Goal: Task Accomplishment & Management: Manage account settings

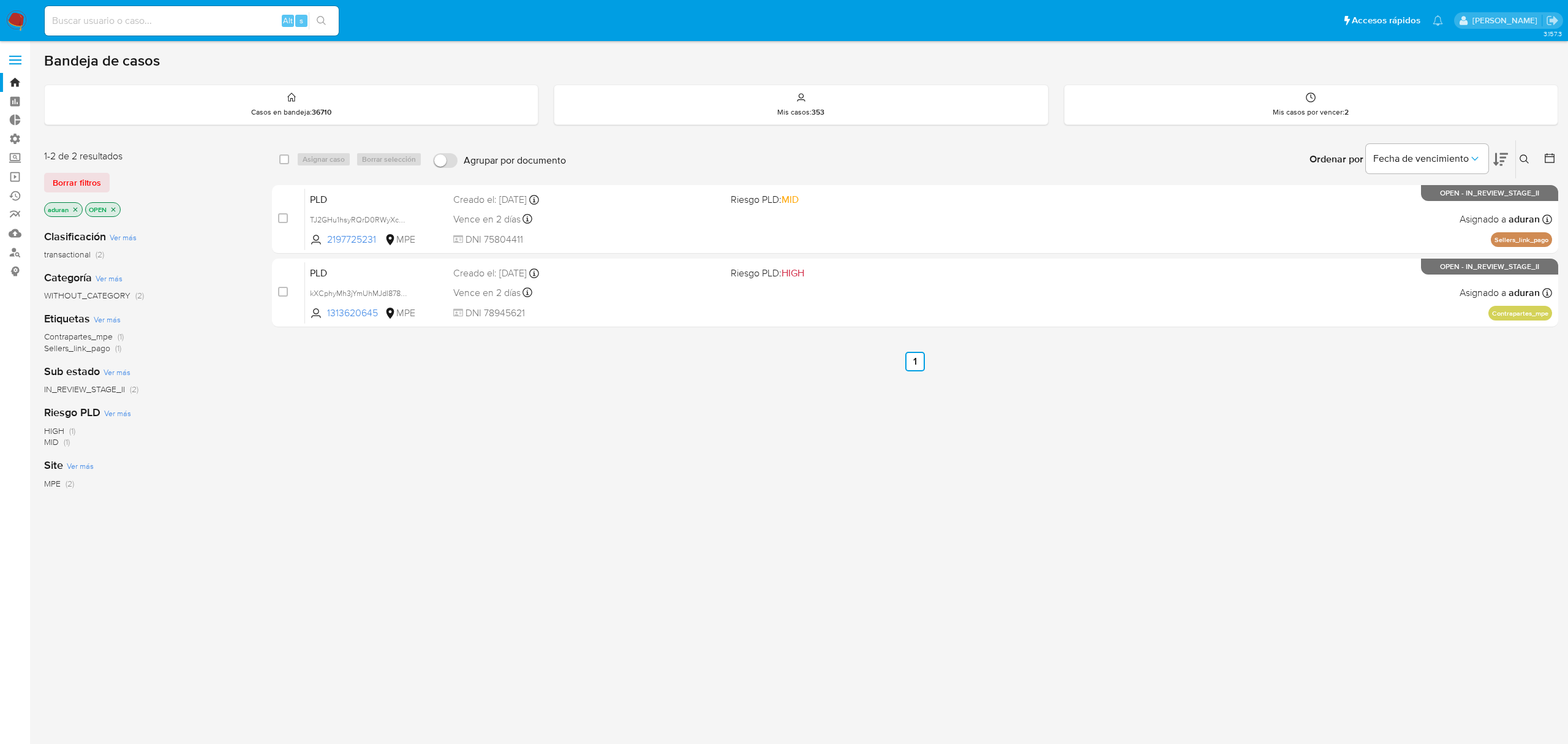
drag, startPoint x: 618, startPoint y: 461, endPoint x: 629, endPoint y: 458, distance: 11.4
click at [623, 462] on div "select-all-cases-checkbox Asignar caso Borrar selección Agrupar por documento O…" at bounding box center [915, 417] width 1287 height 555
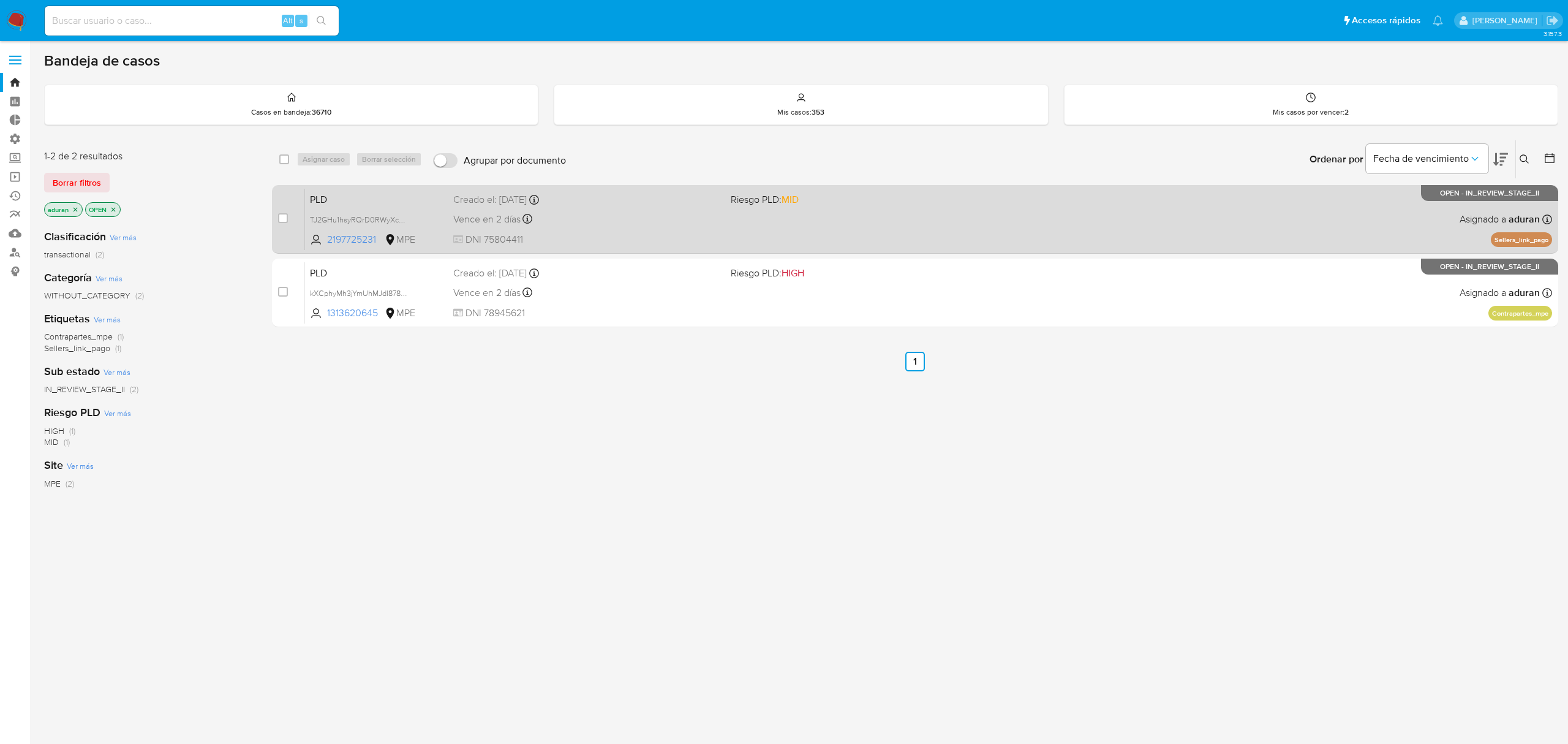
click at [588, 200] on div "Creado el: [DATE] Creado el: [DATE] 07:33:05" at bounding box center [586, 199] width 267 height 13
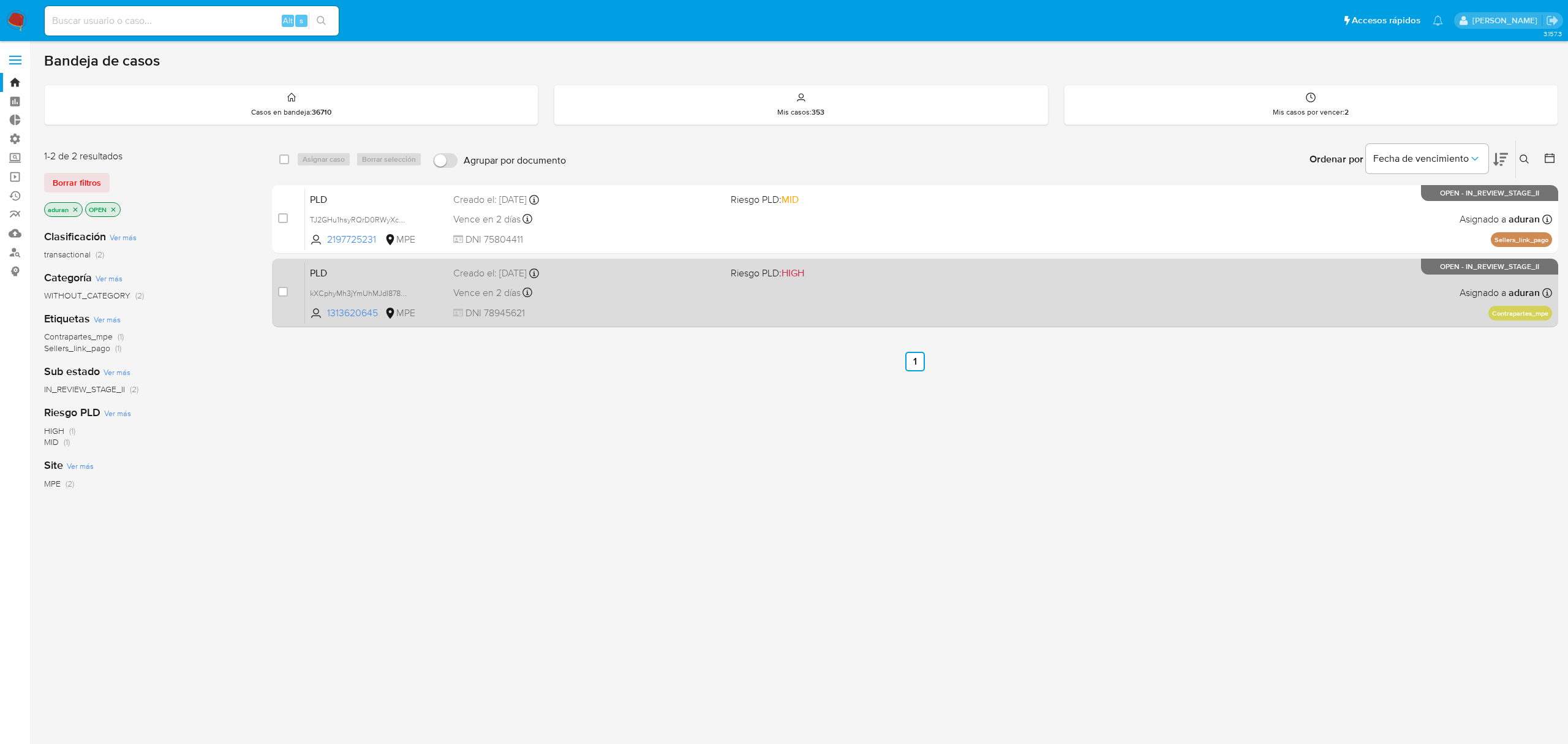
click at [613, 322] on div "PLD kXCphyMh3jYmUhMJdI8782DC 1313620645 MPE Riesgo PLD: HIGH Creado el: 12/06/2…" at bounding box center [929, 293] width 1248 height 62
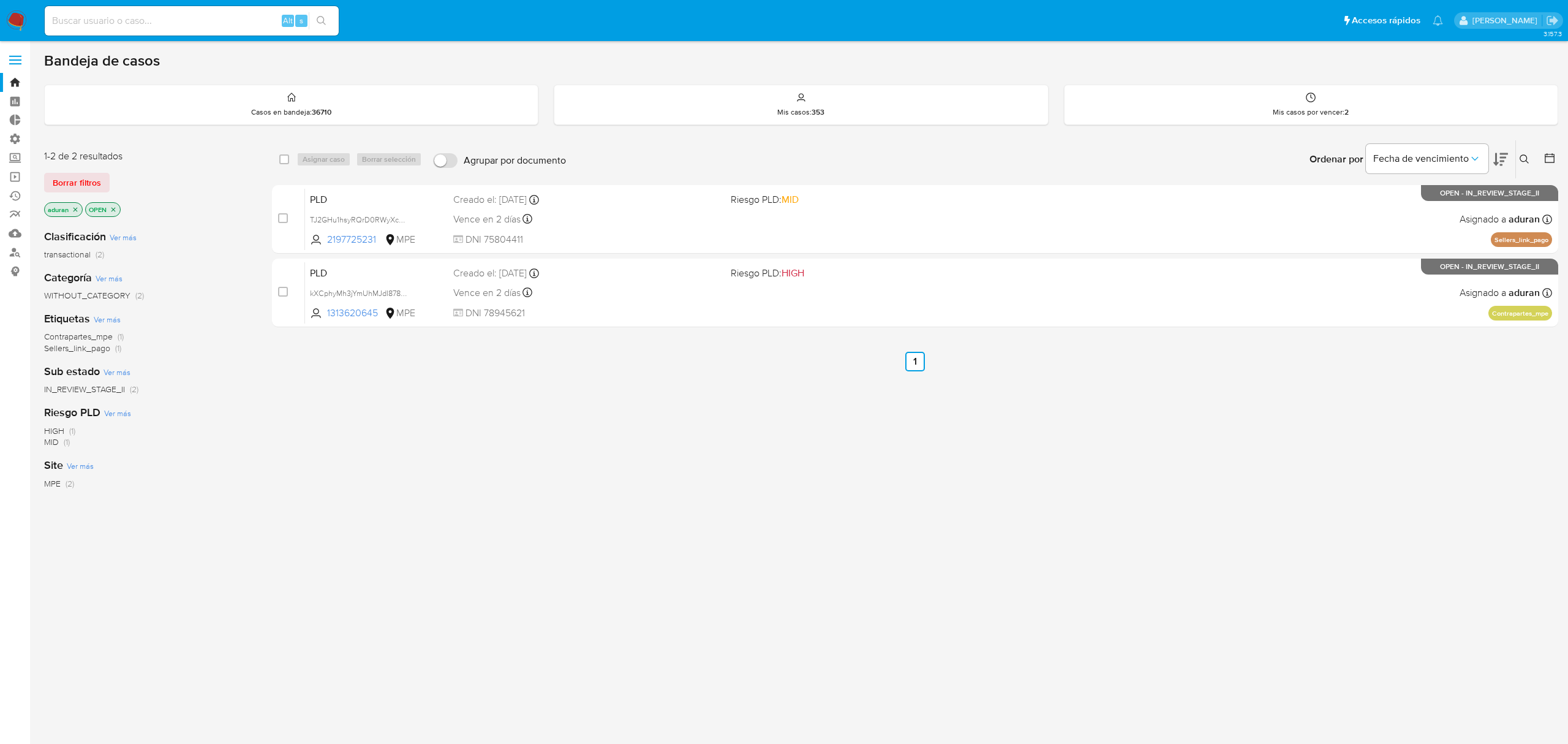
click at [209, 22] on input at bounding box center [191, 20] width 294 height 16
paste input "322180310"
type input "322180310"
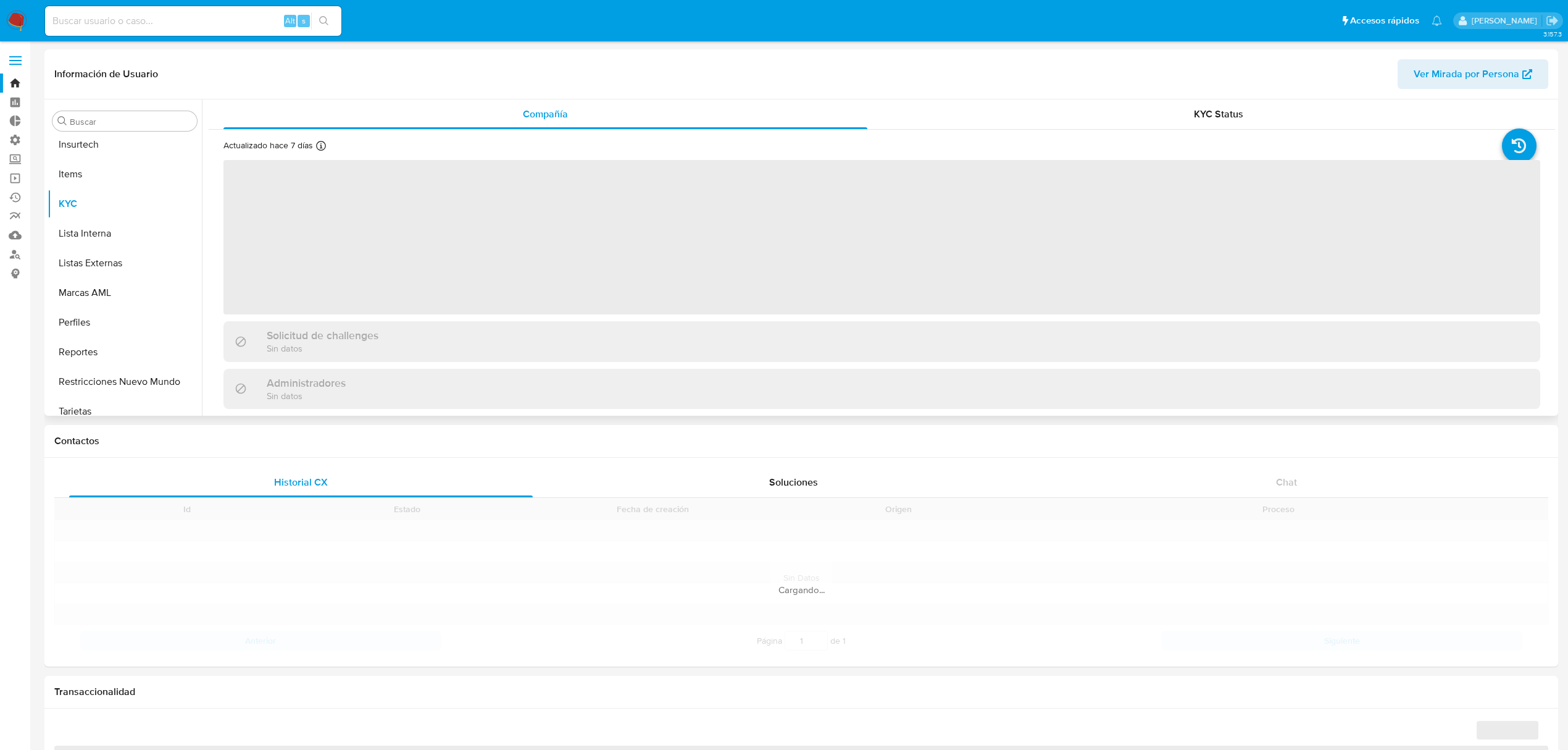
scroll to position [551, 0]
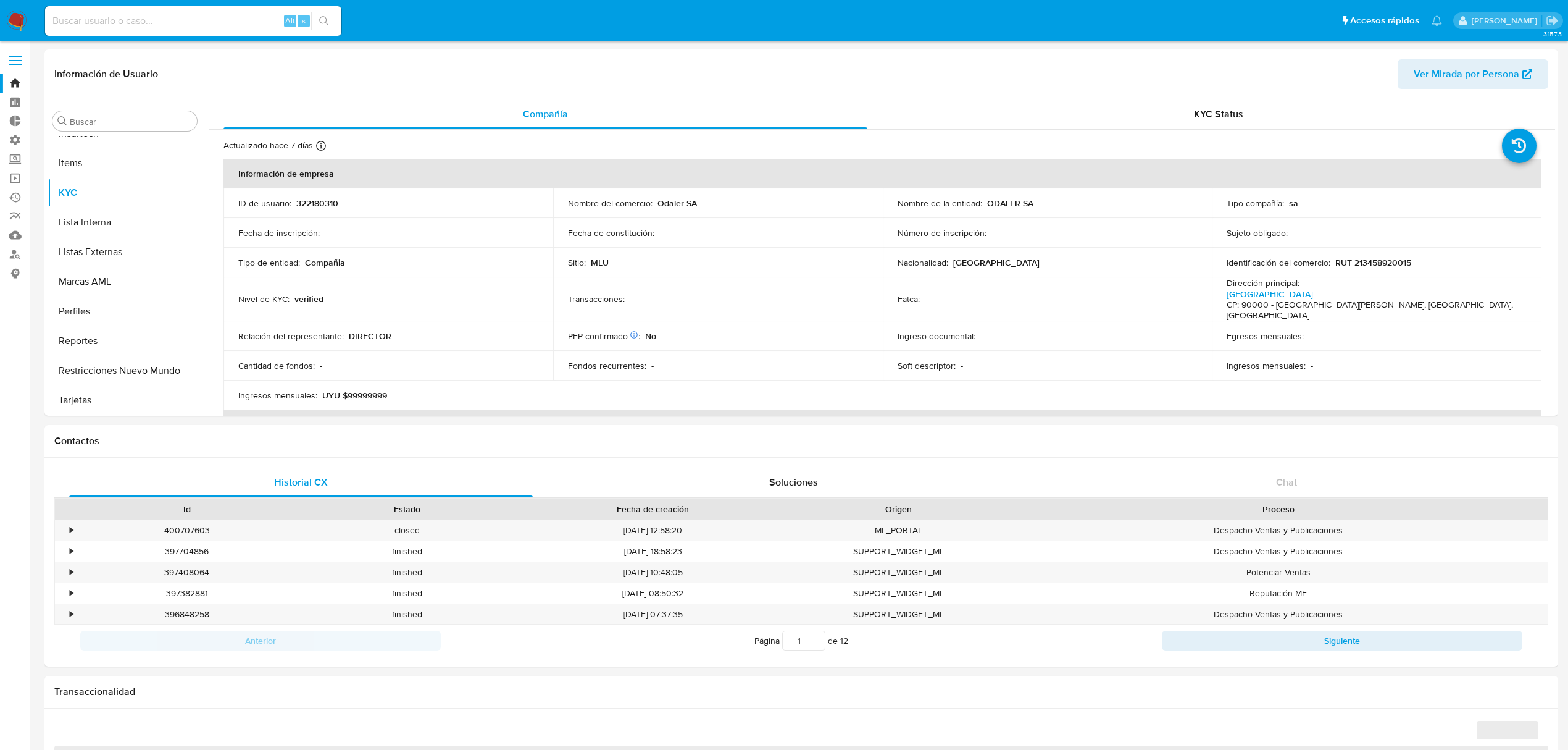
select select "10"
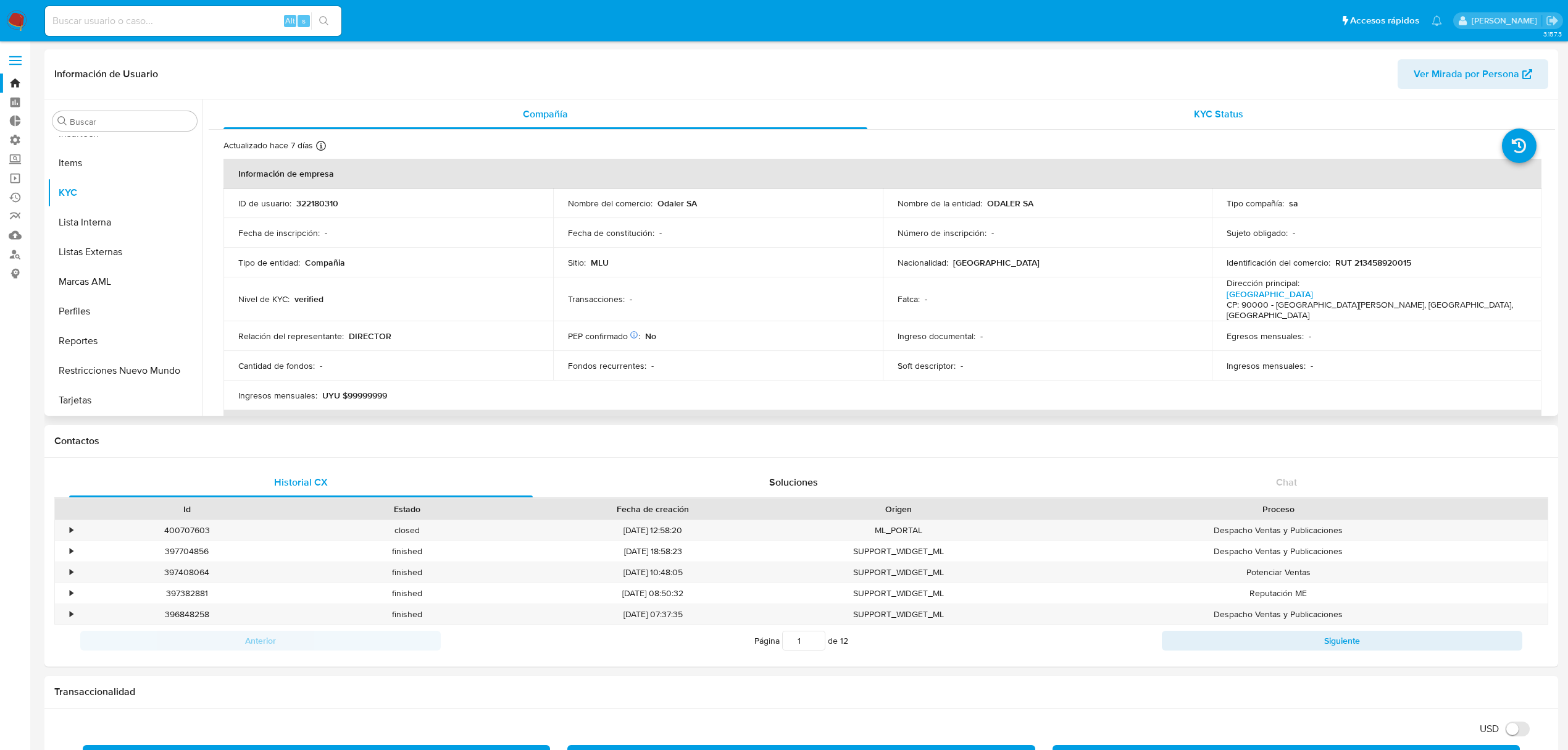
click at [1148, 114] on div "KYC Status" at bounding box center [1218, 114] width 644 height 30
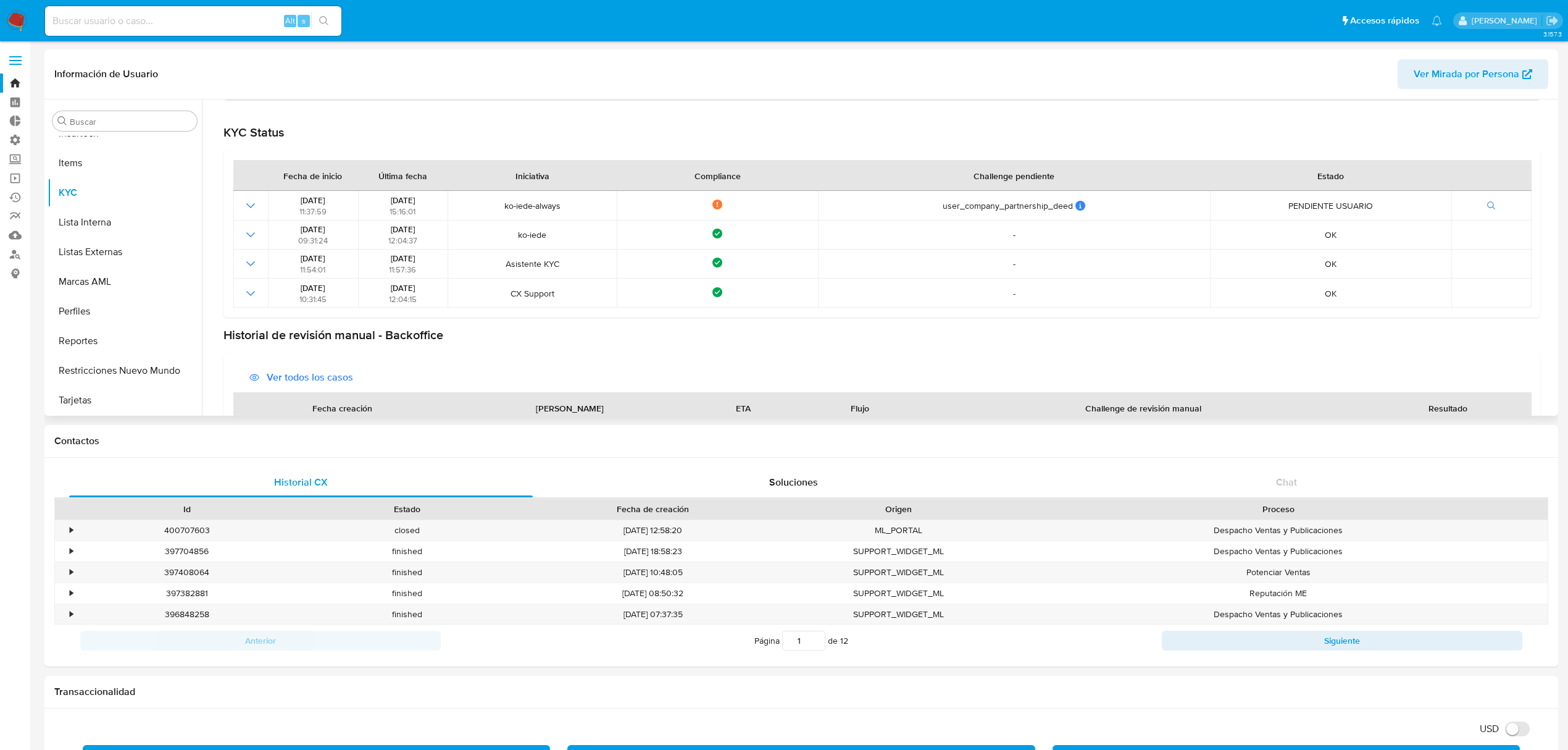
scroll to position [329, 0]
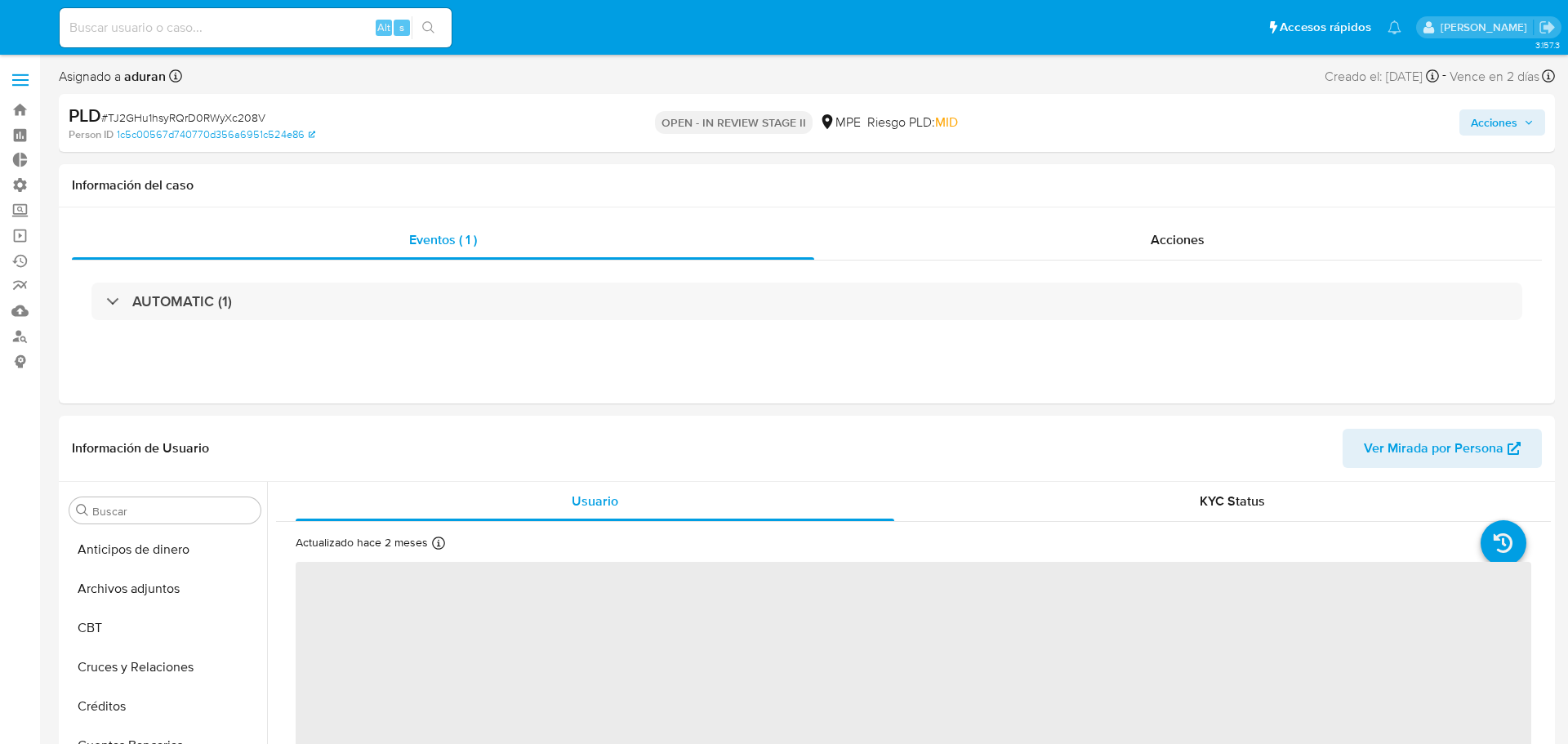
select select "10"
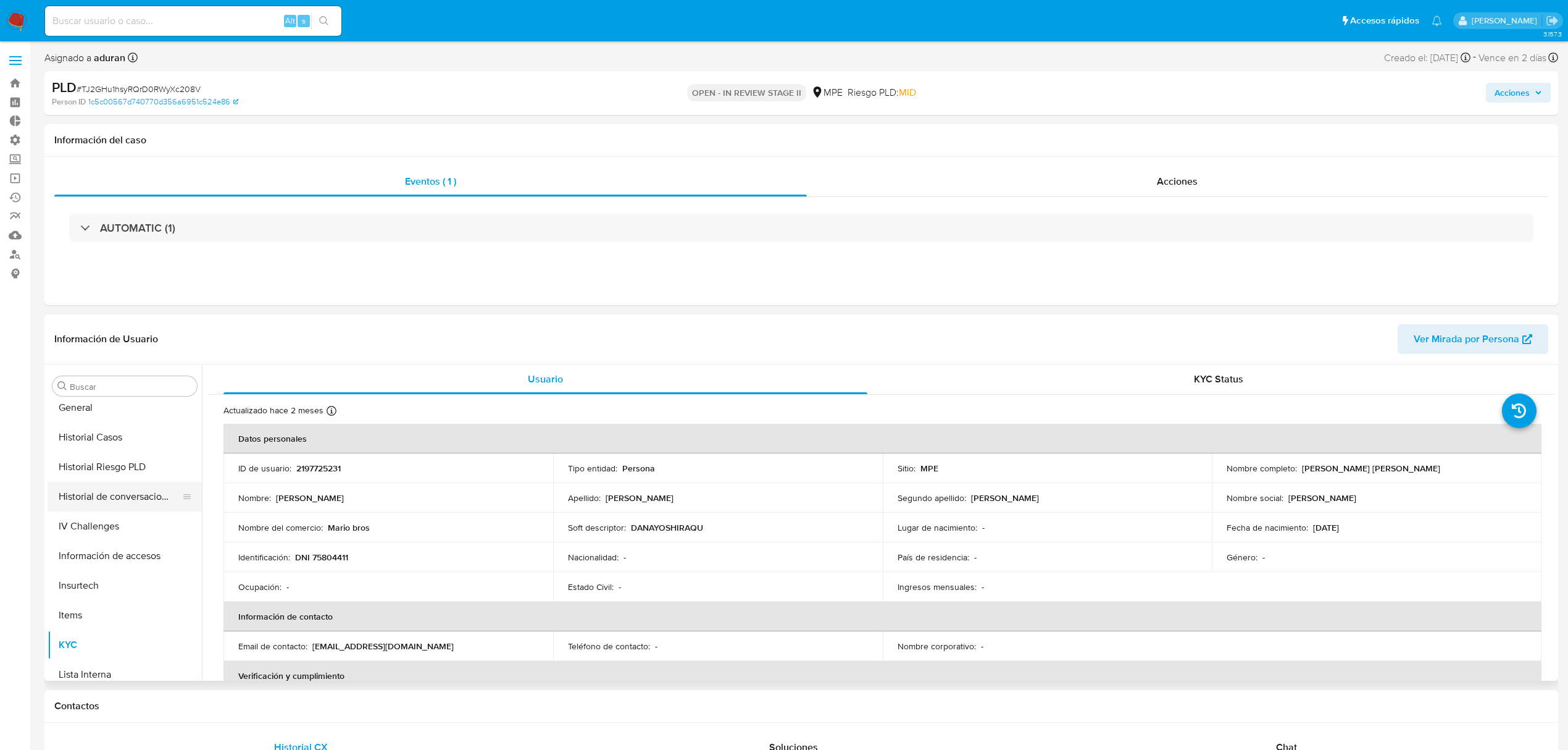
scroll to position [357, 0]
click at [97, 443] on button "Historial Casos" at bounding box center [120, 444] width 145 height 30
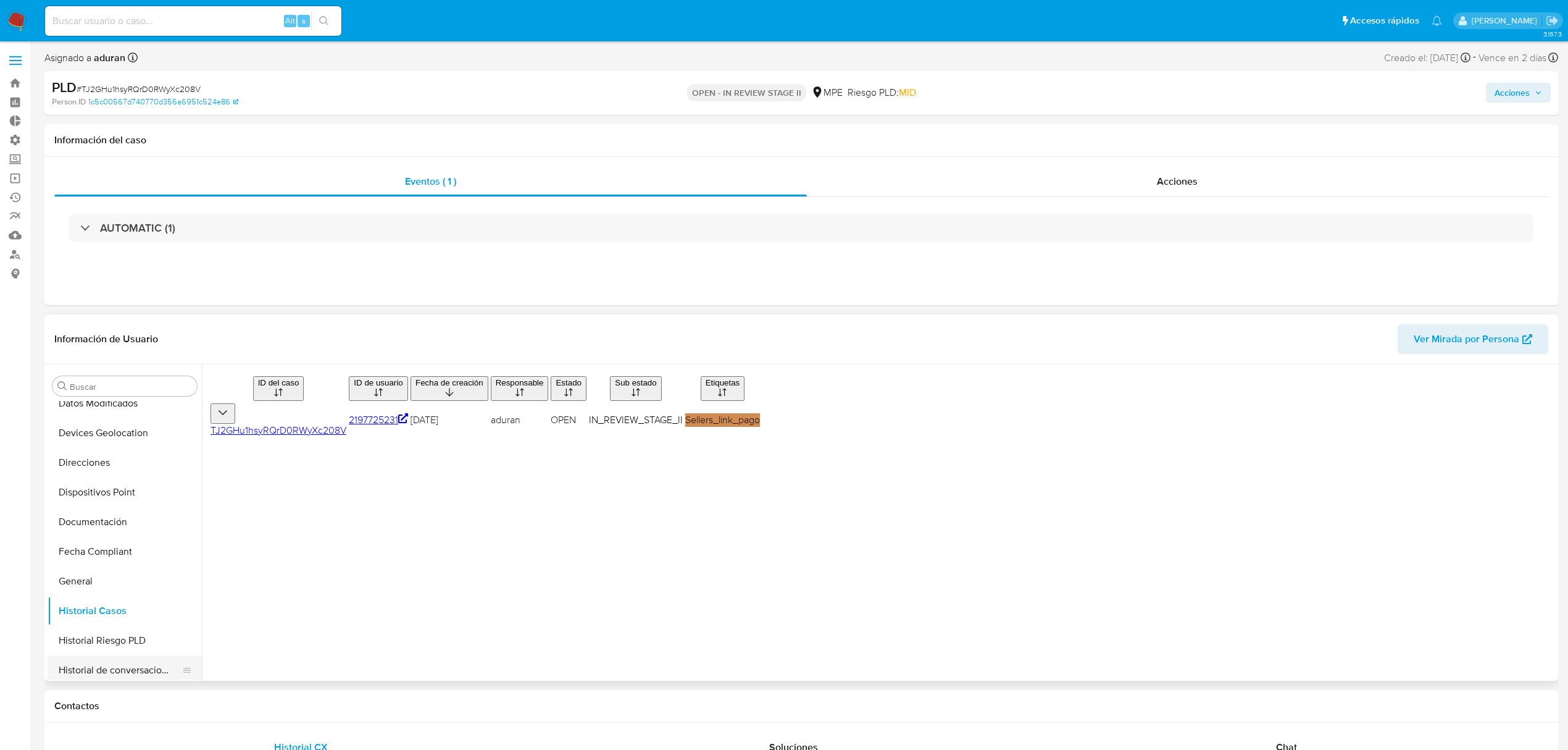
scroll to position [0, 0]
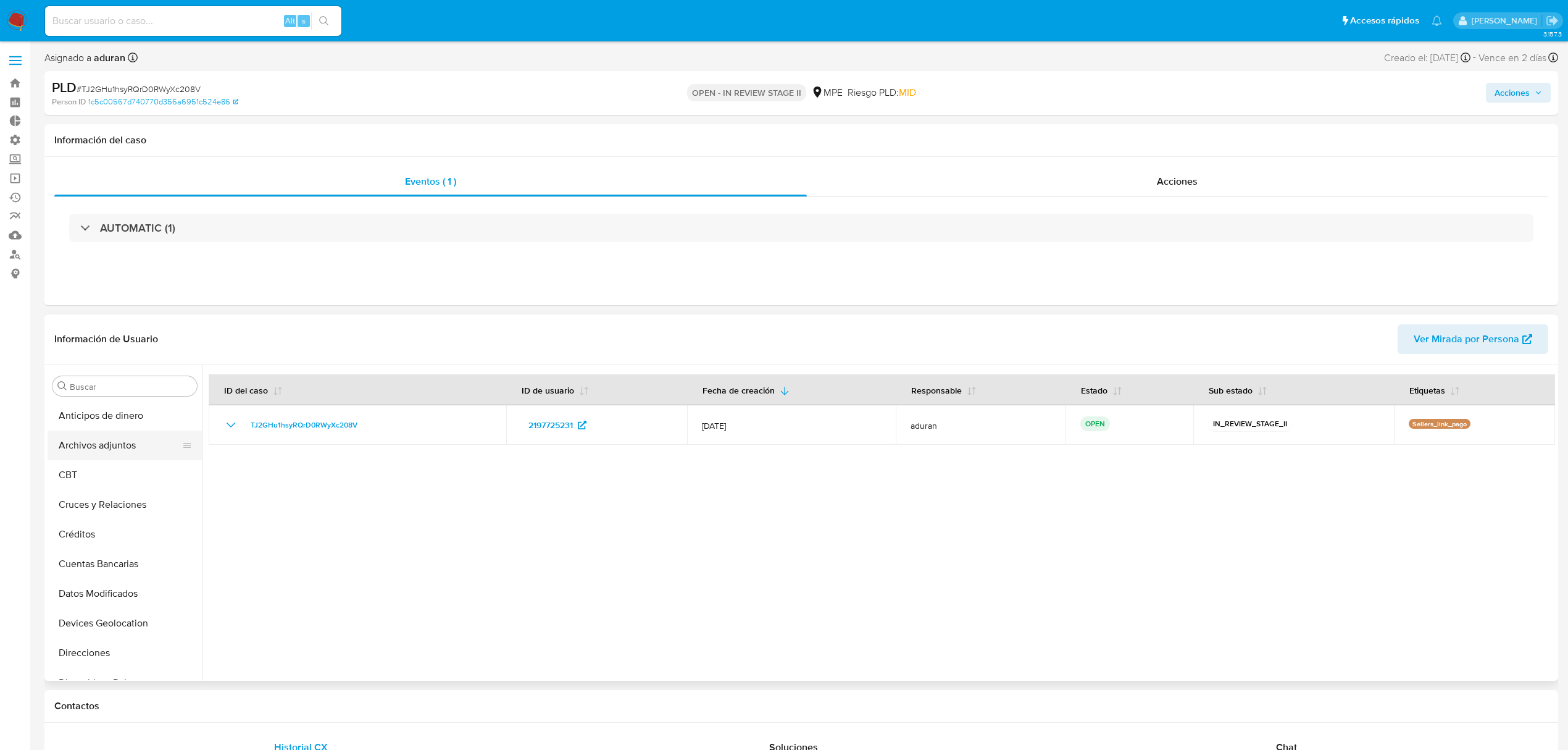
click at [110, 446] on button "Archivos adjuntos" at bounding box center [120, 445] width 145 height 30
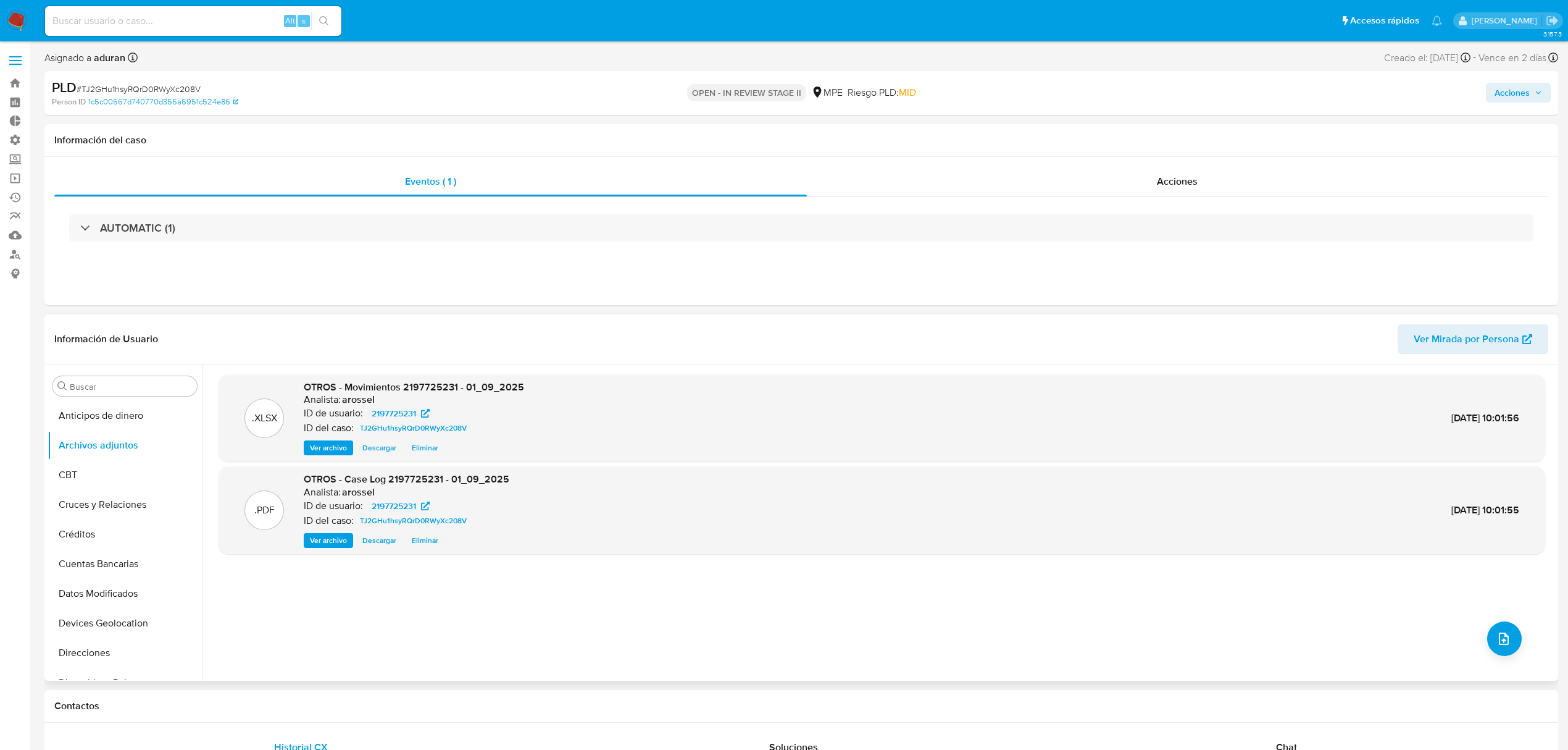
click at [379, 542] on span "Descargar" at bounding box center [379, 540] width 34 height 12
click at [105, 562] on button "KYC" at bounding box center [120, 597] width 145 height 30
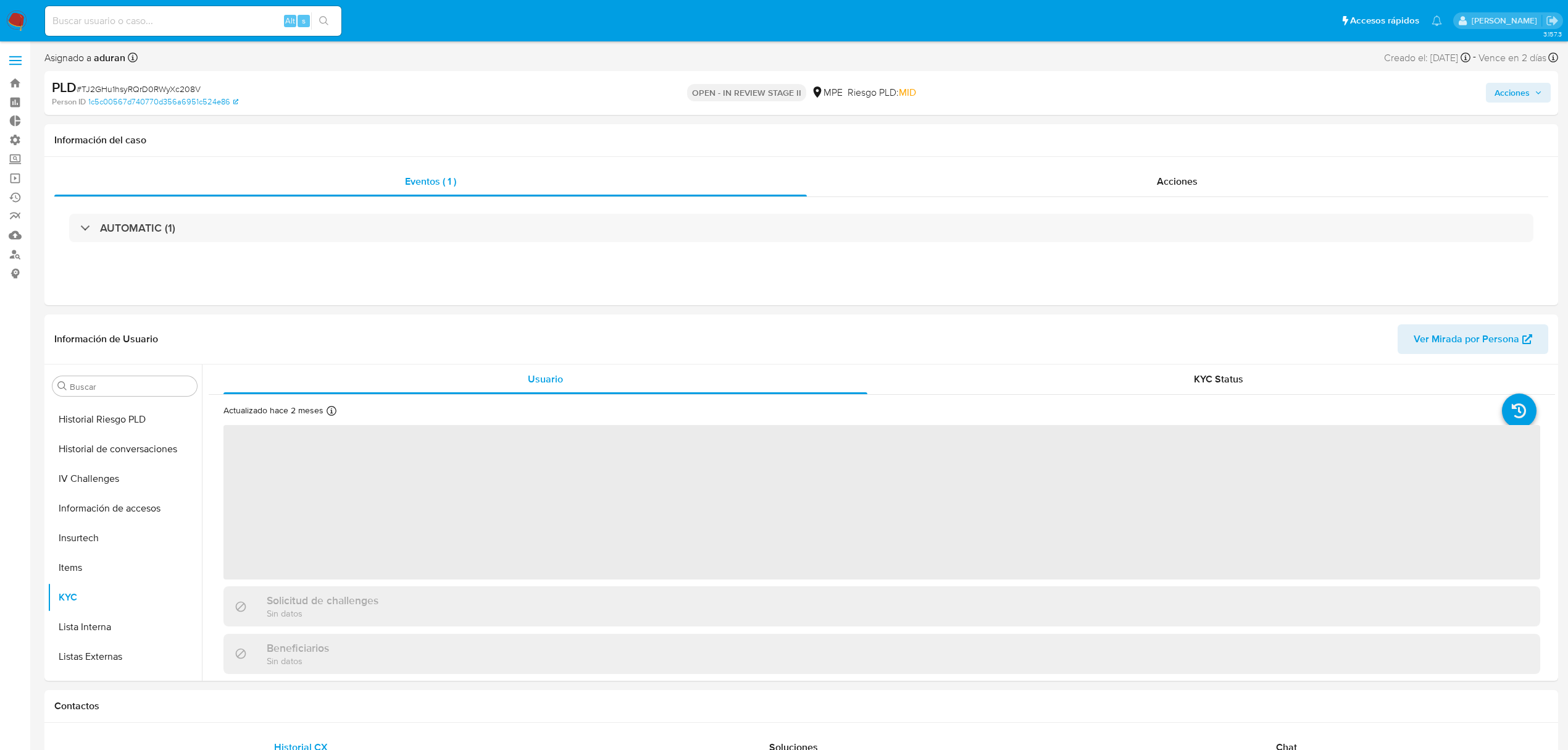
click at [1185, 90] on span "Acciones" at bounding box center [1512, 92] width 35 height 20
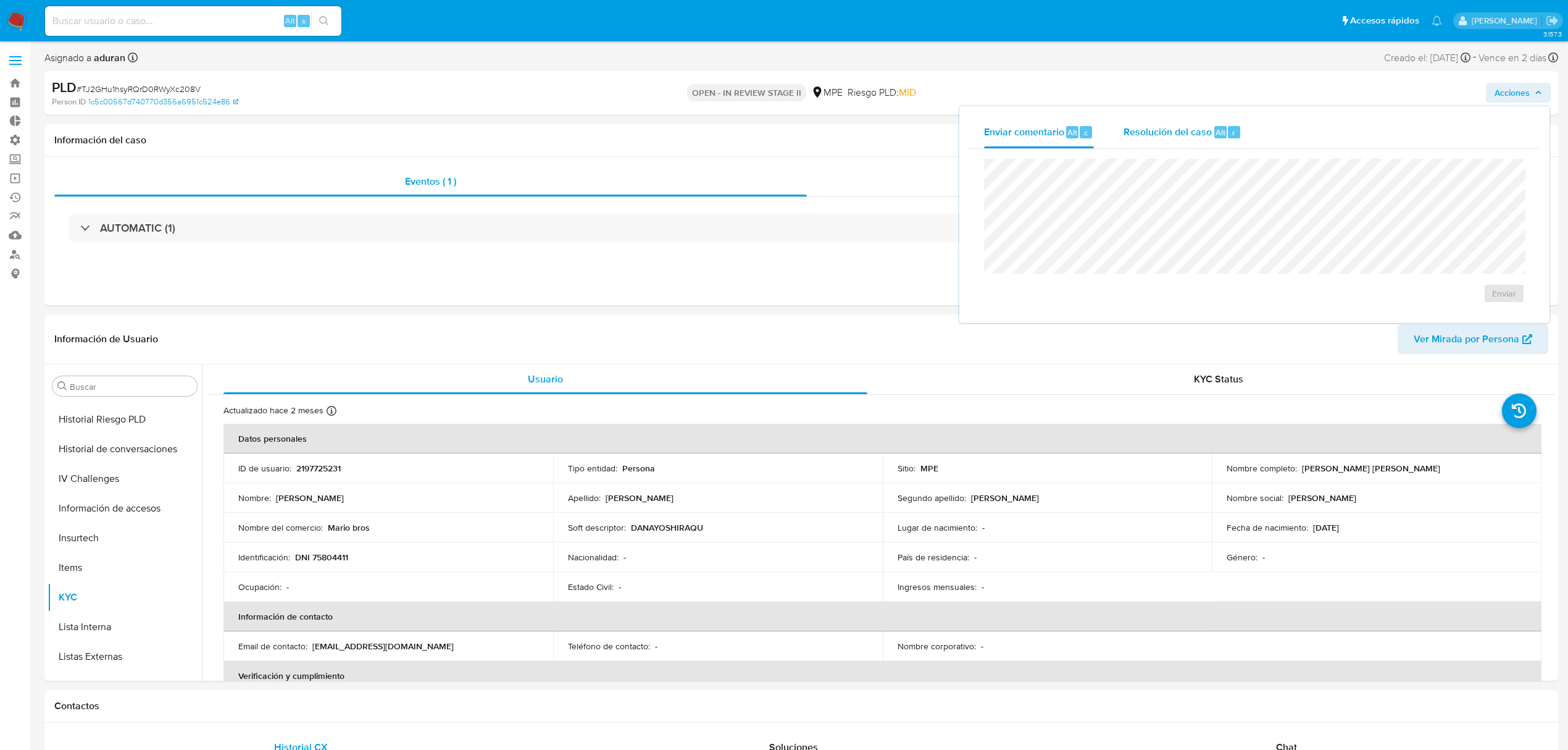
click at [1144, 130] on span "Resolución del caso" at bounding box center [1167, 132] width 89 height 14
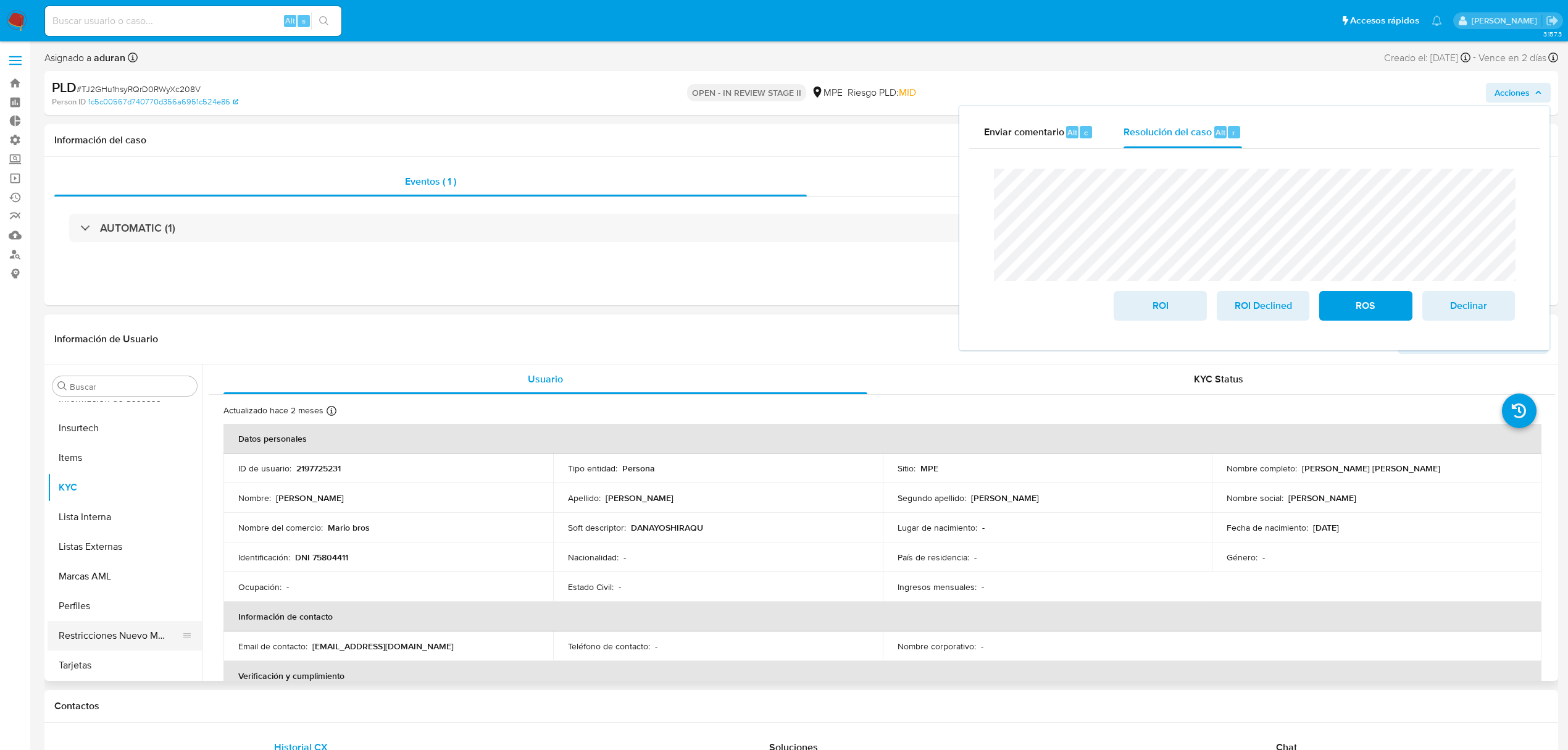
scroll to position [522, 0]
click at [117, 562] on button "Restricciones Nuevo Mundo" at bounding box center [120, 635] width 145 height 30
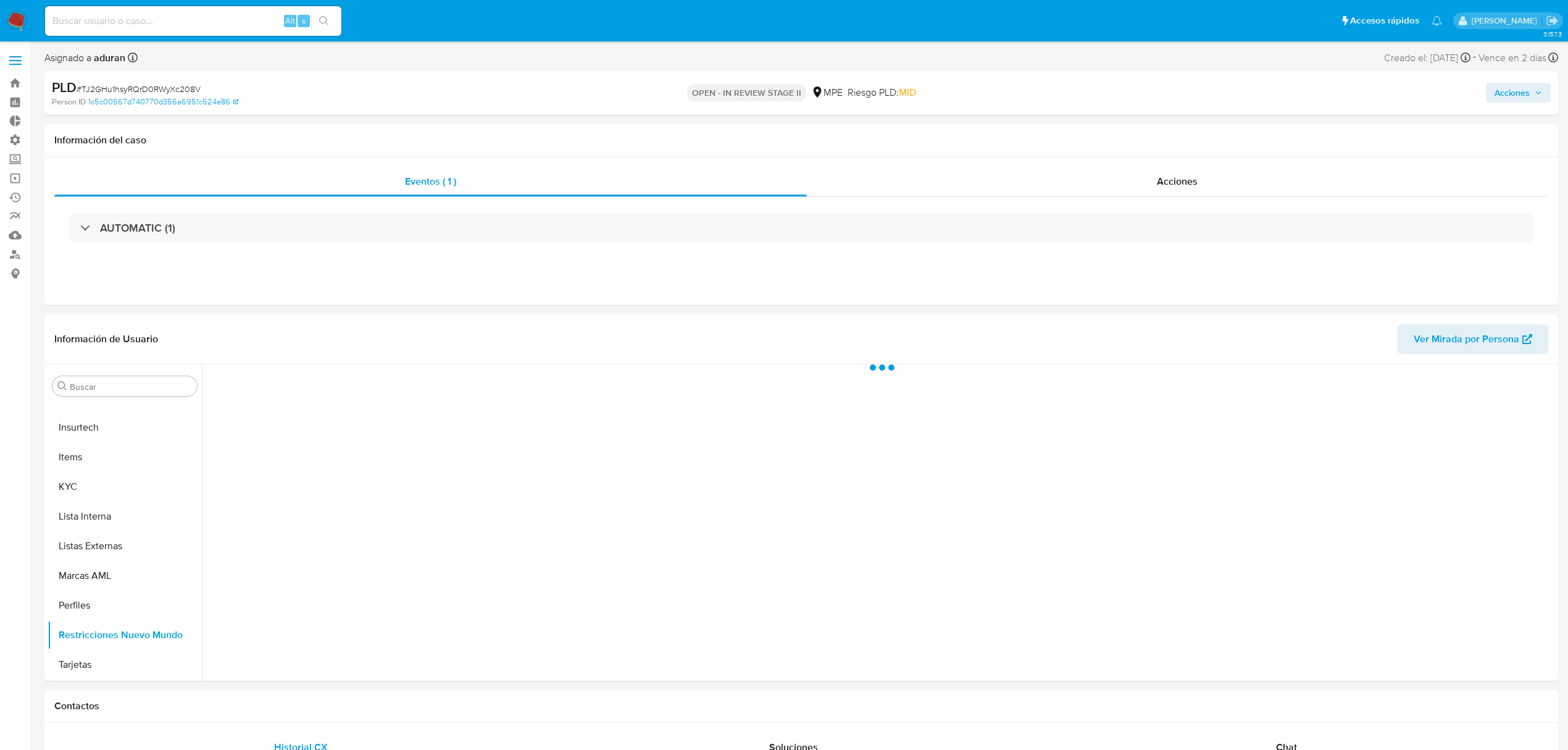
click at [1185, 96] on span "Acciones" at bounding box center [1512, 92] width 35 height 20
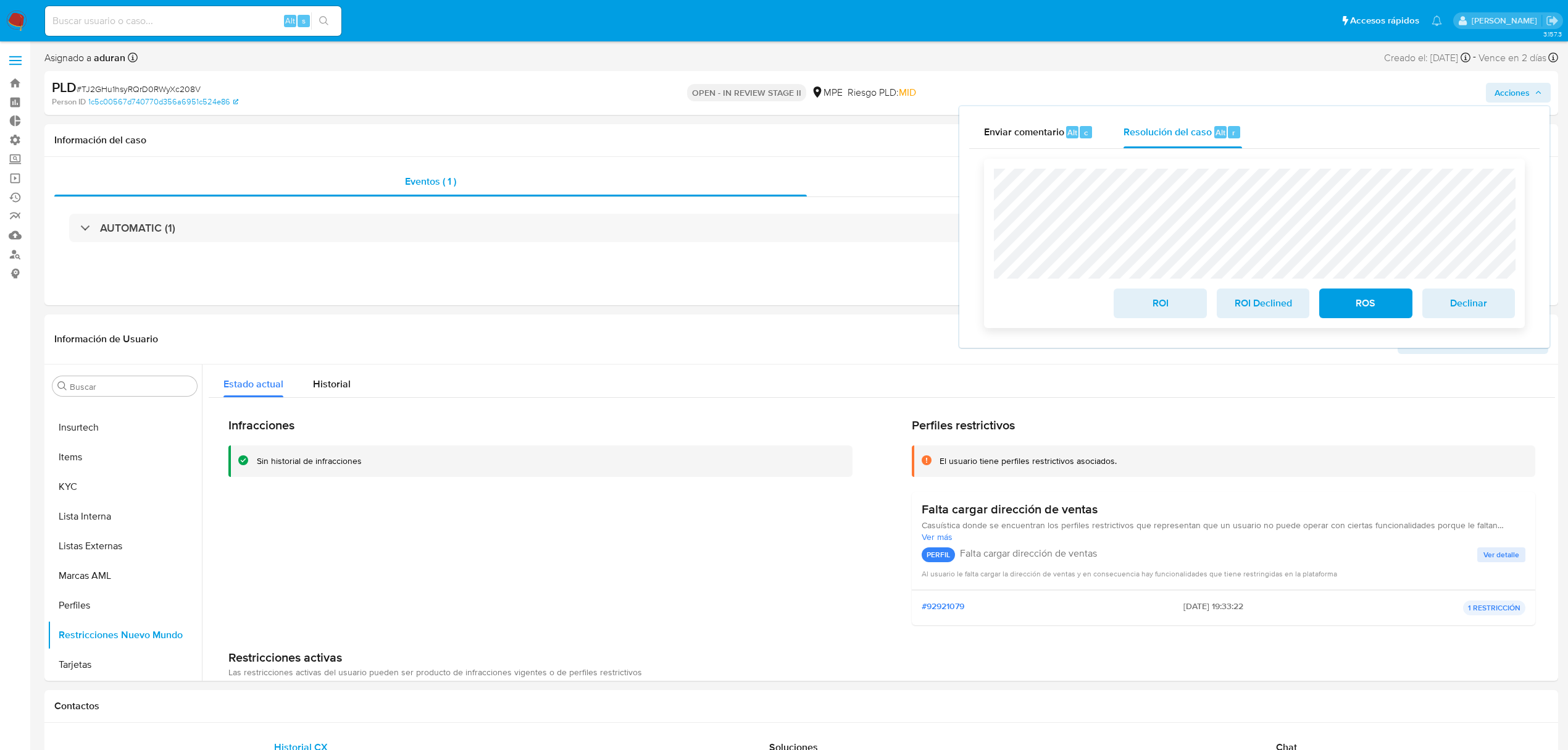
click at [1138, 295] on span "ROI" at bounding box center [1160, 303] width 61 height 27
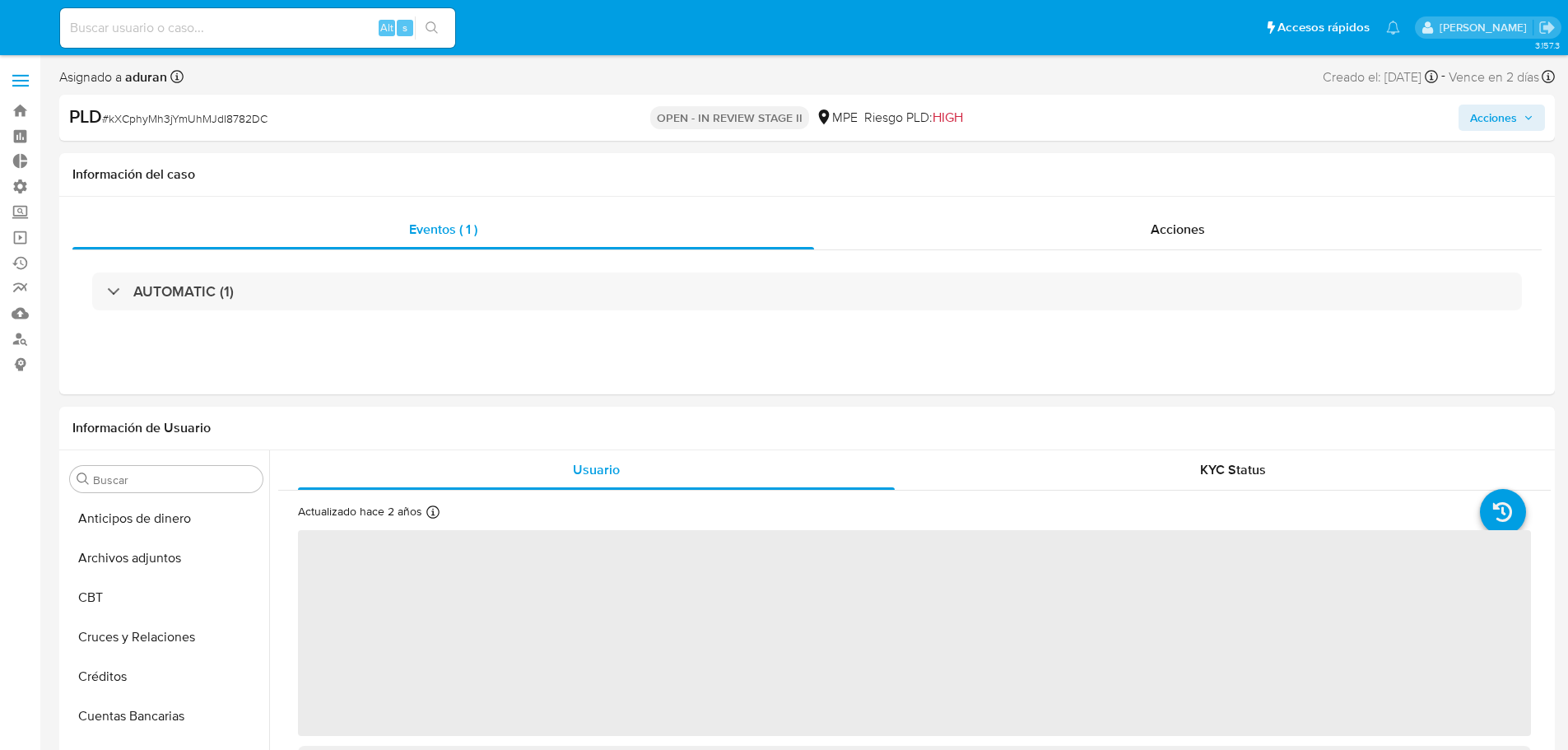
select select "10"
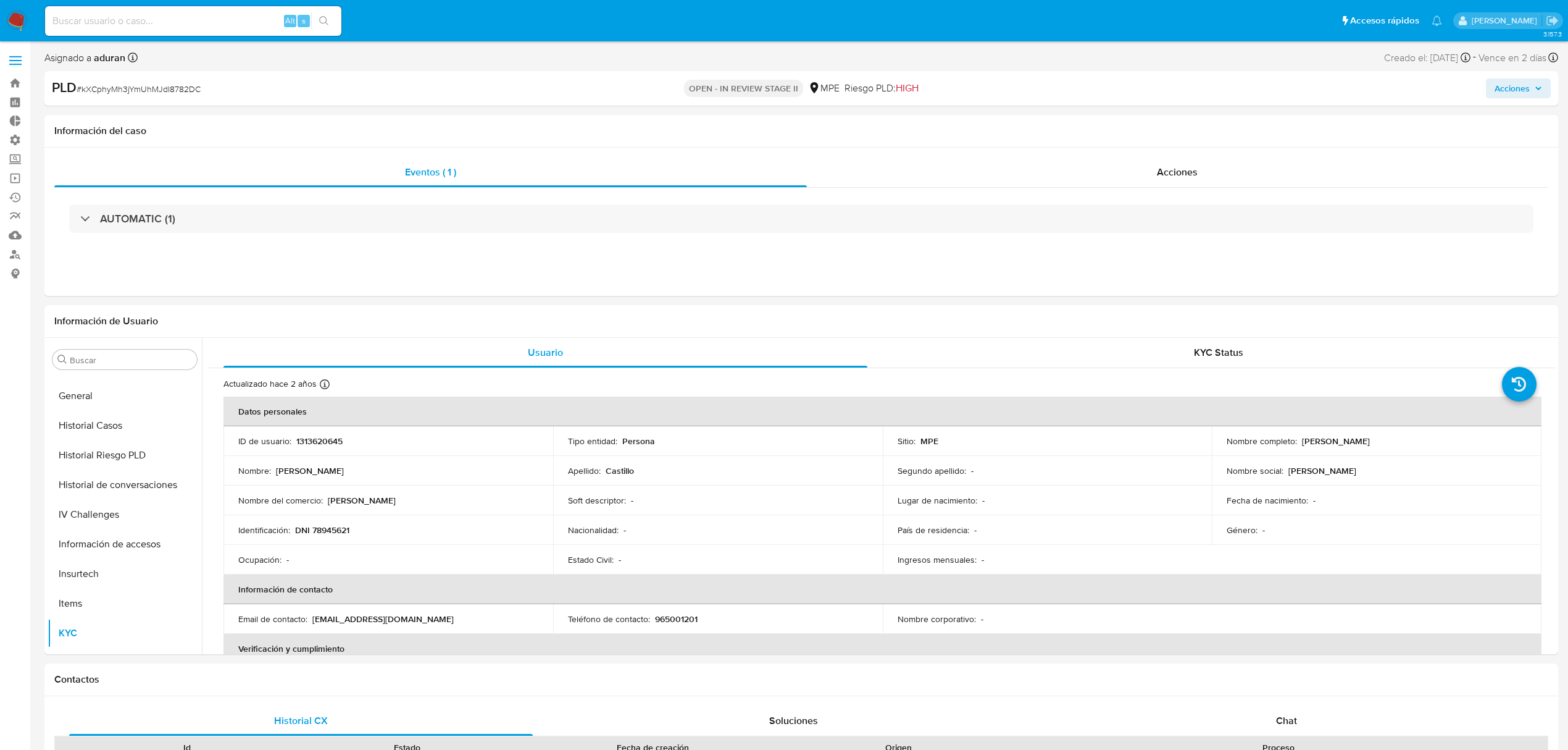
scroll to position [522, 0]
drag, startPoint x: 1413, startPoint y: 451, endPoint x: 1295, endPoint y: 452, distance: 118.0
click at [1176, 453] on td "Nombre completo : Juan Carlos Castillo" at bounding box center [1377, 441] width 330 height 30
click at [1176, 448] on td "Nombre completo : Juan Carlos Castillo" at bounding box center [1377, 441] width 330 height 30
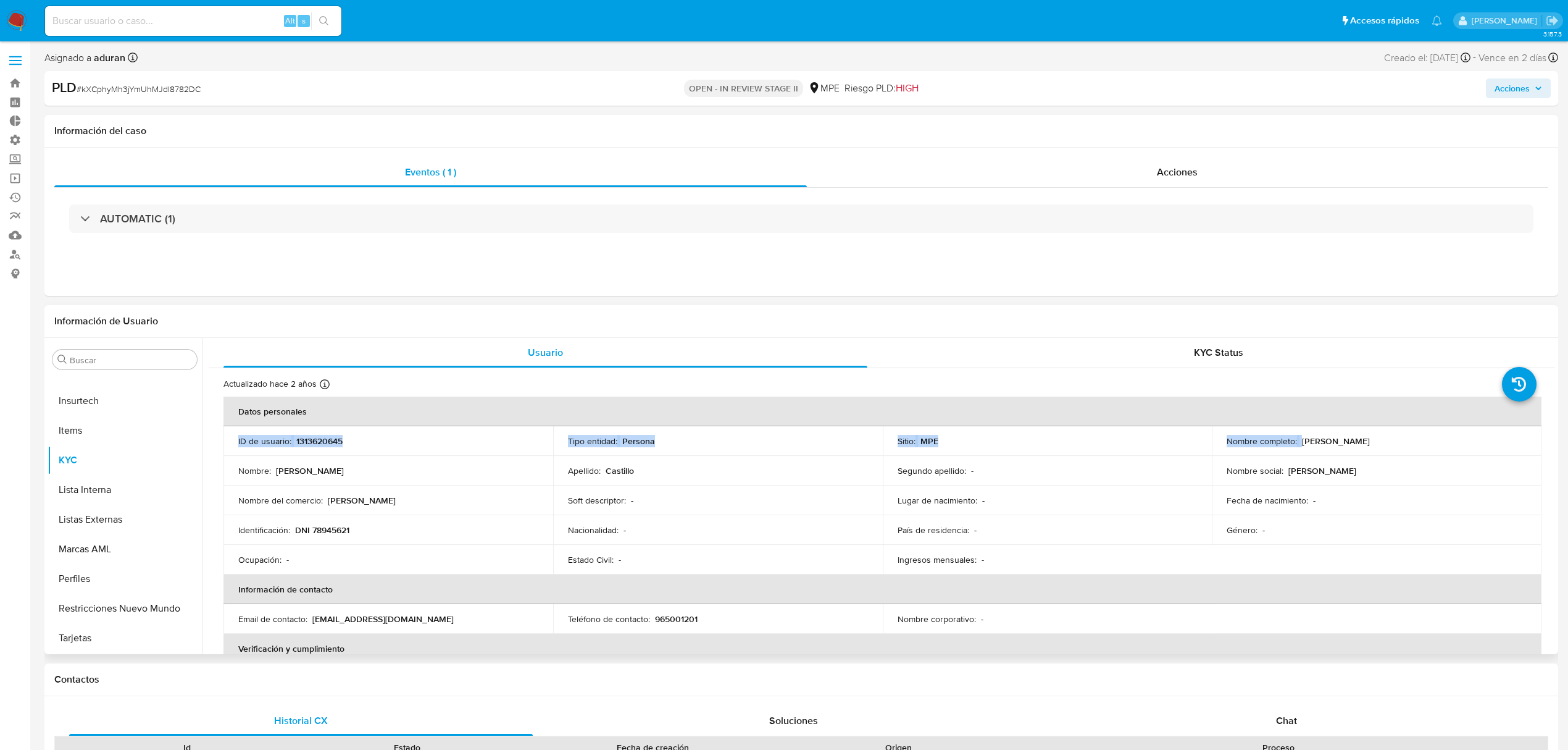
drag, startPoint x: 1297, startPoint y: 443, endPoint x: 1429, endPoint y: 426, distance: 133.1
click at [1176, 426] on table "Datos personales ID de usuario : 1313620645 Tipo entidad : Persona Sitio : MPE …" at bounding box center [883, 619] width 1318 height 445
drag, startPoint x: 1413, startPoint y: 436, endPoint x: 1408, endPoint y: 441, distance: 7.1
click at [1176, 440] on div "Nombre completo : Juan Carlos Castillo" at bounding box center [1376, 440] width 300 height 11
copy p "[PERSON_NAME]"
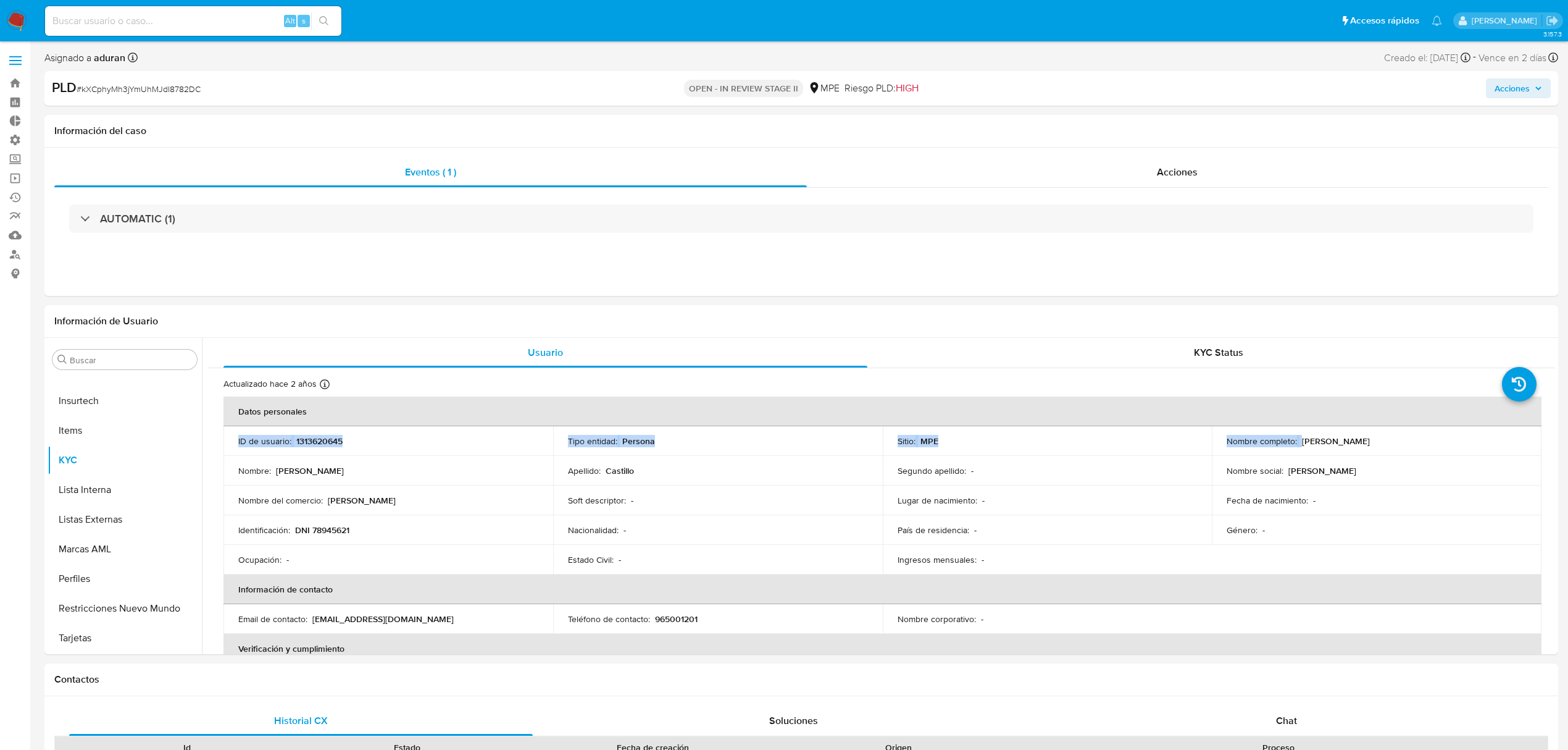
click at [1176, 94] on span "Acciones" at bounding box center [1512, 88] width 35 height 20
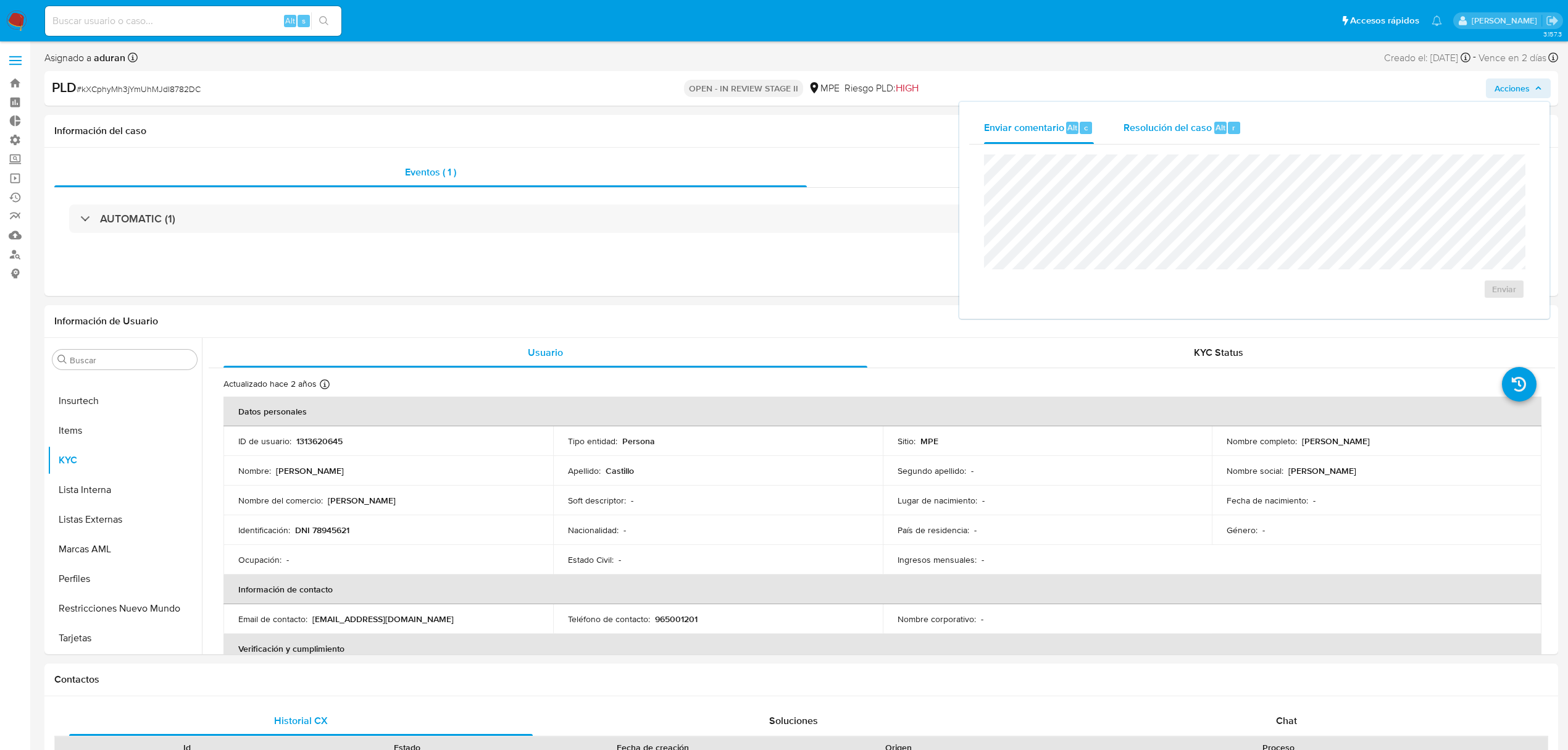
click at [1165, 130] on span "Resolución del caso" at bounding box center [1167, 127] width 89 height 14
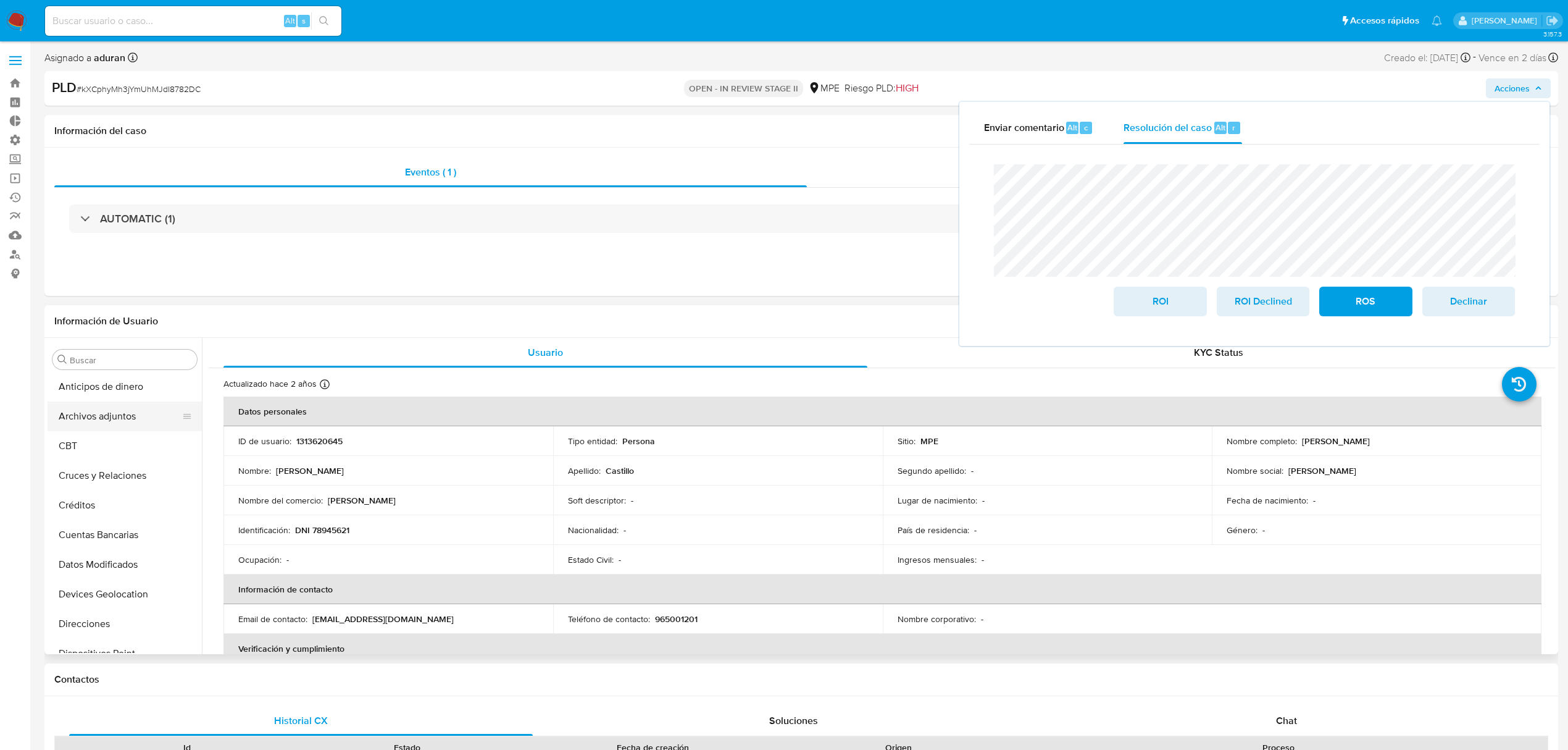
scroll to position [0, 0]
click at [111, 419] on button "Archivos adjuntos" at bounding box center [120, 419] width 145 height 30
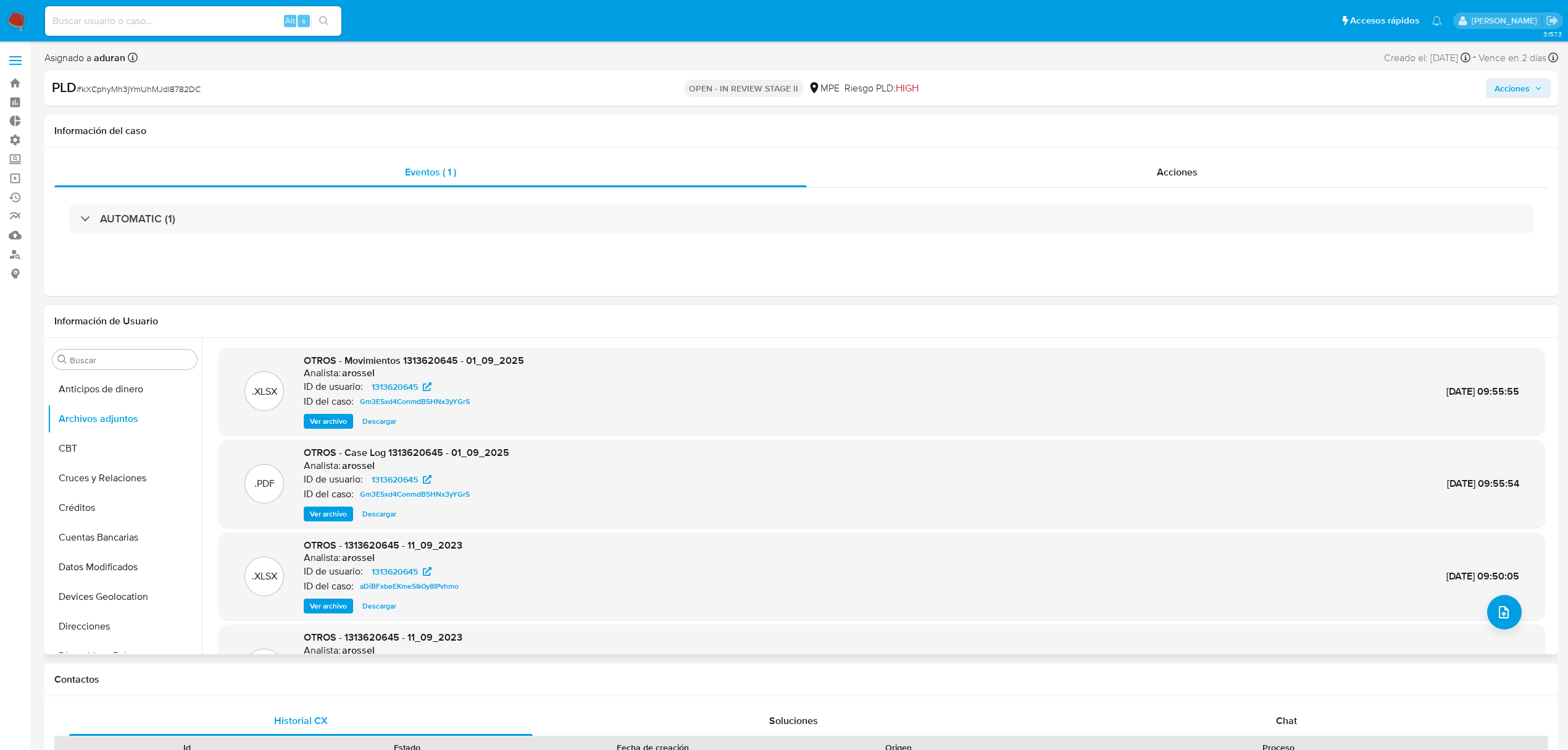
click at [374, 512] on span "Descargar" at bounding box center [379, 514] width 34 height 12
click at [110, 519] on button "Historial Casos" at bounding box center [120, 528] width 145 height 30
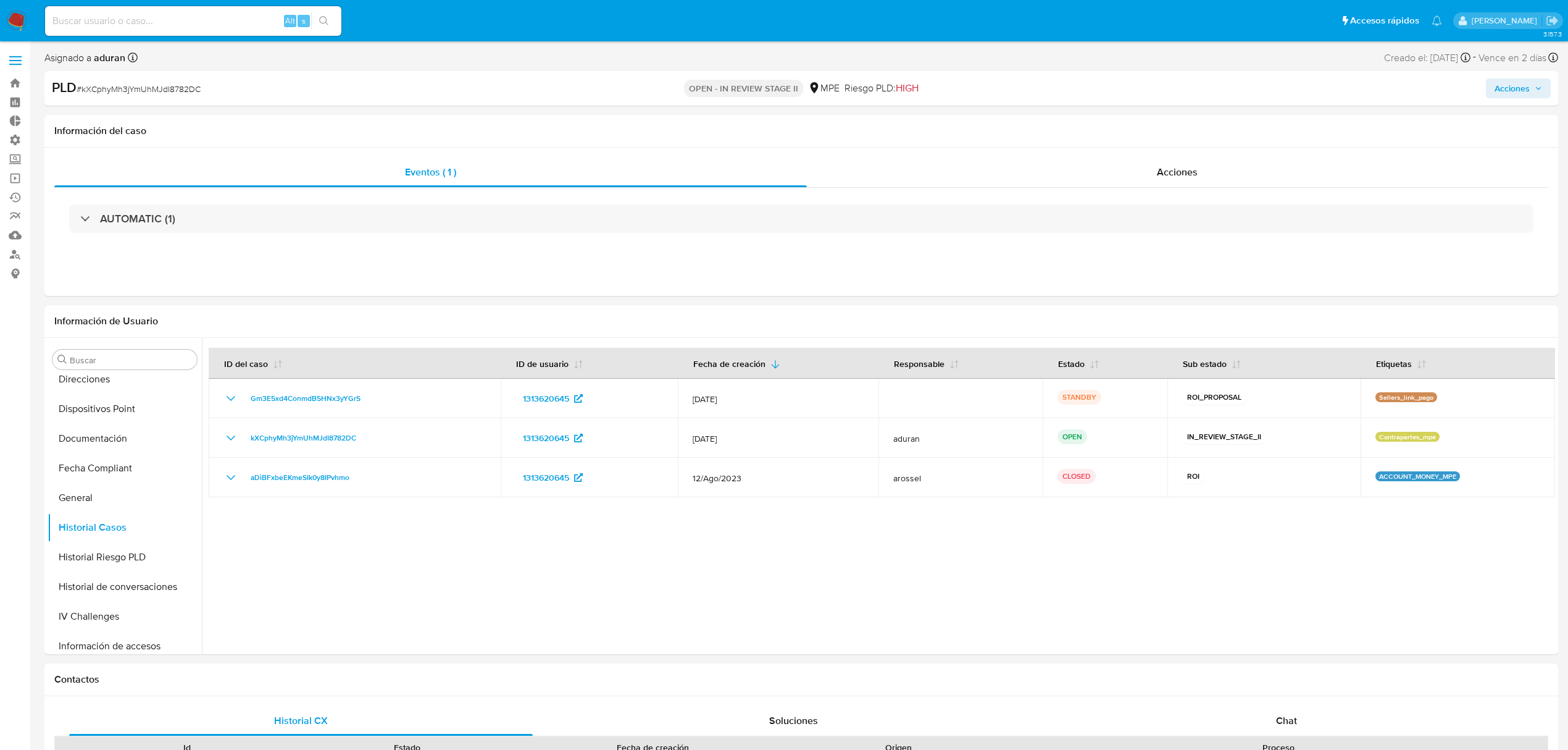
click at [1176, 87] on span "Acciones" at bounding box center [1512, 88] width 35 height 20
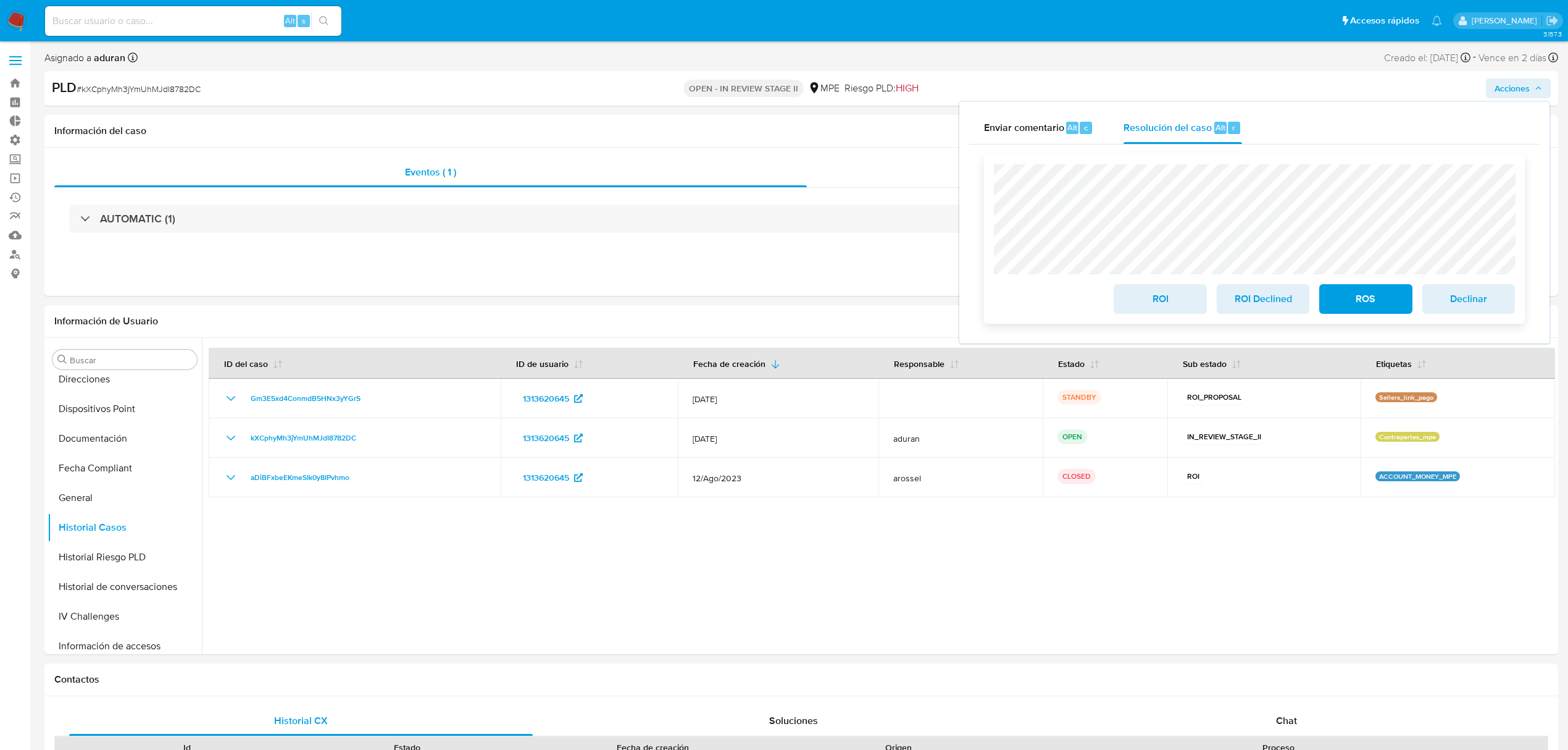
click at [1176, 301] on span "ROI" at bounding box center [1160, 299] width 61 height 27
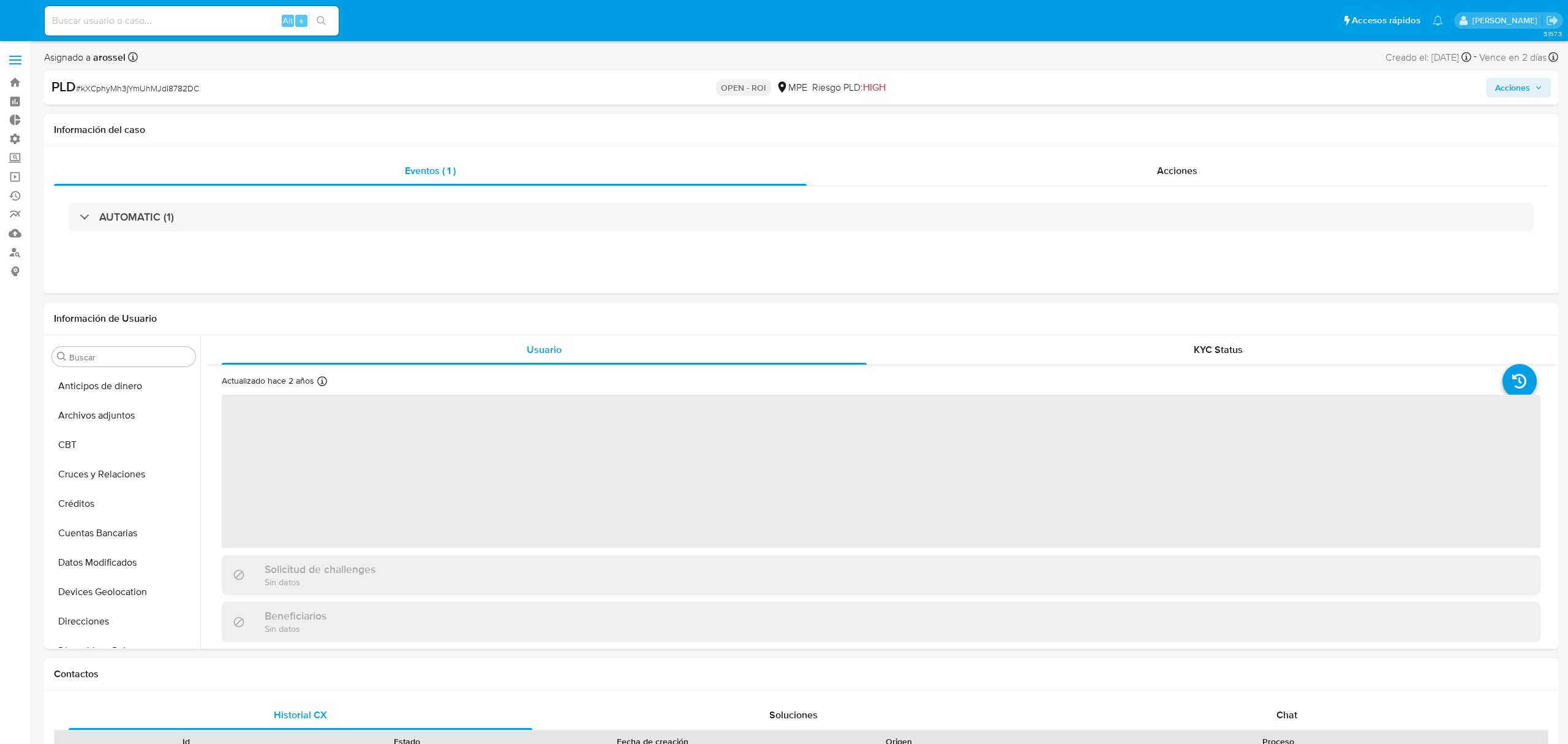
select select "10"
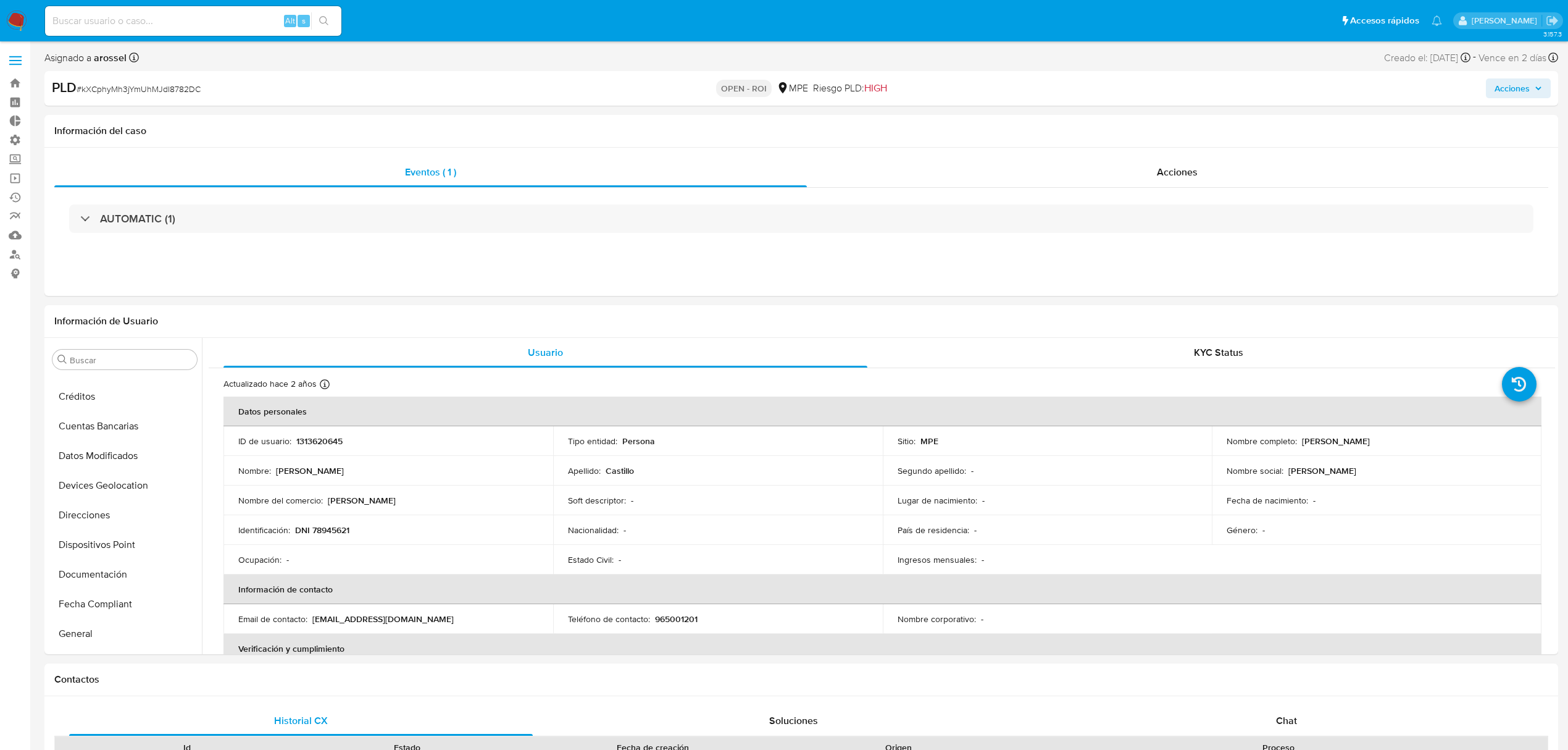
scroll to position [110, 0]
click at [1517, 85] on span "Acciones" at bounding box center [1512, 88] width 35 height 20
click at [868, 155] on div "Eventos ( 1 ) Acciones AUTOMATIC (1)" at bounding box center [801, 222] width 1514 height 148
click at [1097, 191] on div "AUTOMATIC (1)" at bounding box center [801, 219] width 1494 height 62
click at [1097, 180] on div "Acciones" at bounding box center [1178, 172] width 742 height 30
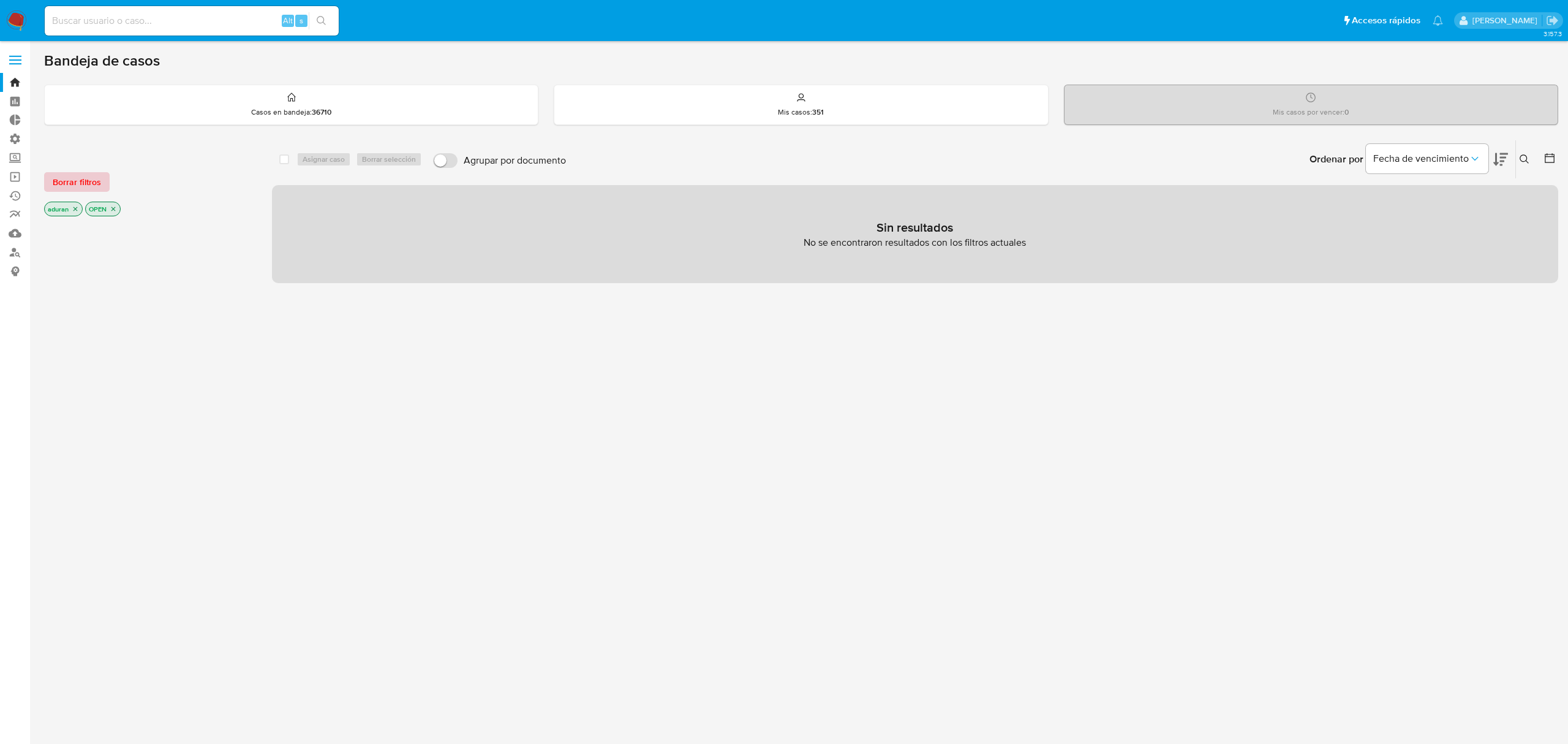
click at [70, 182] on span "Borrar filtros" at bounding box center [76, 181] width 49 height 17
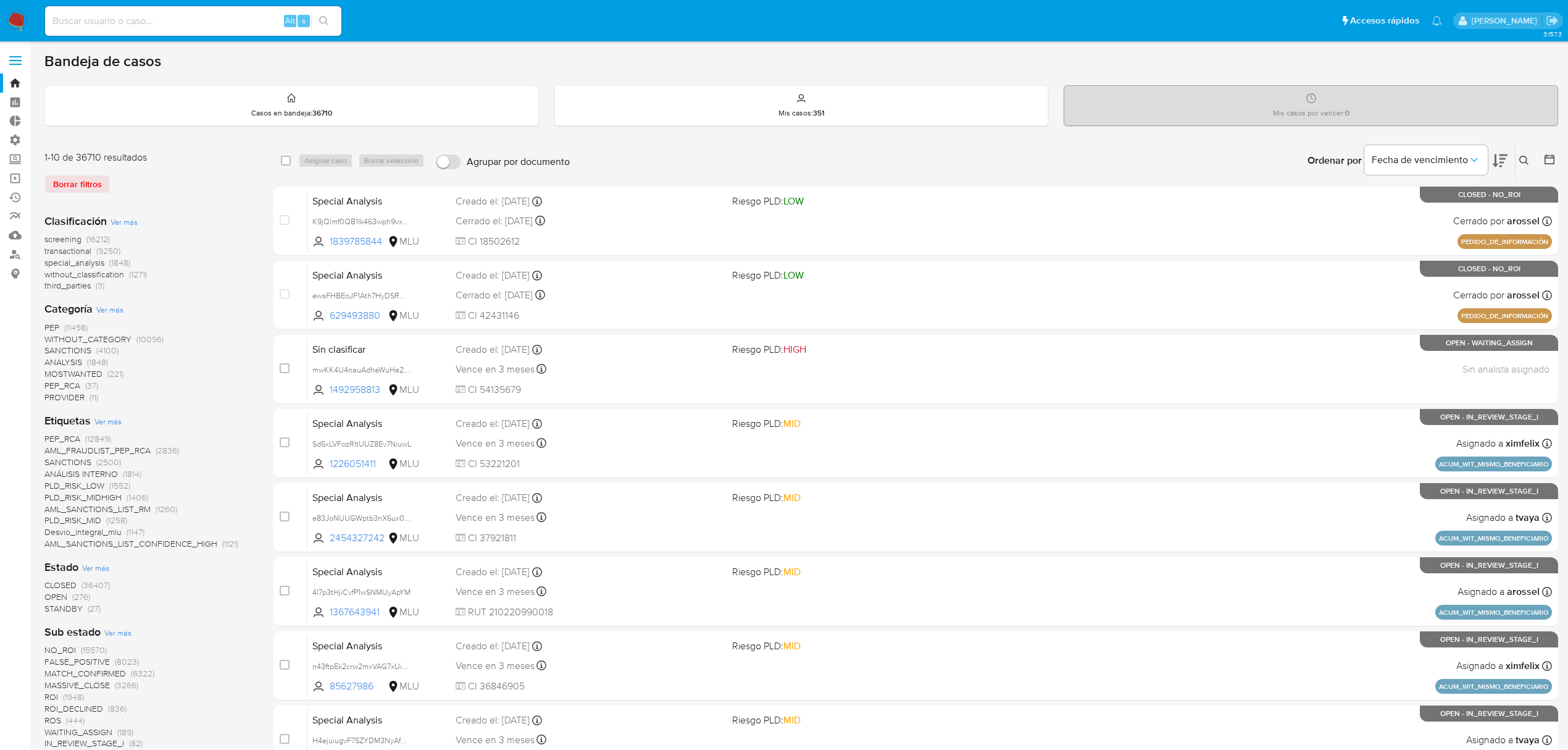
click at [65, 607] on span "STANDBY" at bounding box center [64, 608] width 38 height 12
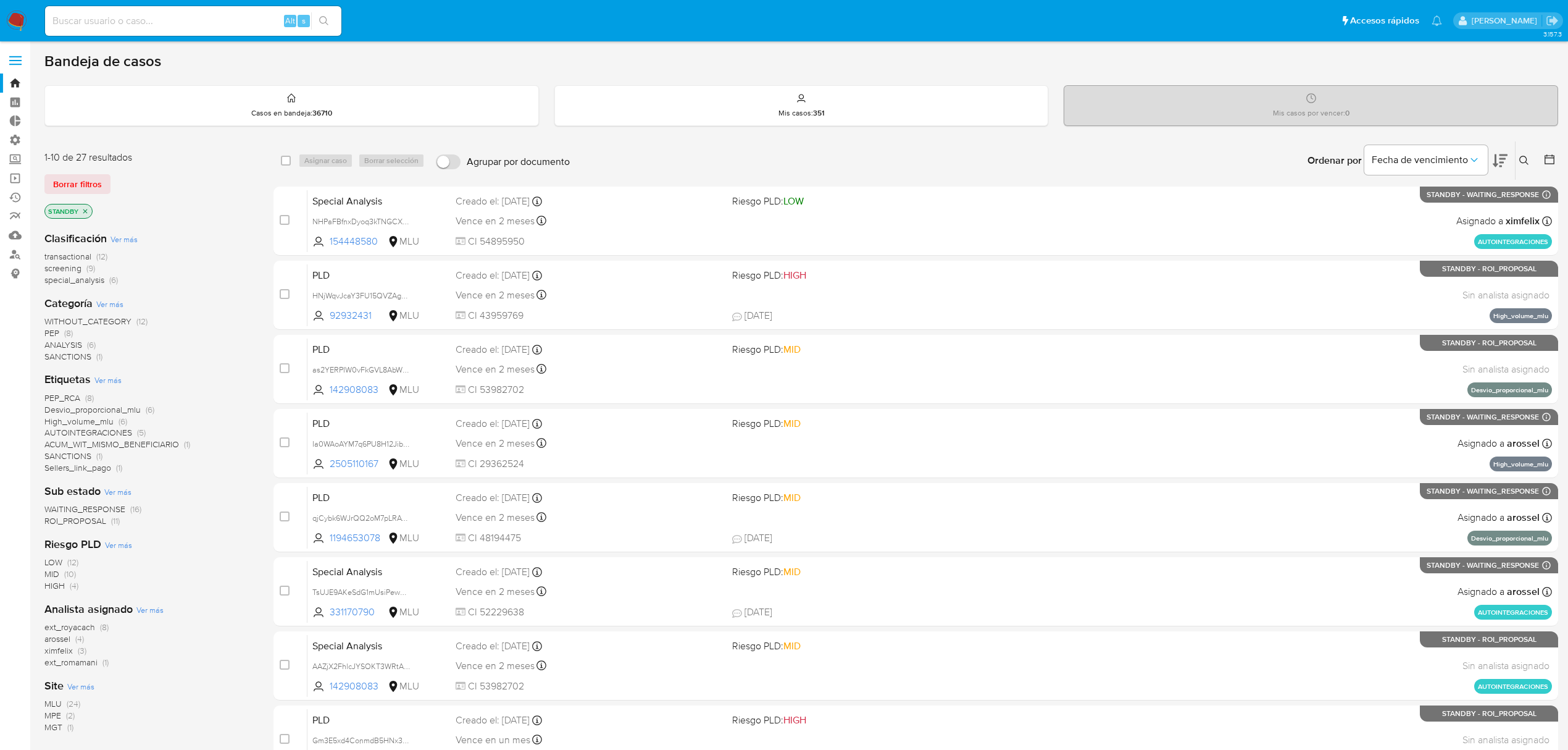
click at [92, 524] on span "ROI_PROPOSAL" at bounding box center [75, 520] width 62 height 12
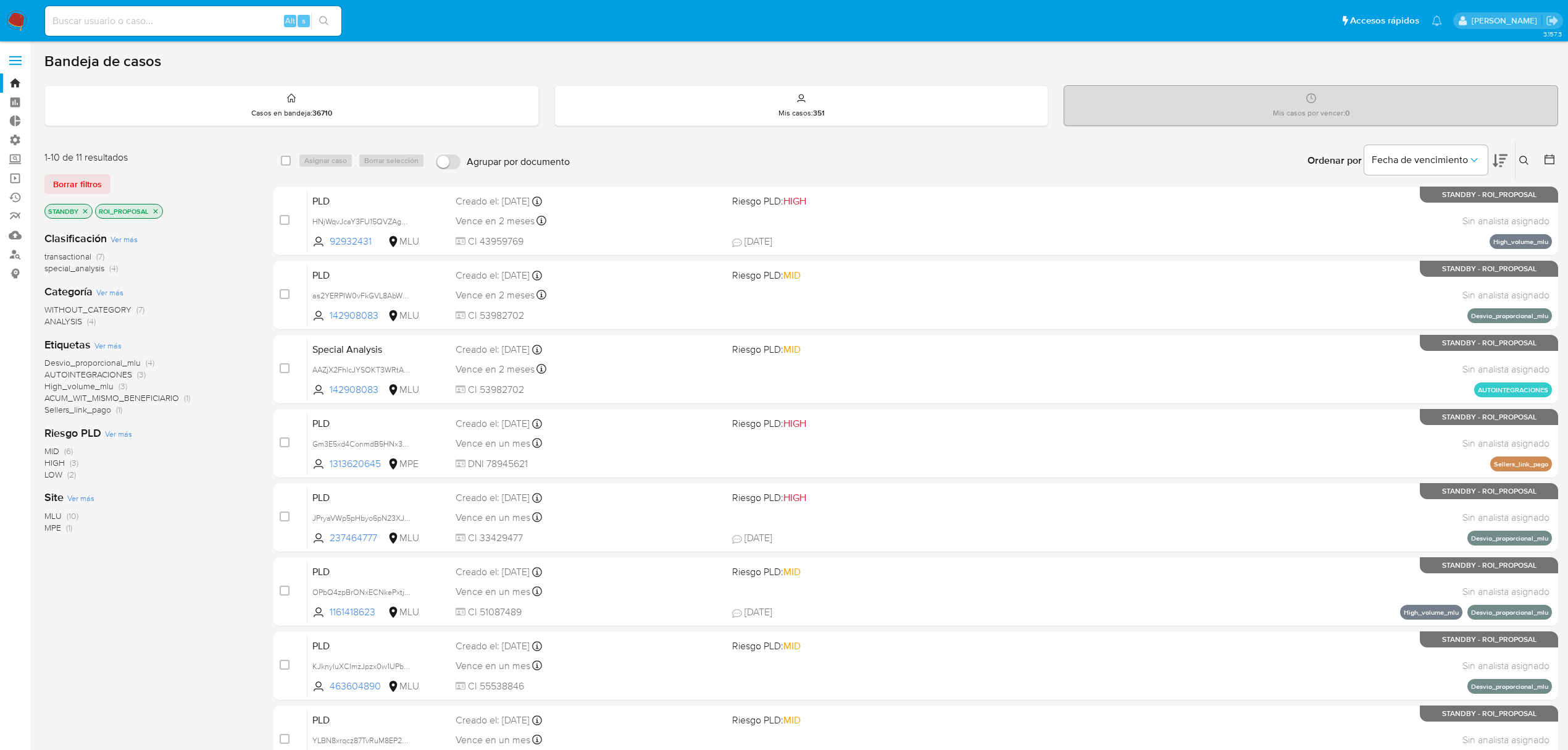
click at [47, 530] on span "MPE" at bounding box center [53, 527] width 17 height 12
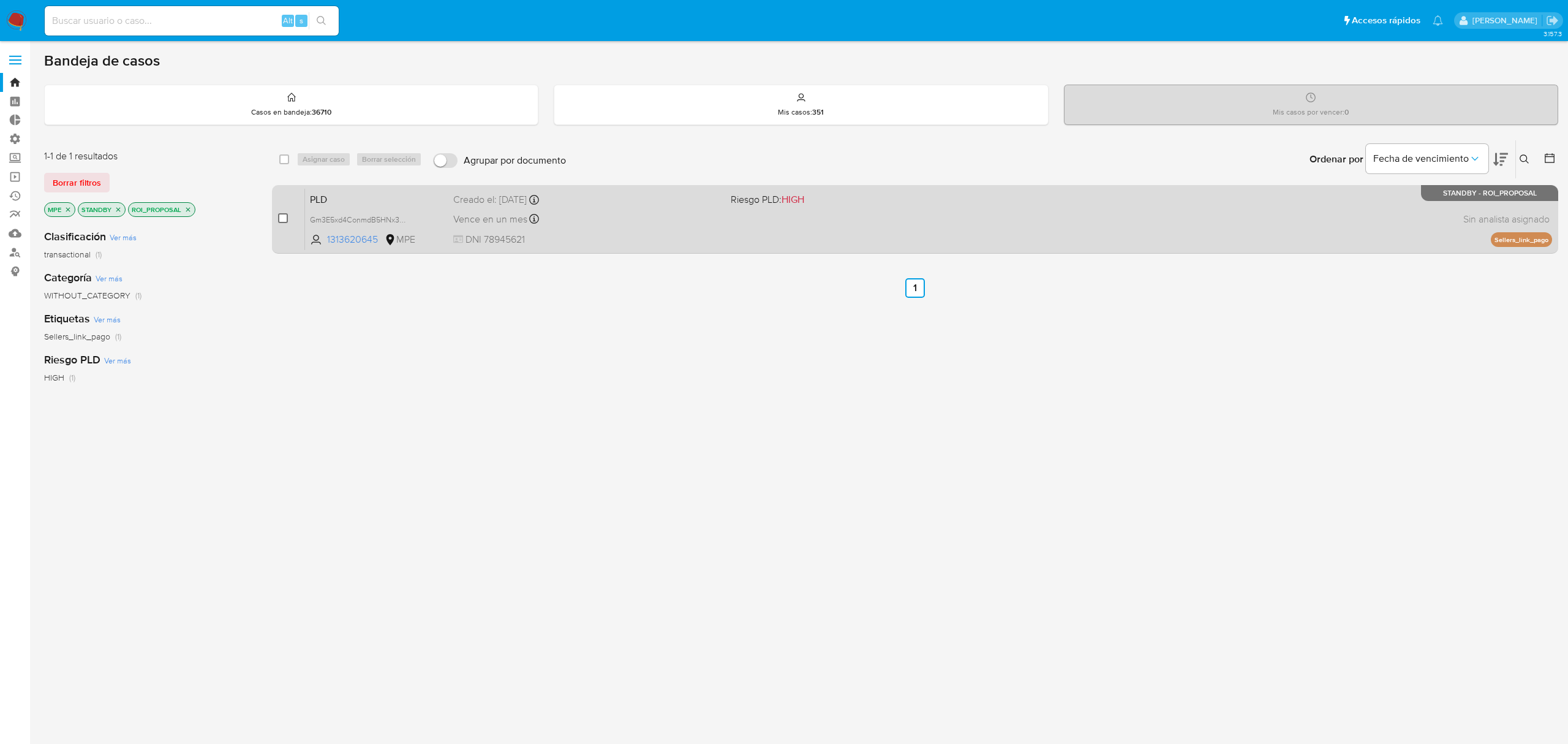
click at [278, 216] on input "checkbox" at bounding box center [283, 218] width 10 height 10
checkbox input "true"
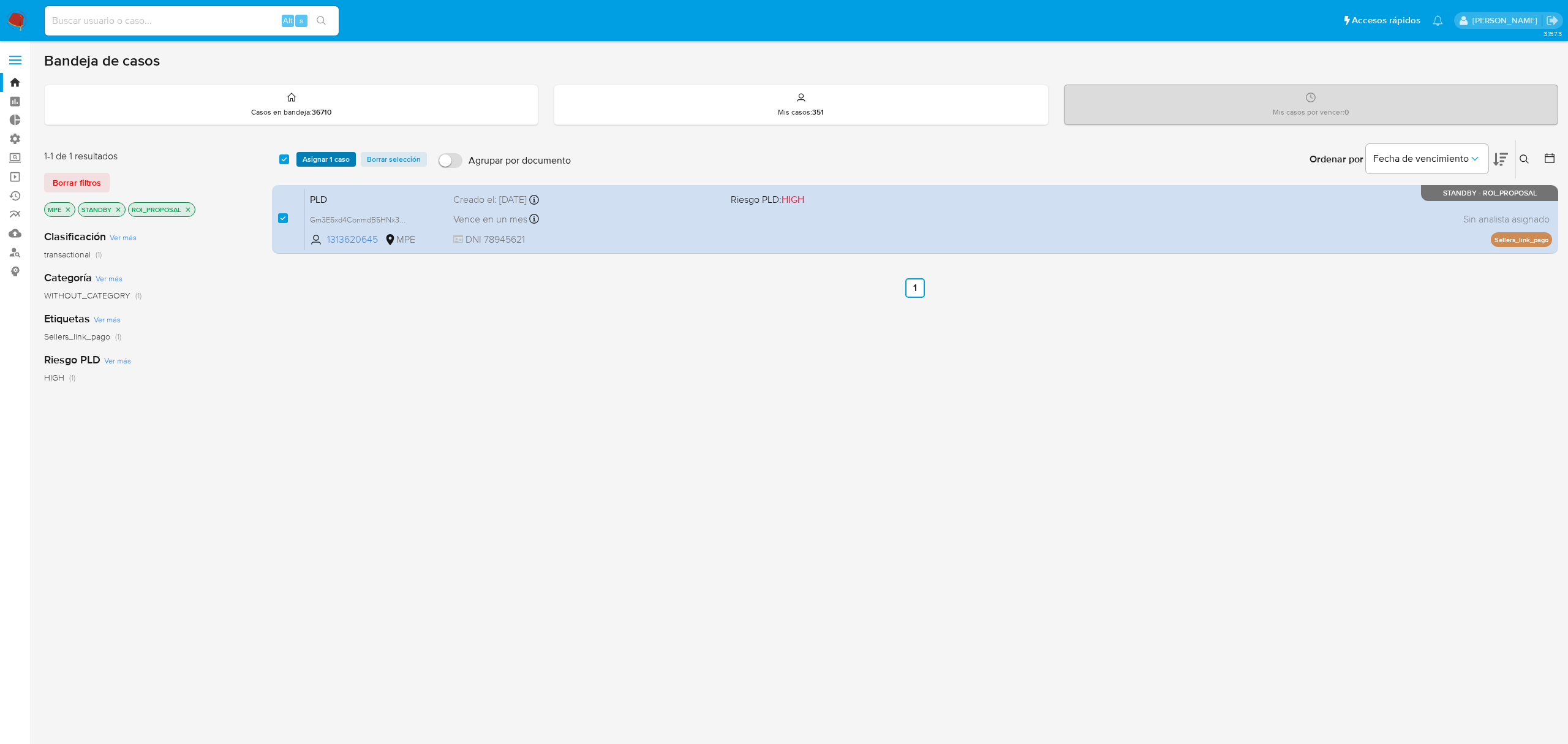
click at [310, 157] on span "Asignar 1 caso" at bounding box center [326, 159] width 47 height 12
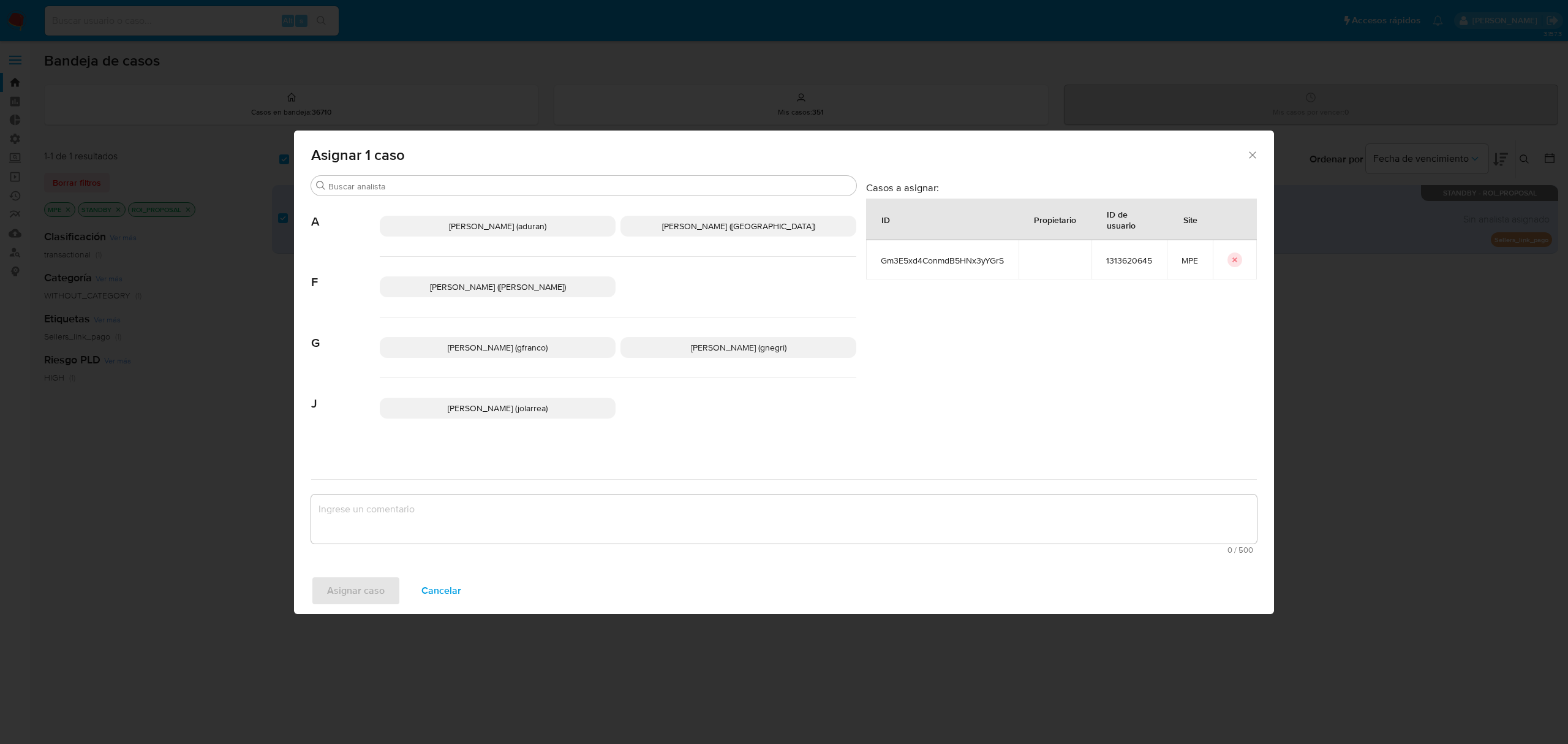
click at [489, 224] on span "Agustin Matias Duran (aduran)" at bounding box center [498, 226] width 97 height 12
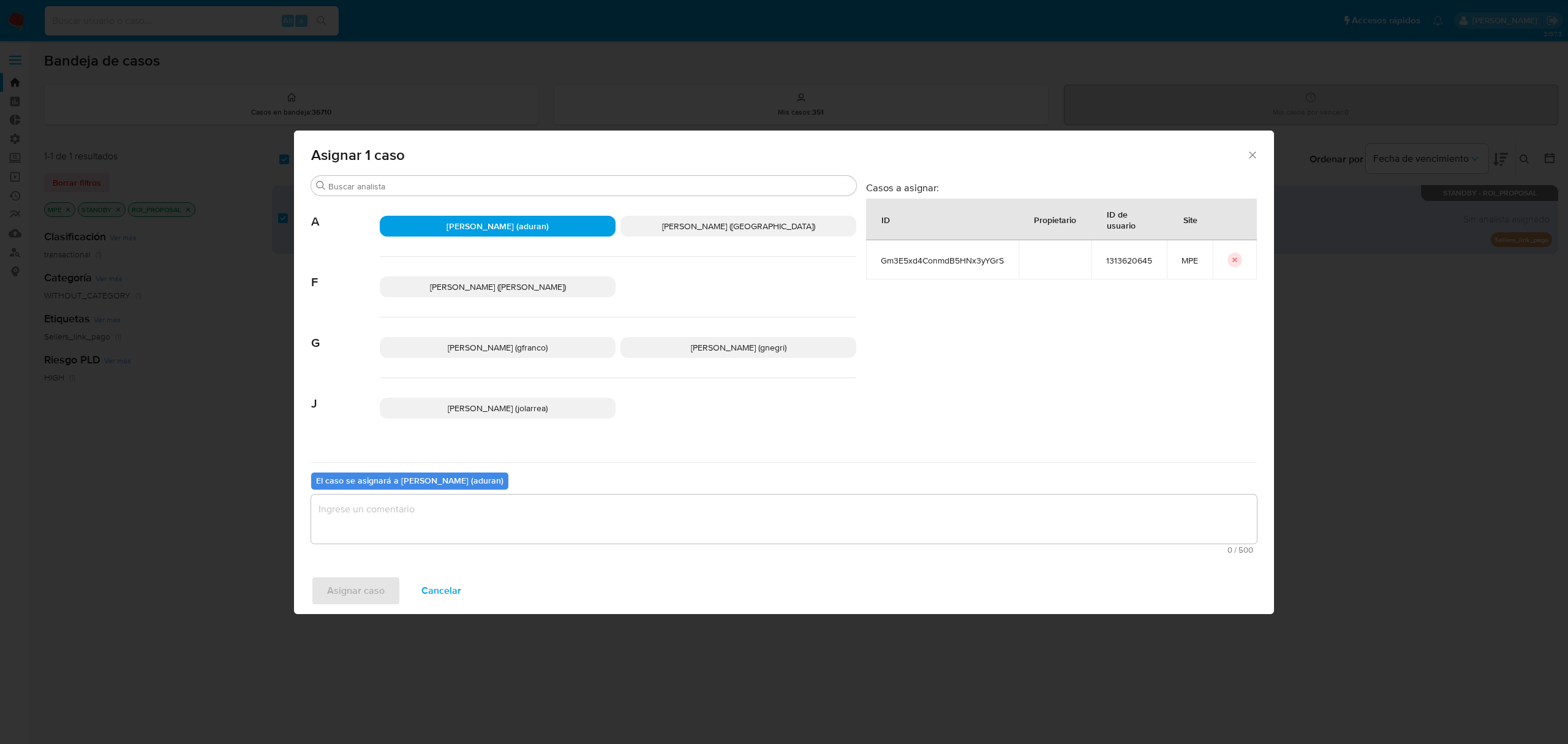
click at [574, 518] on textarea "assign-modal" at bounding box center [784, 519] width 946 height 49
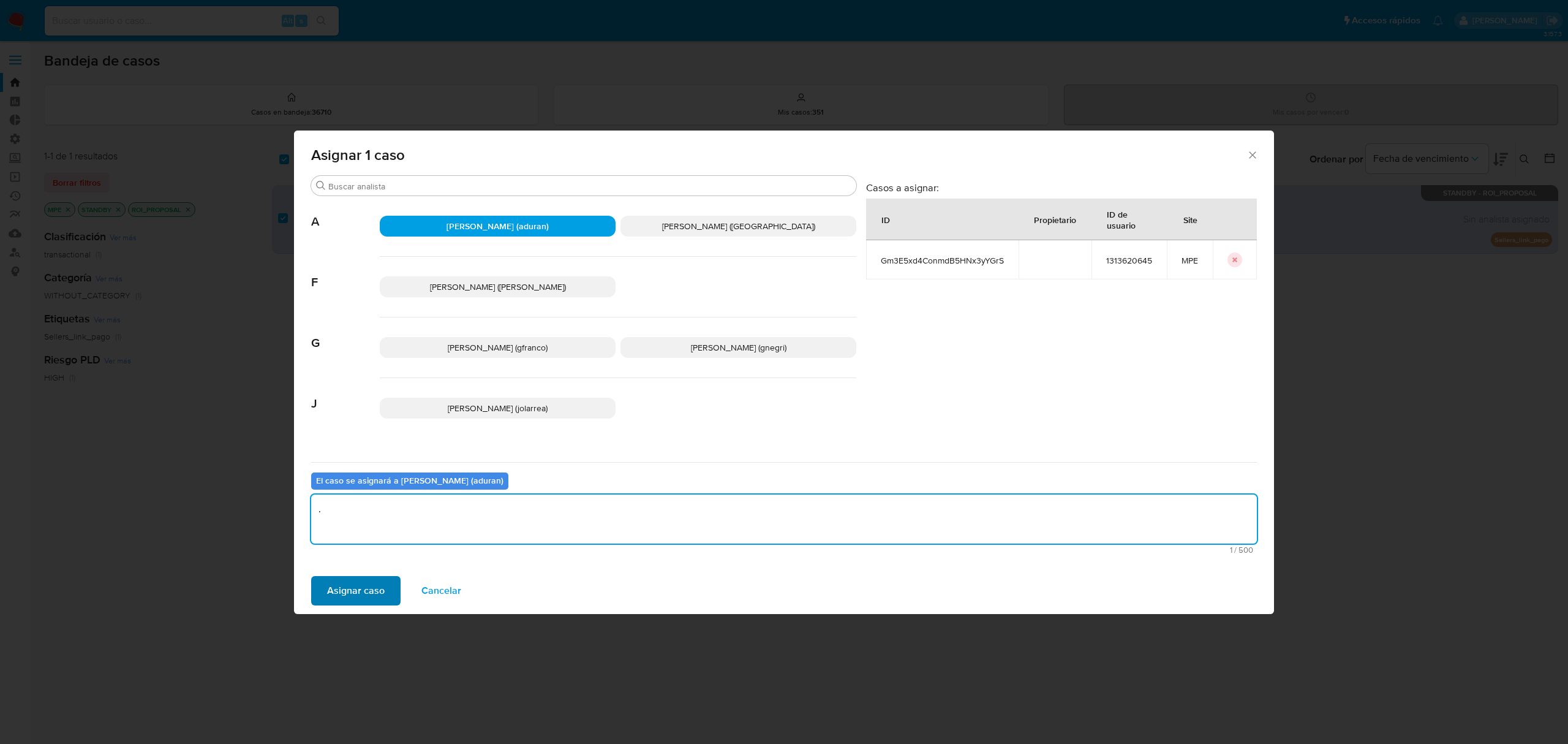
type textarea "."
click at [370, 589] on span "Asignar caso" at bounding box center [356, 590] width 58 height 27
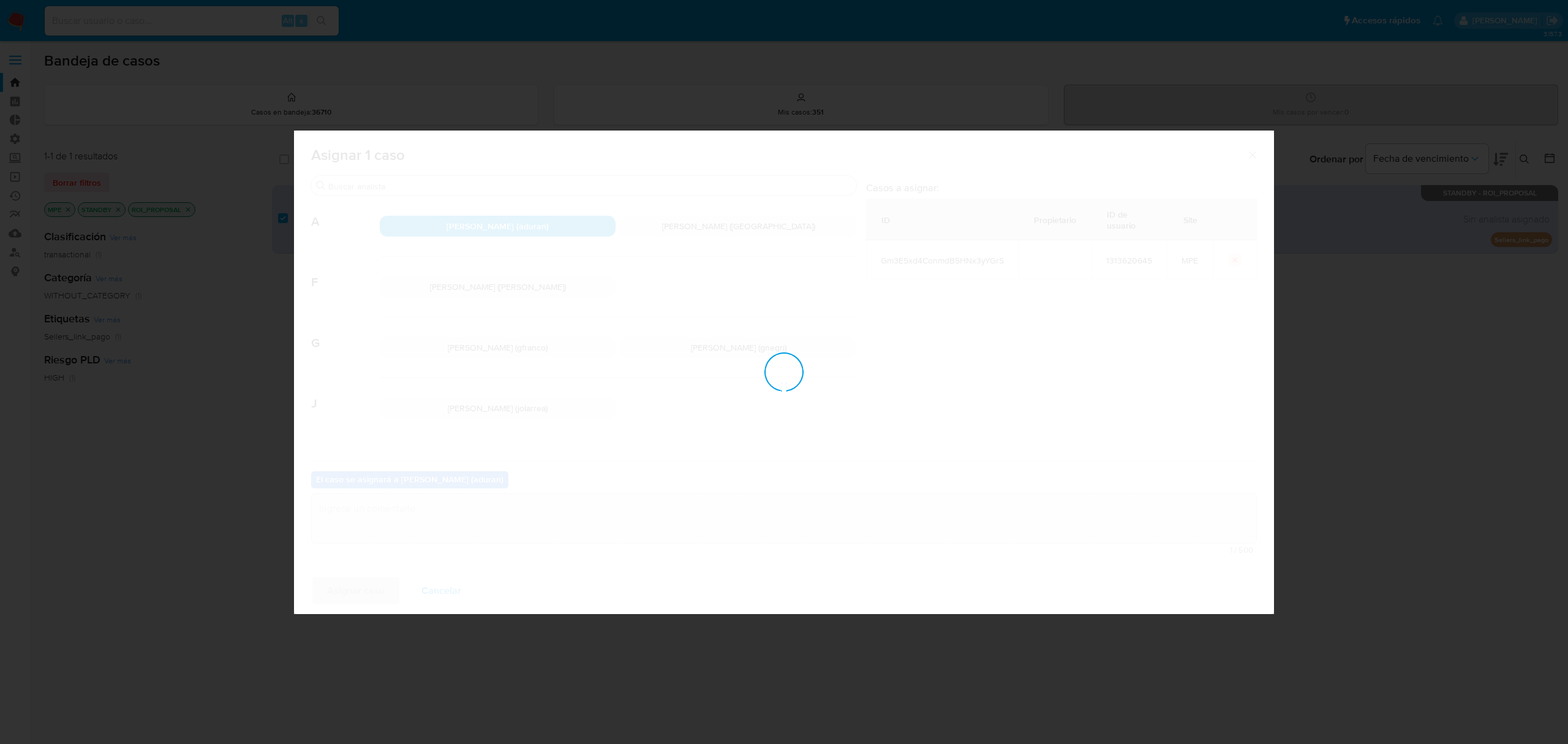
checkbox input "false"
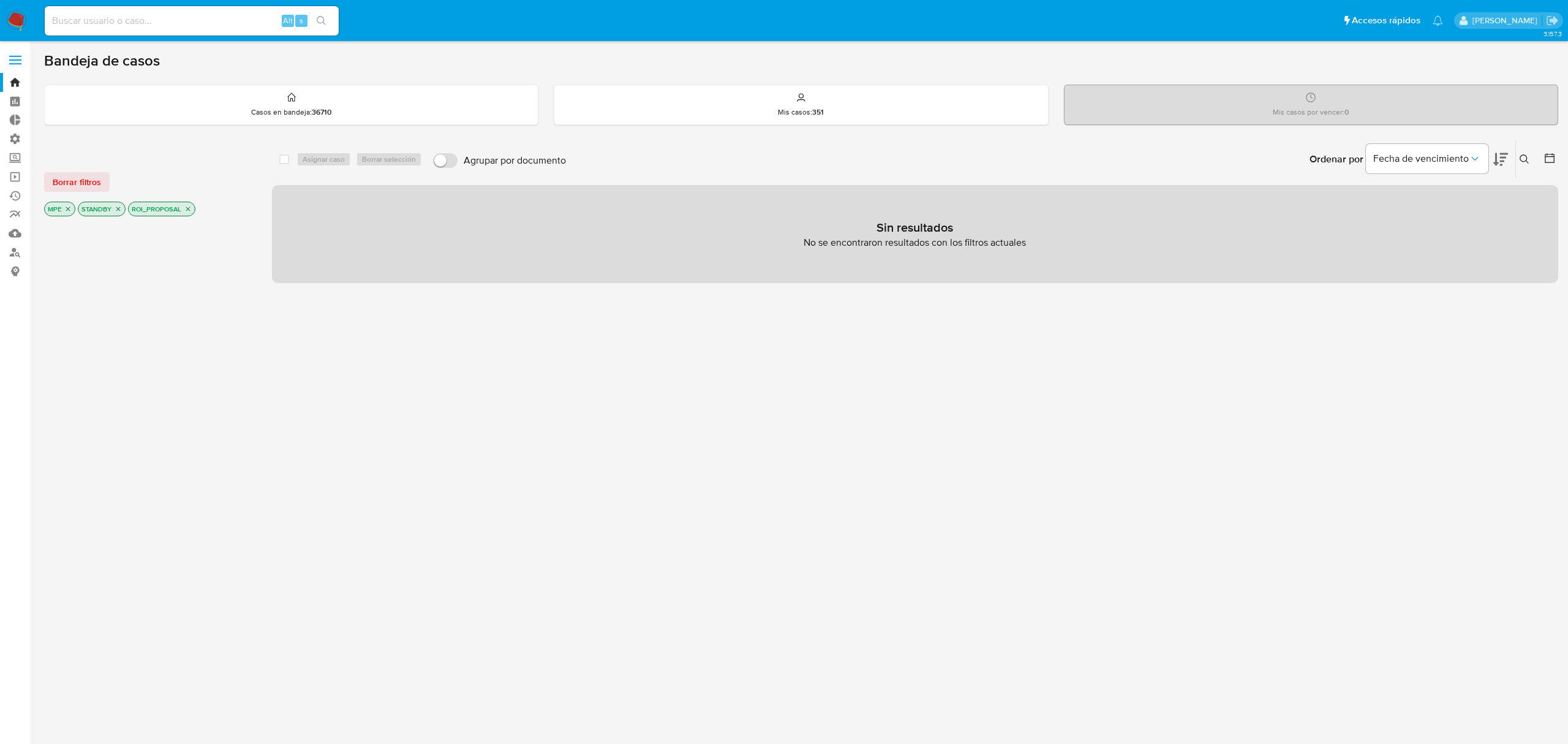
click at [15, 17] on img at bounding box center [16, 20] width 21 height 21
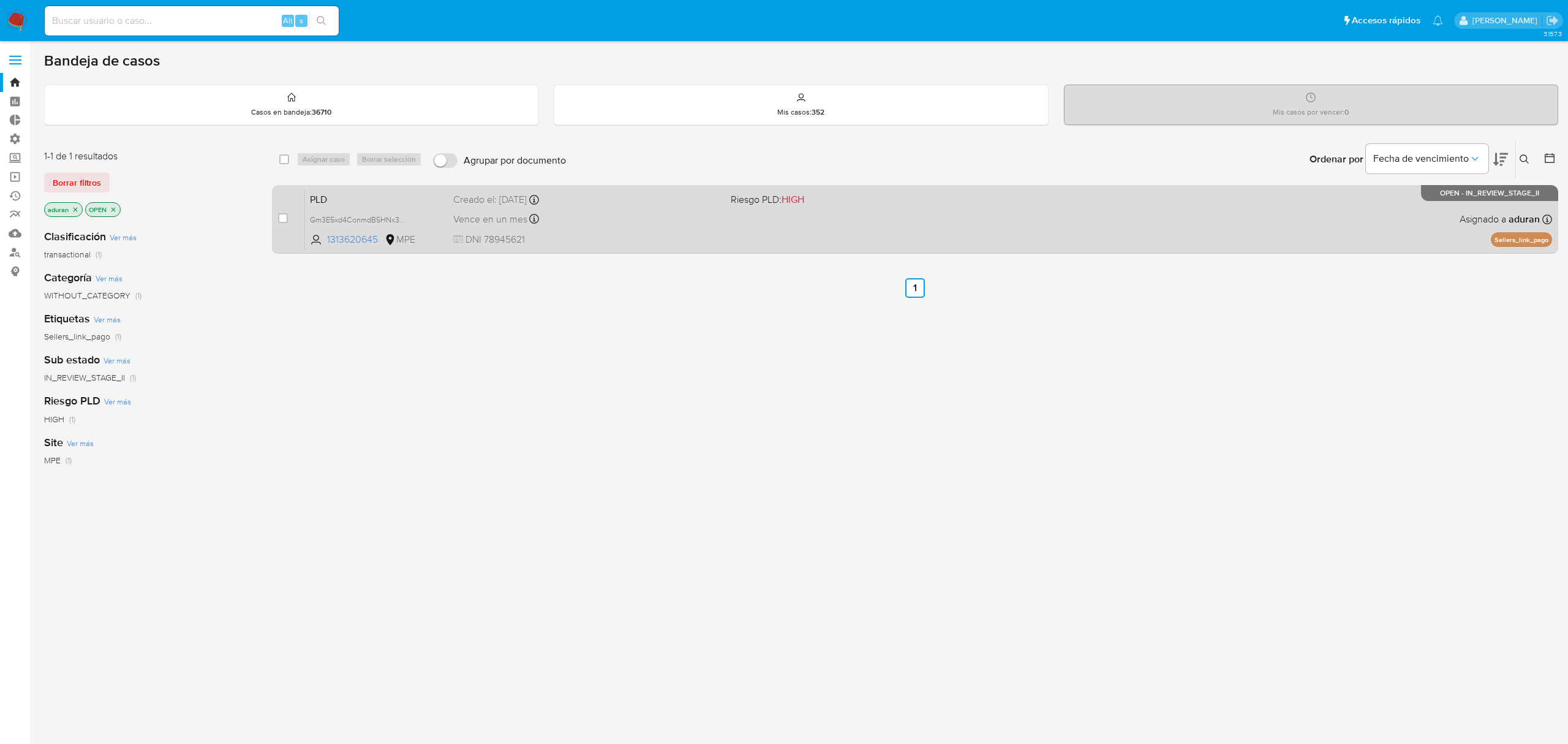
click at [1100, 229] on div "PLD Gm3E5xd4ConmdB5HNx3yYGrS 1313620645 MPE Riesgo PLD: HIGH Creado el: [DATE] …" at bounding box center [929, 219] width 1248 height 62
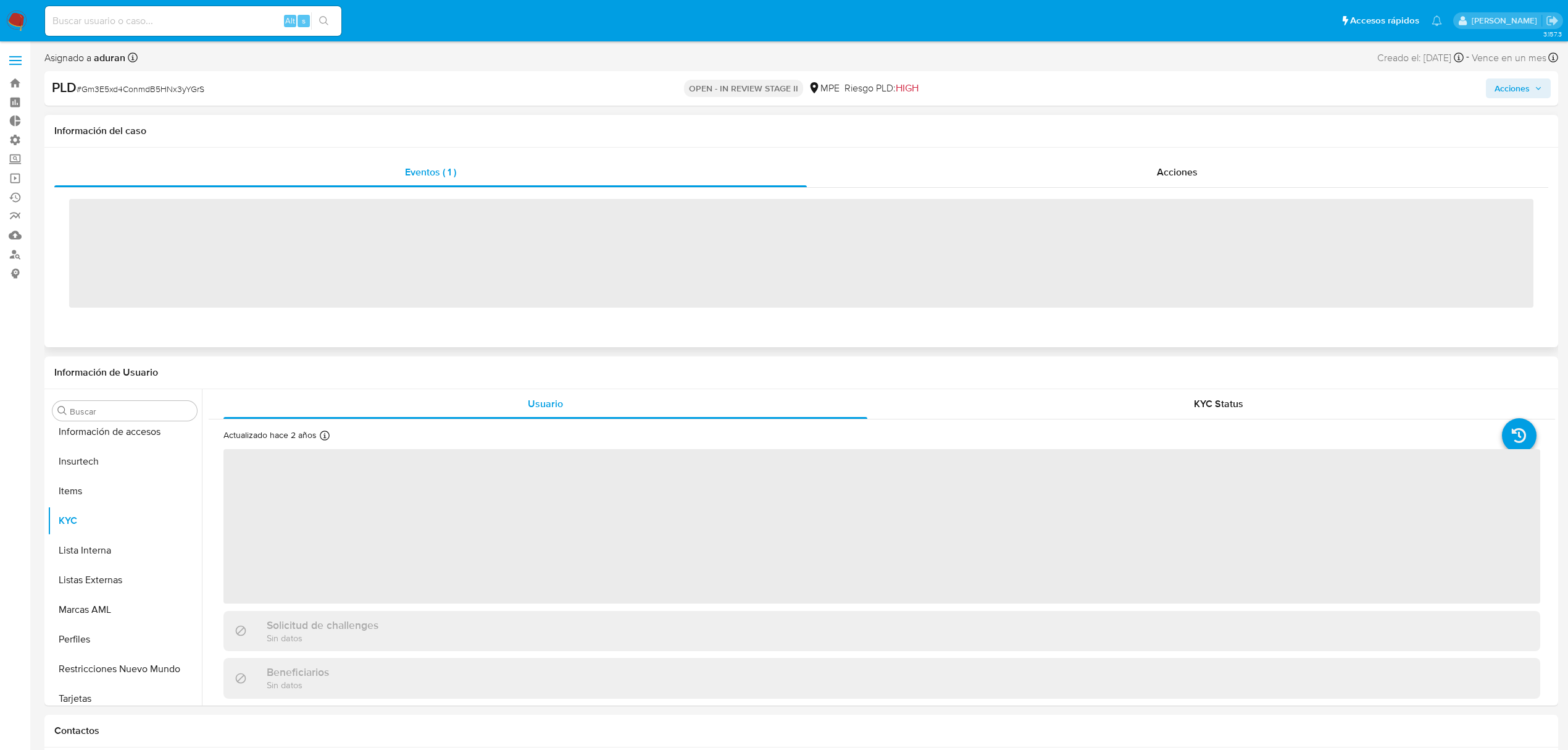
scroll to position [522, 0]
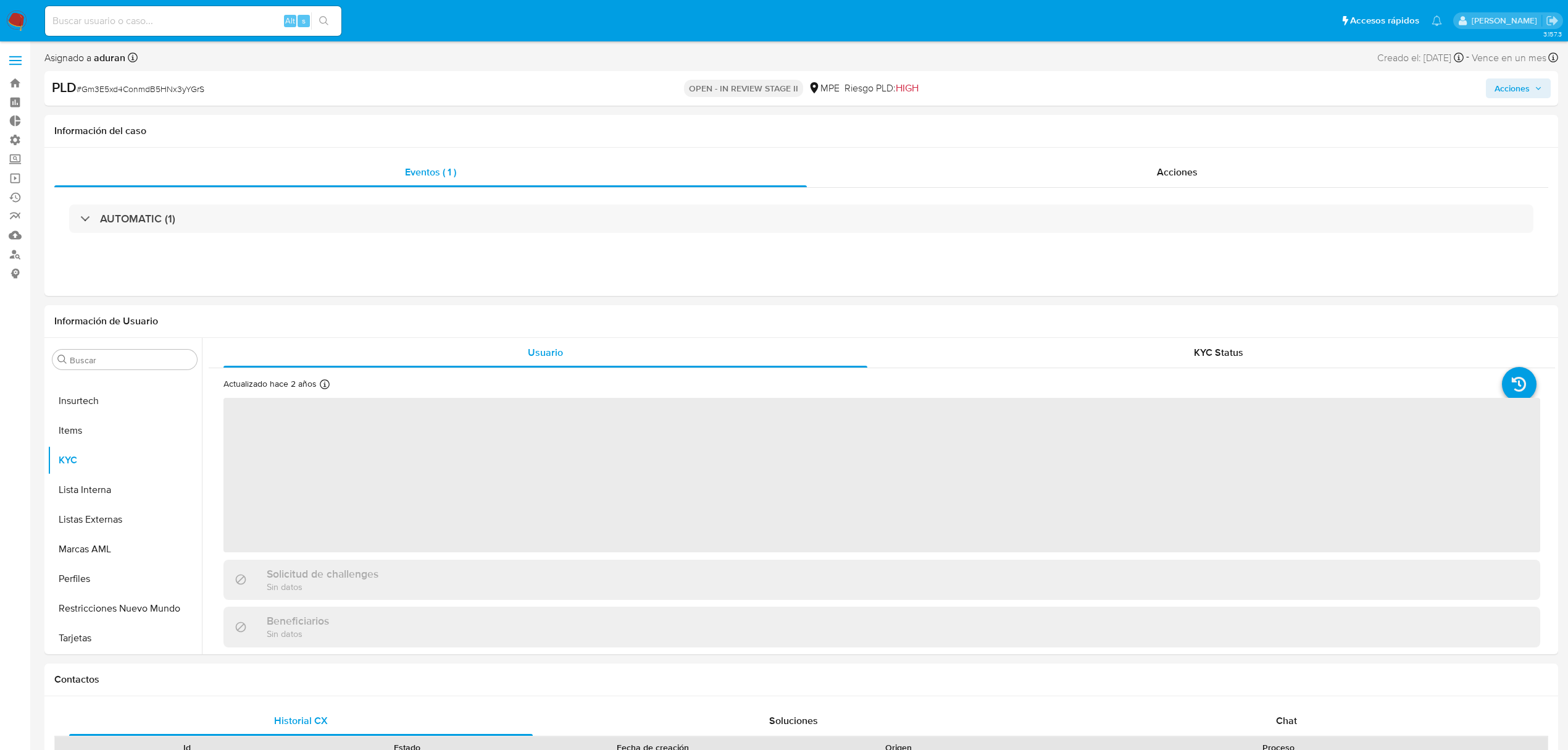
click at [1515, 84] on span "Acciones" at bounding box center [1512, 88] width 35 height 20
click at [1142, 150] on div "Enviar" at bounding box center [1255, 226] width 571 height 162
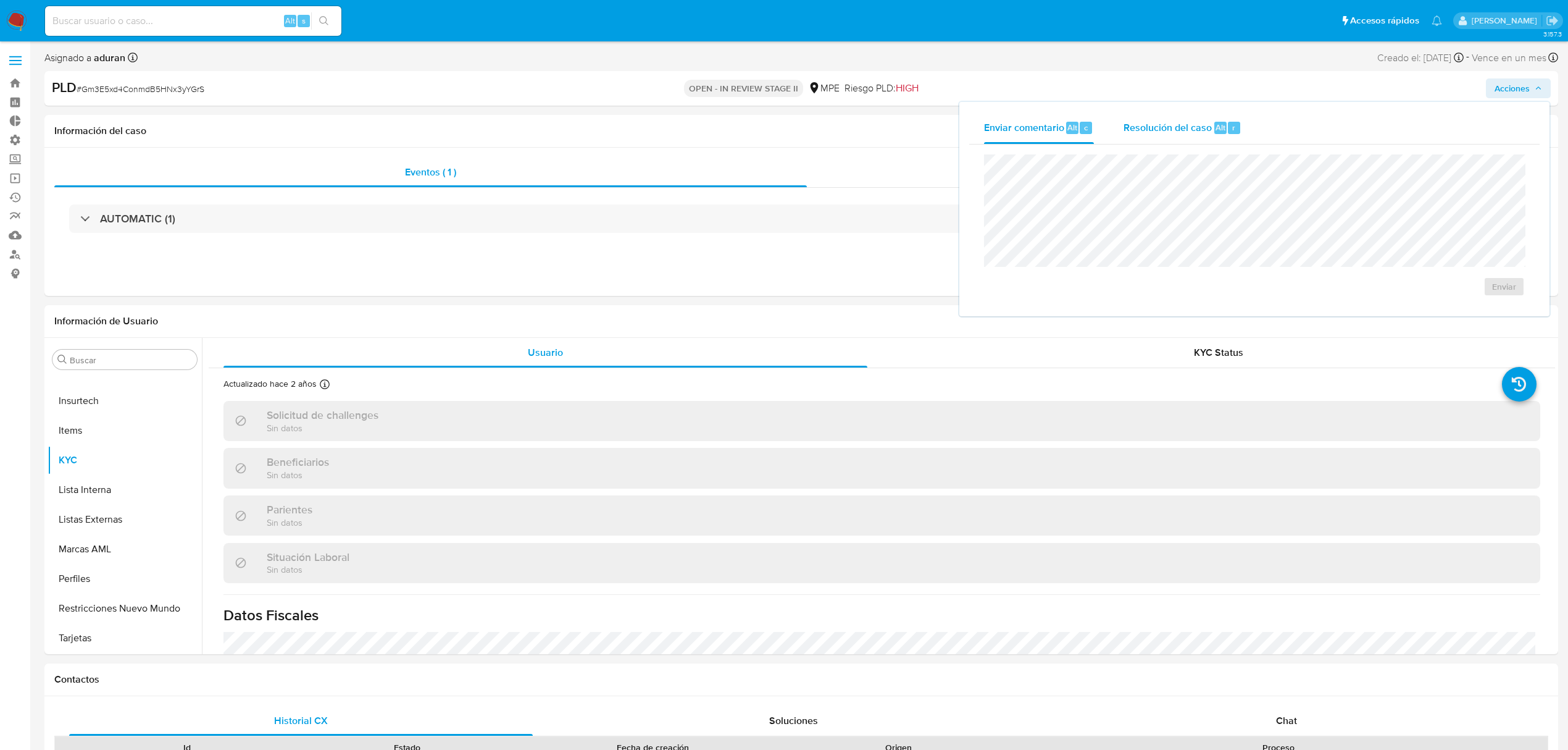
click at [1151, 134] on div "Resolución del caso Alt r" at bounding box center [1182, 127] width 118 height 32
select select "10"
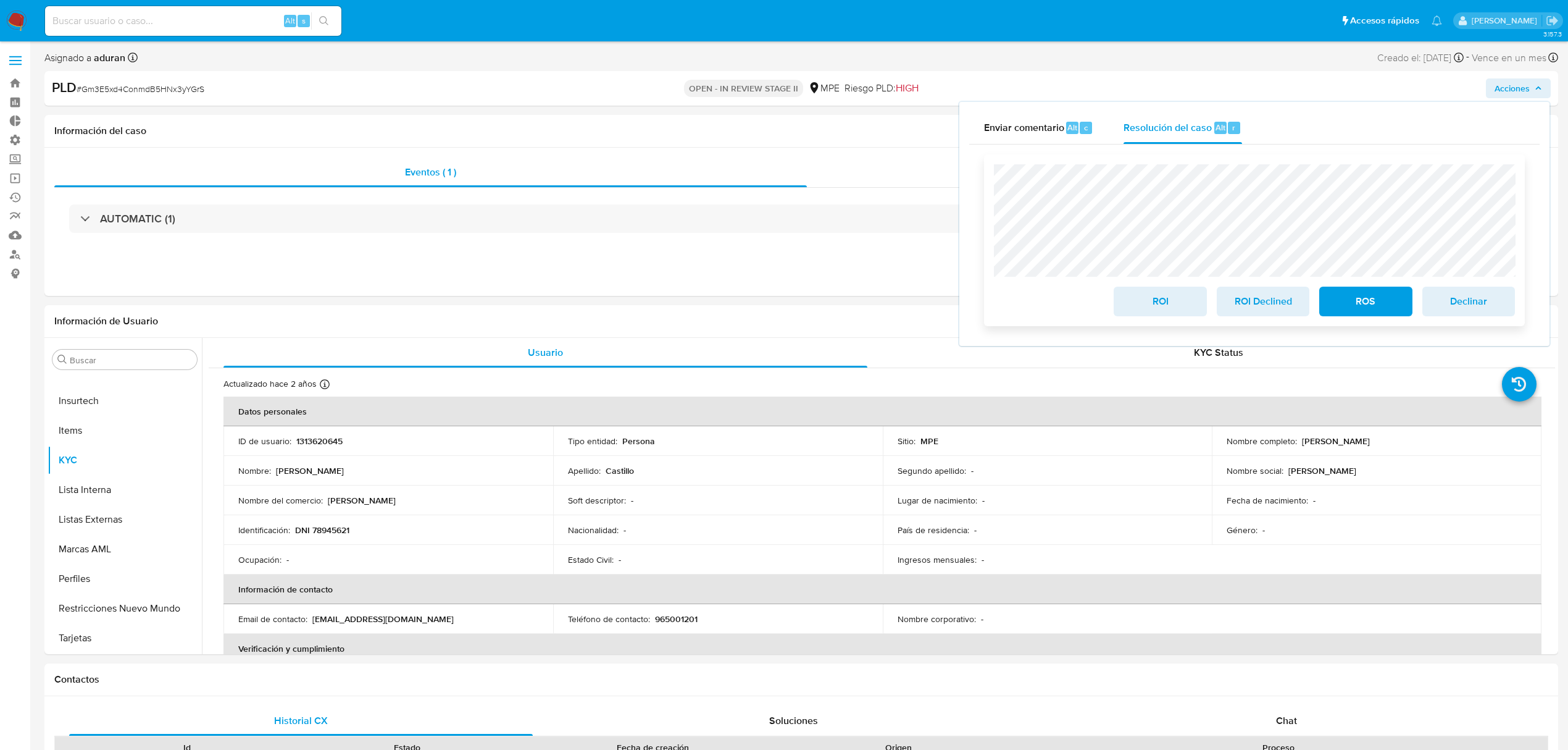
click at [1171, 310] on span "ROI" at bounding box center [1160, 301] width 61 height 27
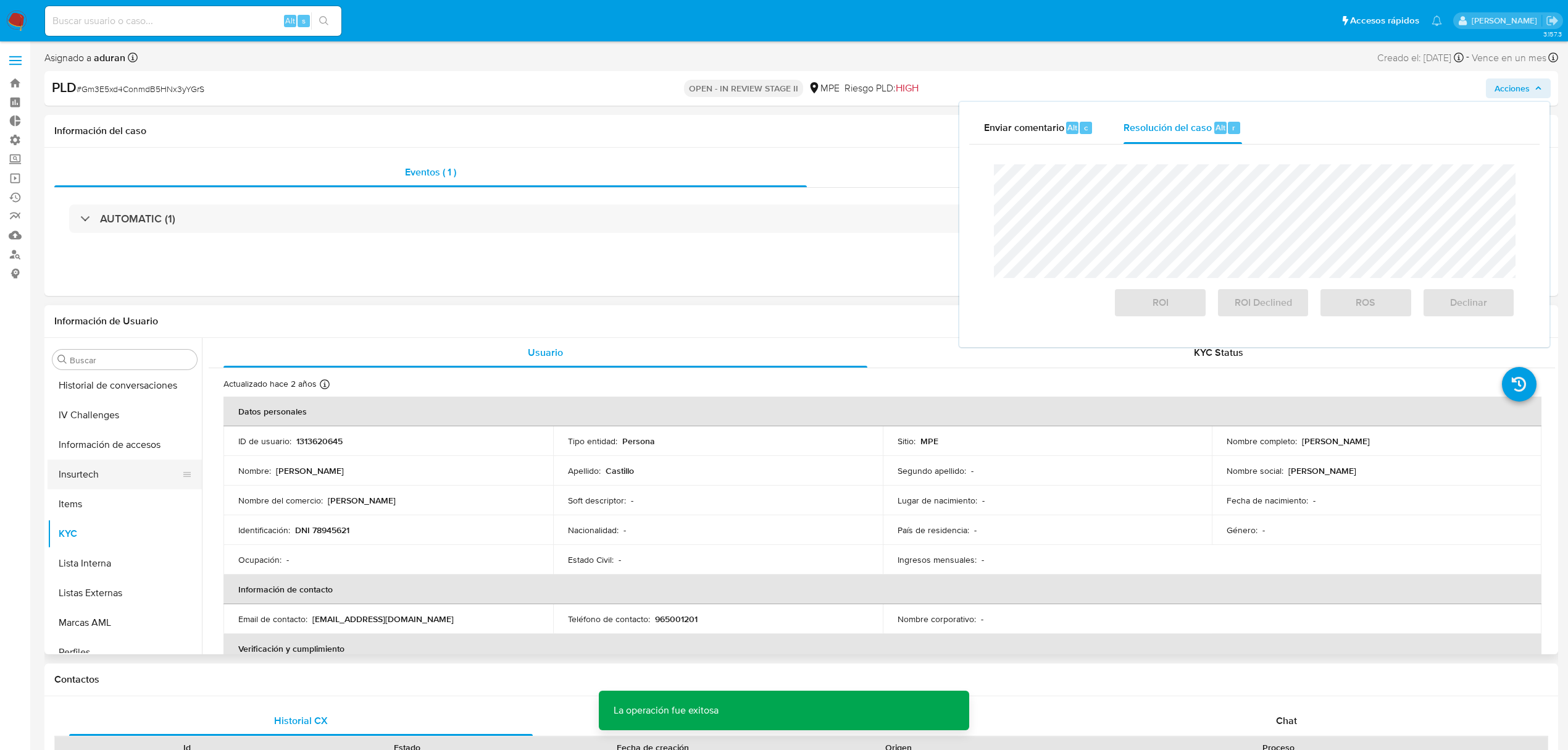
scroll to position [357, 0]
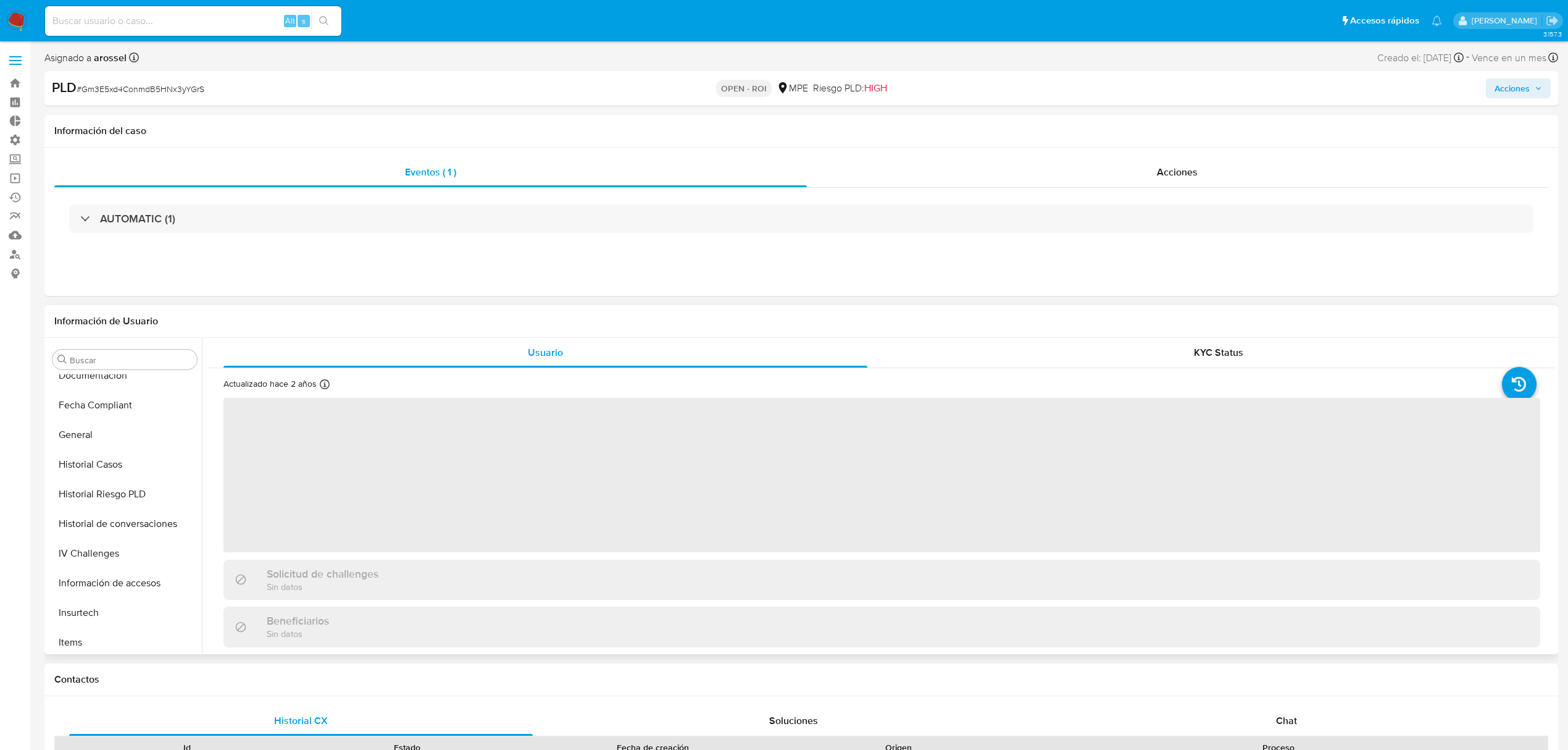
scroll to position [275, 0]
click at [122, 497] on button "Historial Casos" at bounding box center [120, 500] width 145 height 30
select select "10"
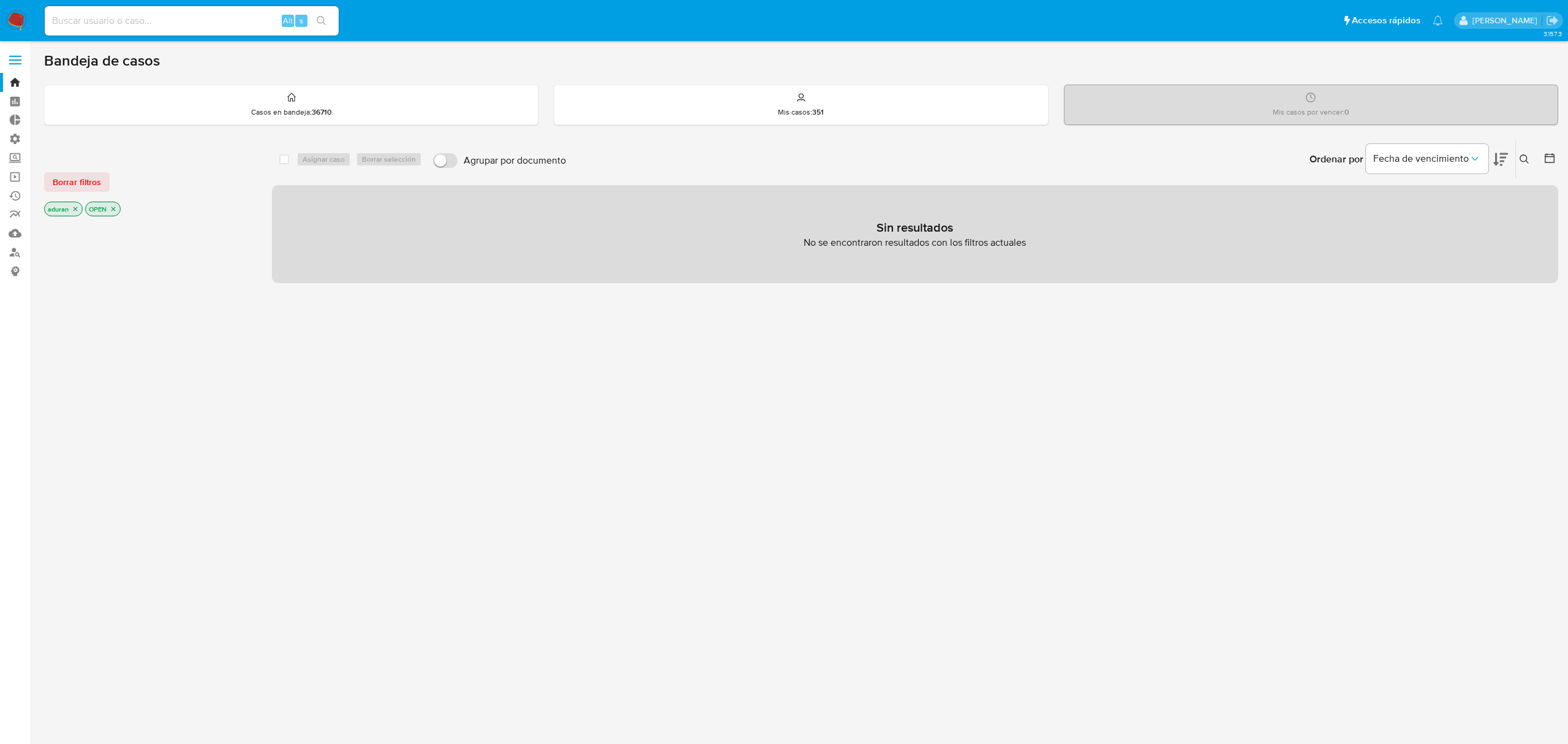
click at [663, 425] on div "select-all-cases-checkbox Asignar caso Borrar selección Agrupar por documento O…" at bounding box center [915, 417] width 1287 height 554
click at [47, 180] on button "Borrar filtros" at bounding box center [77, 181] width 66 height 20
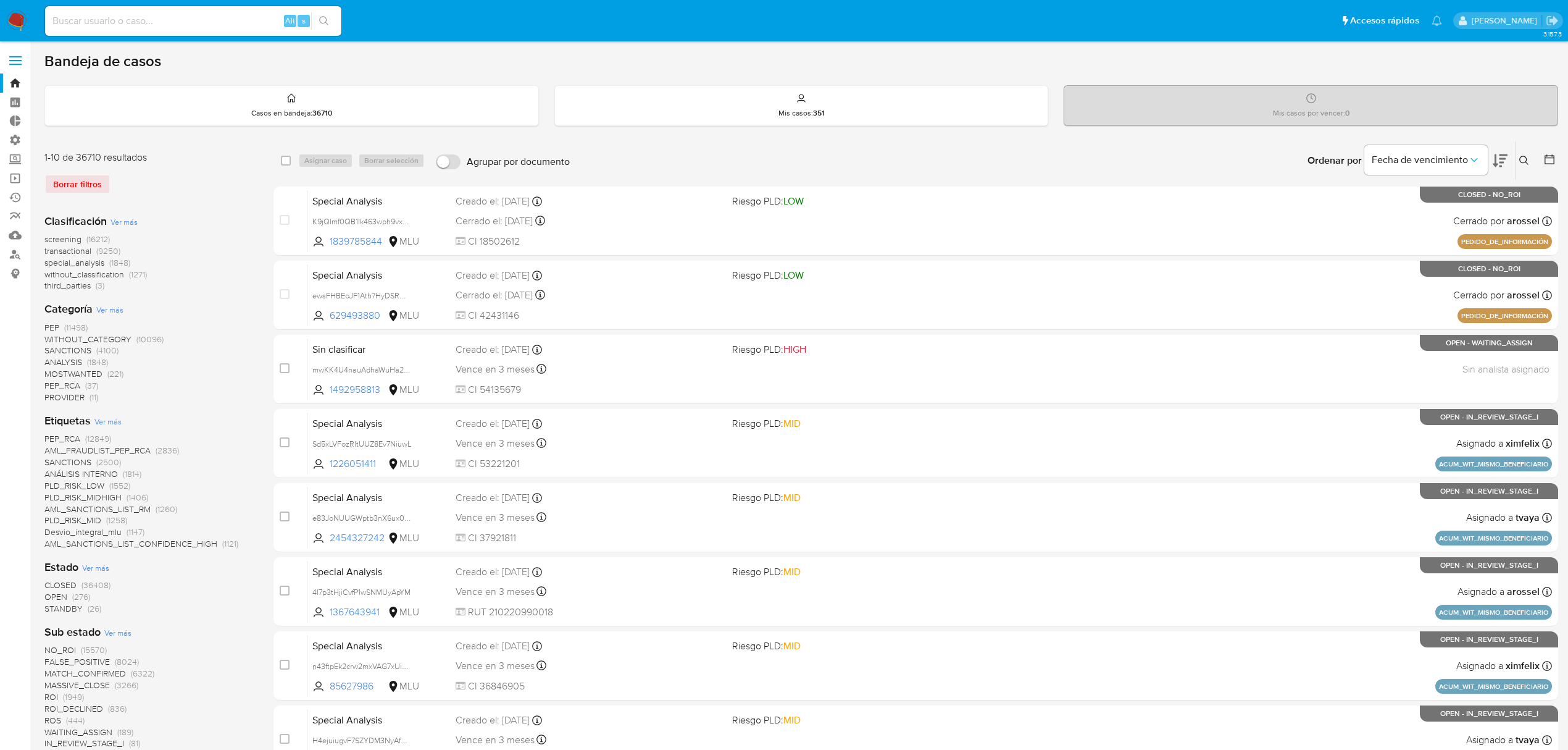
click at [24, 8] on nav "Pausado Ver notificaciones Alt s Accesos rápidos Presiona las siguientes teclas…" at bounding box center [784, 20] width 1568 height 41
click at [8, 24] on img at bounding box center [17, 20] width 21 height 21
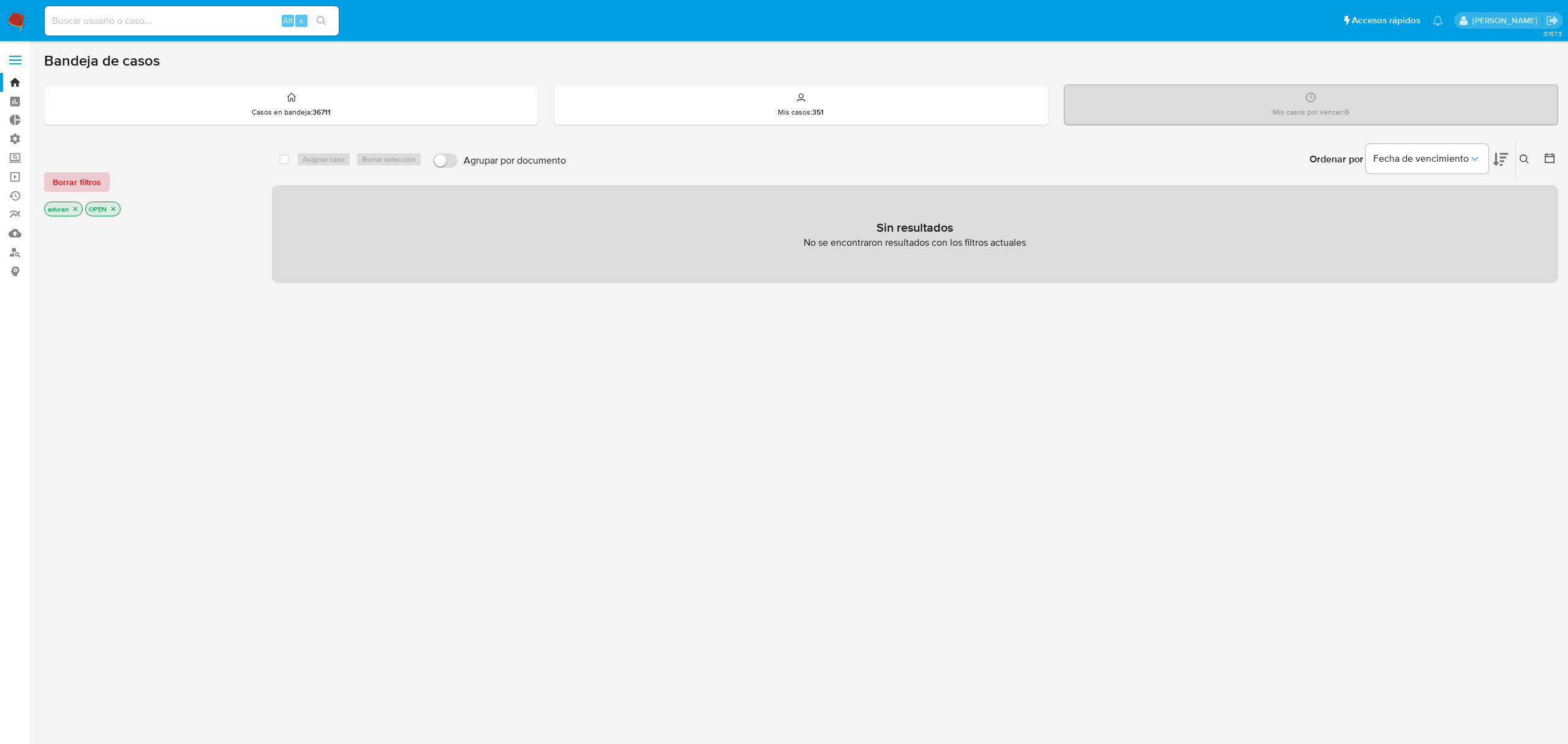
click at [80, 180] on span "Borrar filtros" at bounding box center [76, 181] width 49 height 17
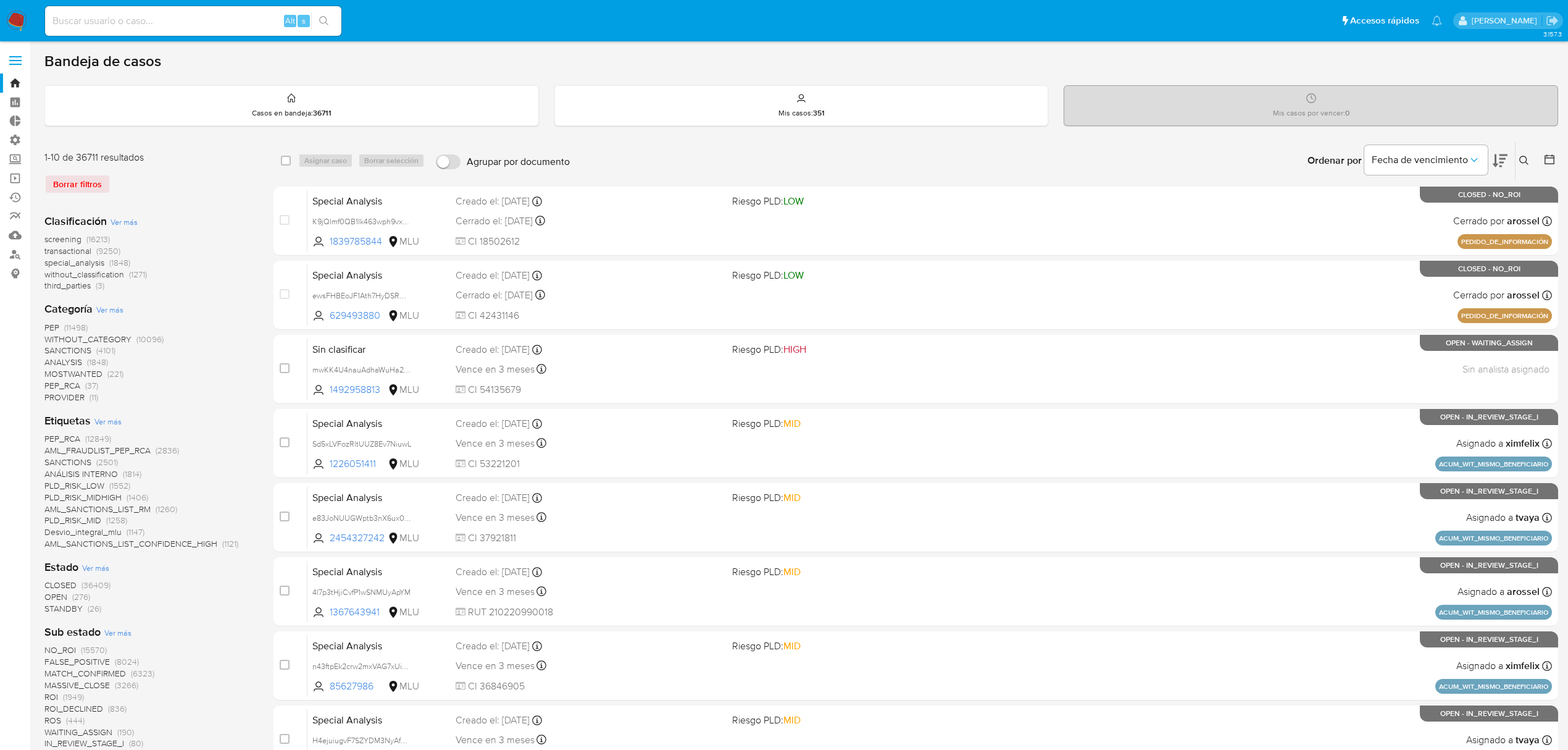
click at [1556, 148] on div at bounding box center [1547, 161] width 22 height 38
click at [1551, 161] on icon at bounding box center [1549, 159] width 12 height 12
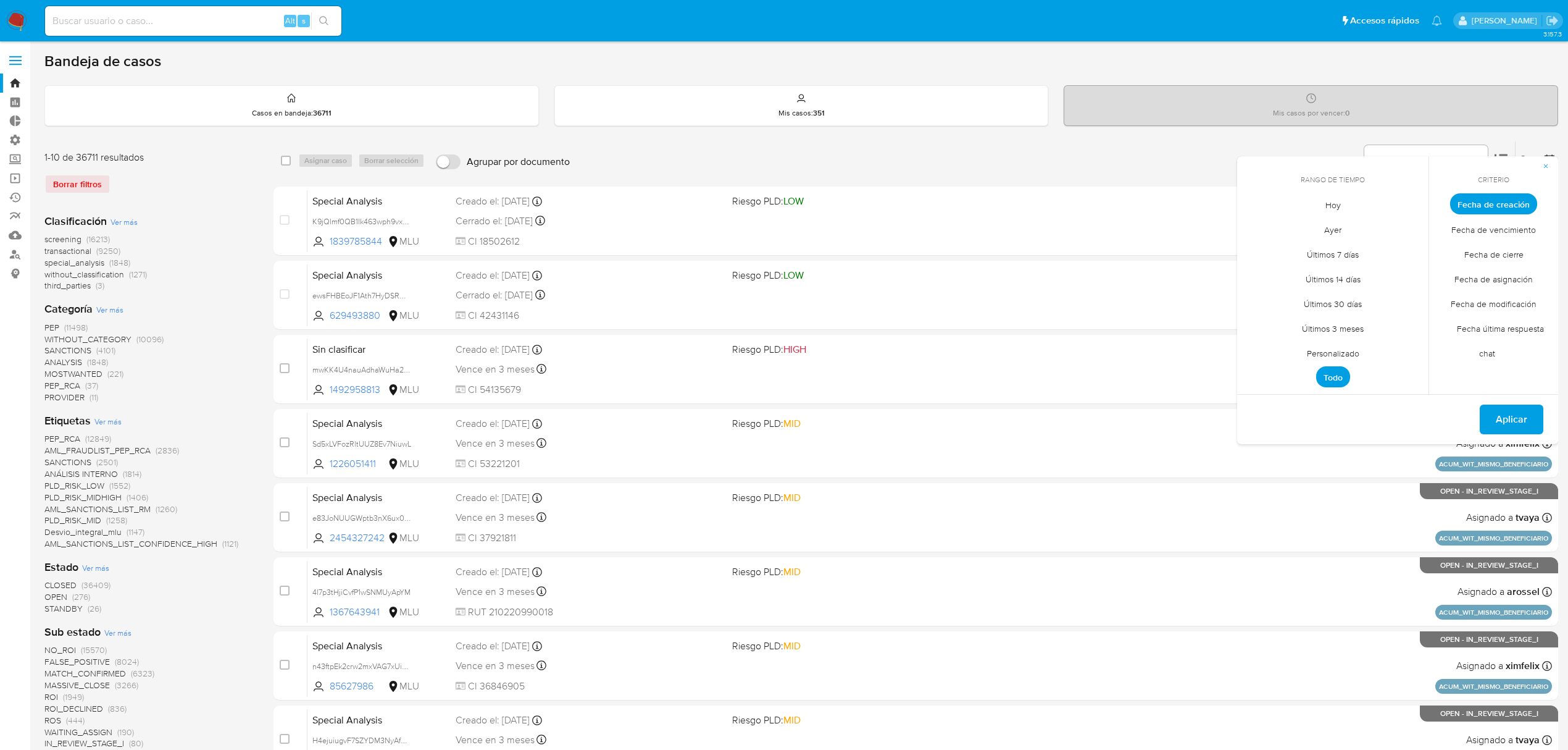
click at [1344, 349] on span "Personalizado" at bounding box center [1333, 353] width 78 height 25
click at [1255, 228] on icon "Mes anterior" at bounding box center [1256, 226] width 15 height 15
click at [1255, 228] on icon "Mes anterior" at bounding box center [1256, 227] width 5 height 9
click at [1279, 268] on button "1" at bounding box center [1283, 272] width 20 height 20
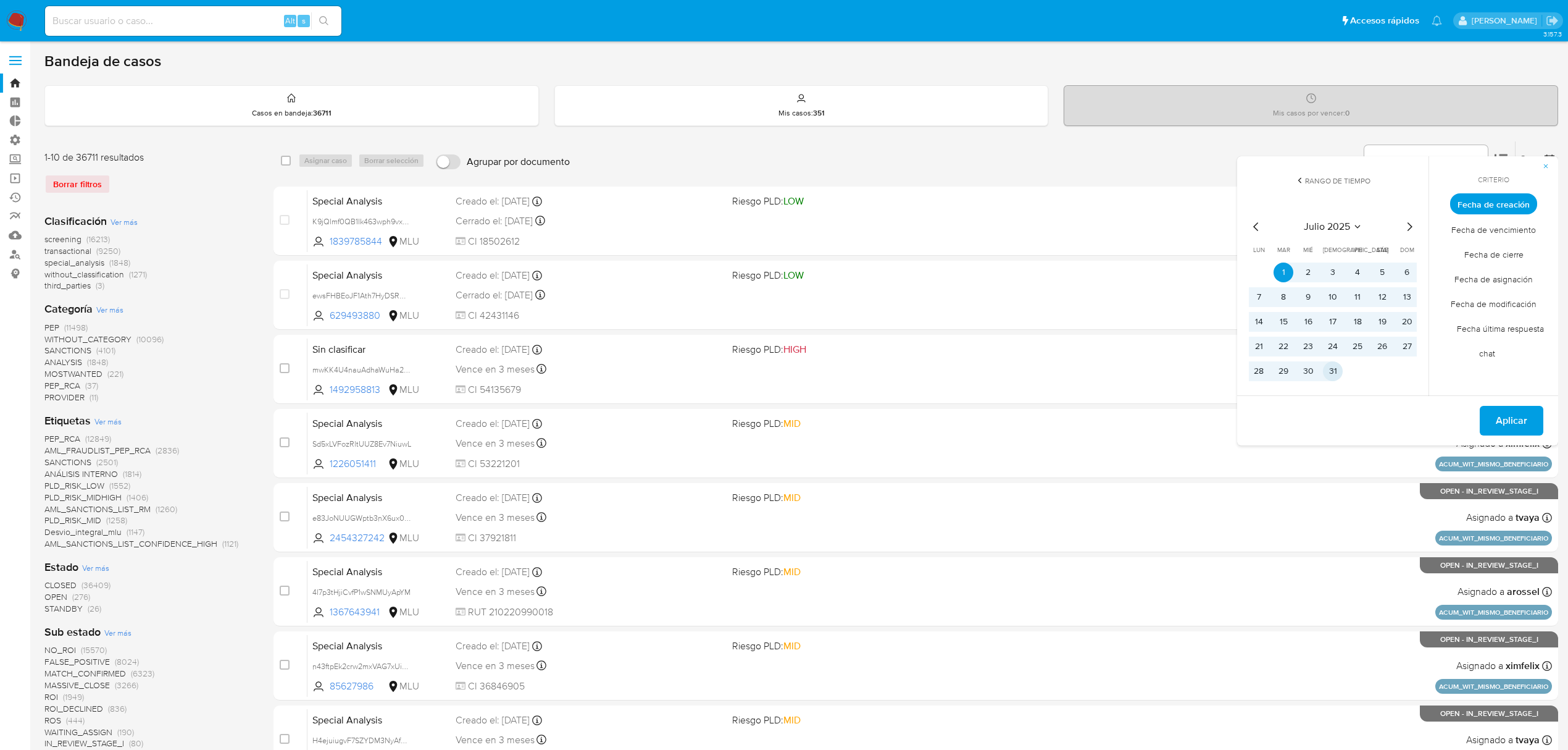
click at [1337, 364] on button "31" at bounding box center [1332, 371] width 20 height 20
click at [1485, 418] on button "Aplicar" at bounding box center [1511, 421] width 64 height 30
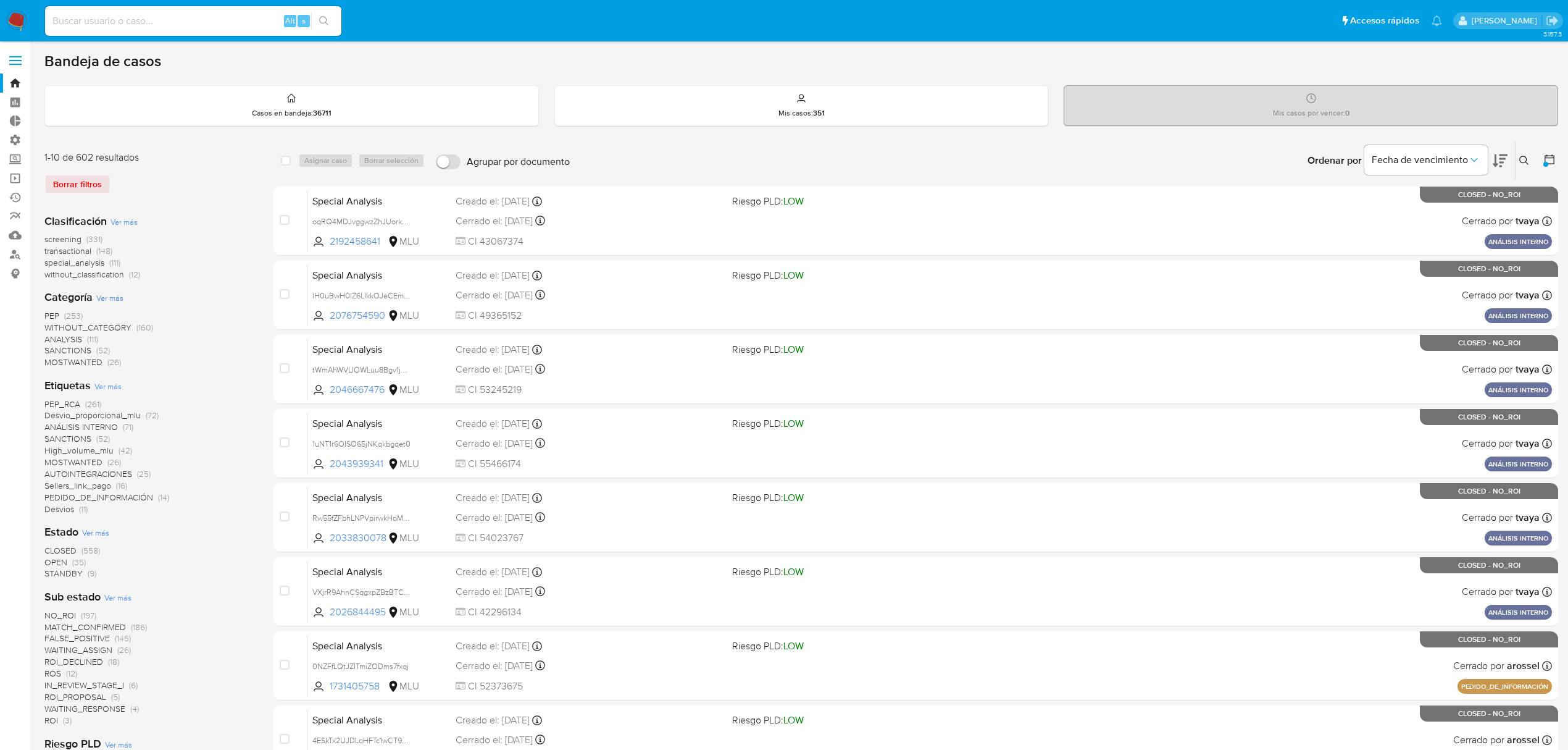
click at [126, 225] on span "Ver más" at bounding box center [124, 221] width 27 height 11
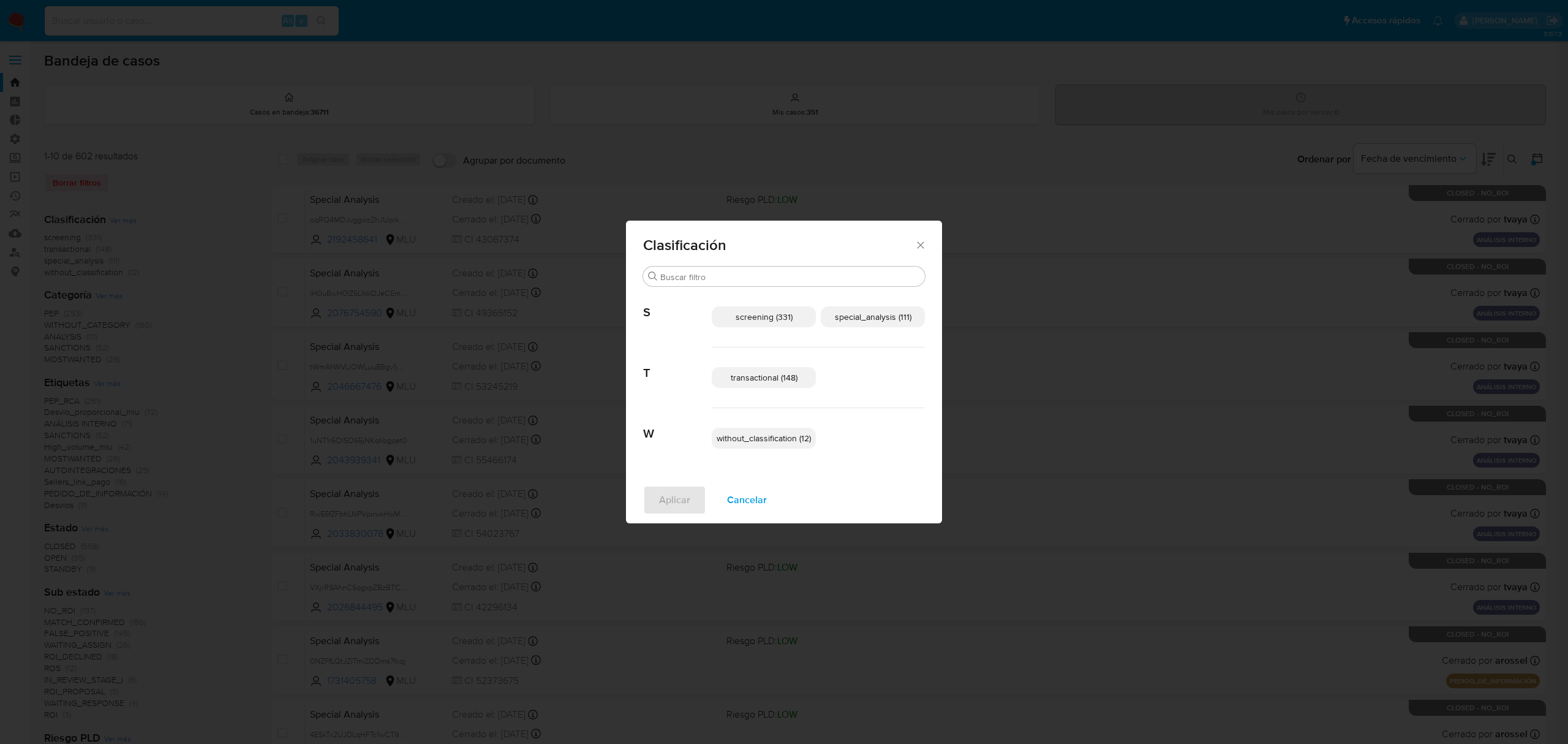
click at [751, 380] on span "transactional (148)" at bounding box center [764, 377] width 67 height 12
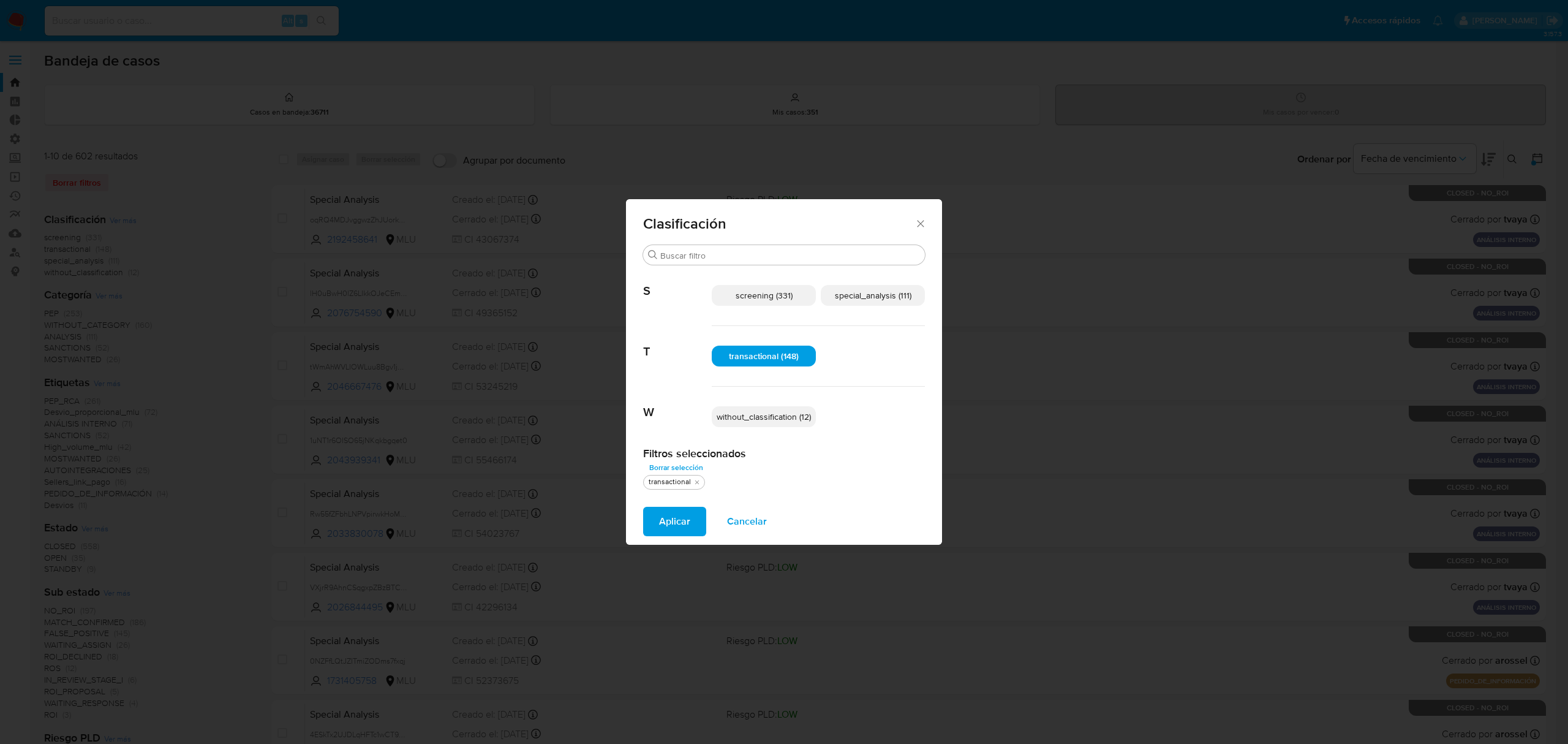
click at [886, 295] on span "special_analysis (111)" at bounding box center [873, 295] width 76 height 12
drag, startPoint x: 649, startPoint y: 503, endPoint x: 655, endPoint y: 518, distance: 16.2
click at [649, 504] on div "Aplicar Cancelar" at bounding box center [784, 521] width 316 height 47
click at [655, 518] on button "Aplicar" at bounding box center [675, 521] width 63 height 30
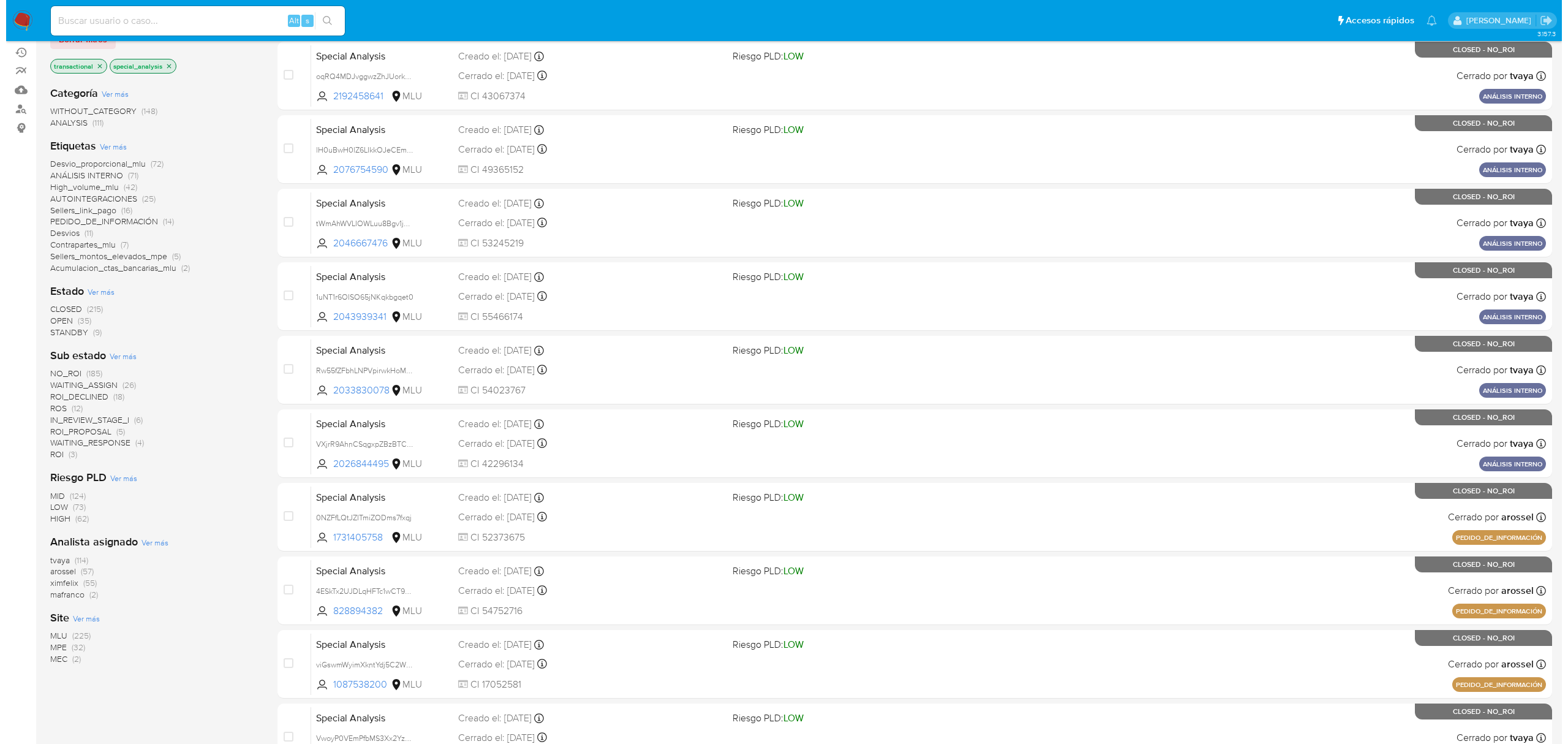
scroll to position [223, 0]
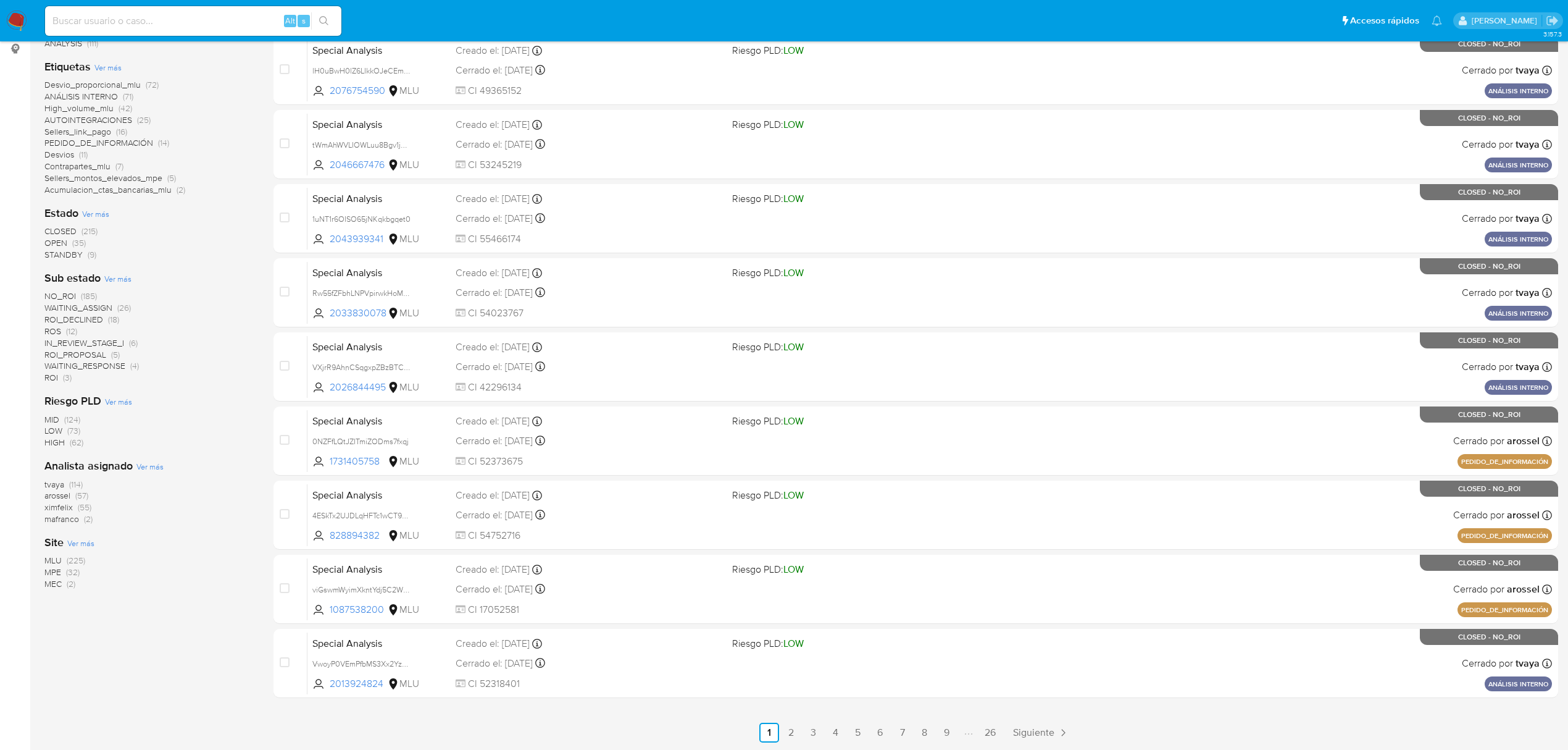
click at [104, 212] on span "Ver más" at bounding box center [96, 213] width 27 height 11
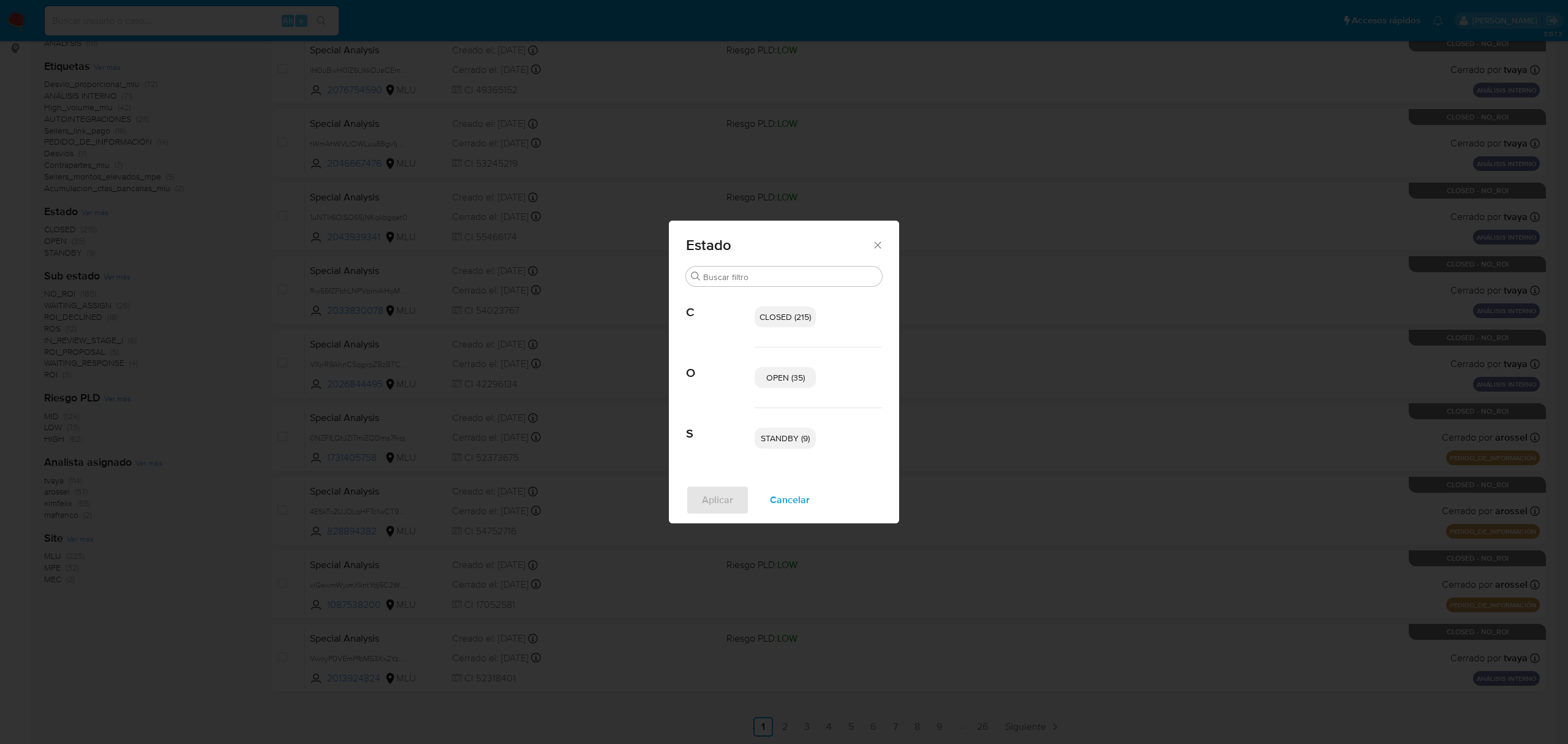
click at [801, 439] on span "STANDBY (9)" at bounding box center [786, 437] width 49 height 12
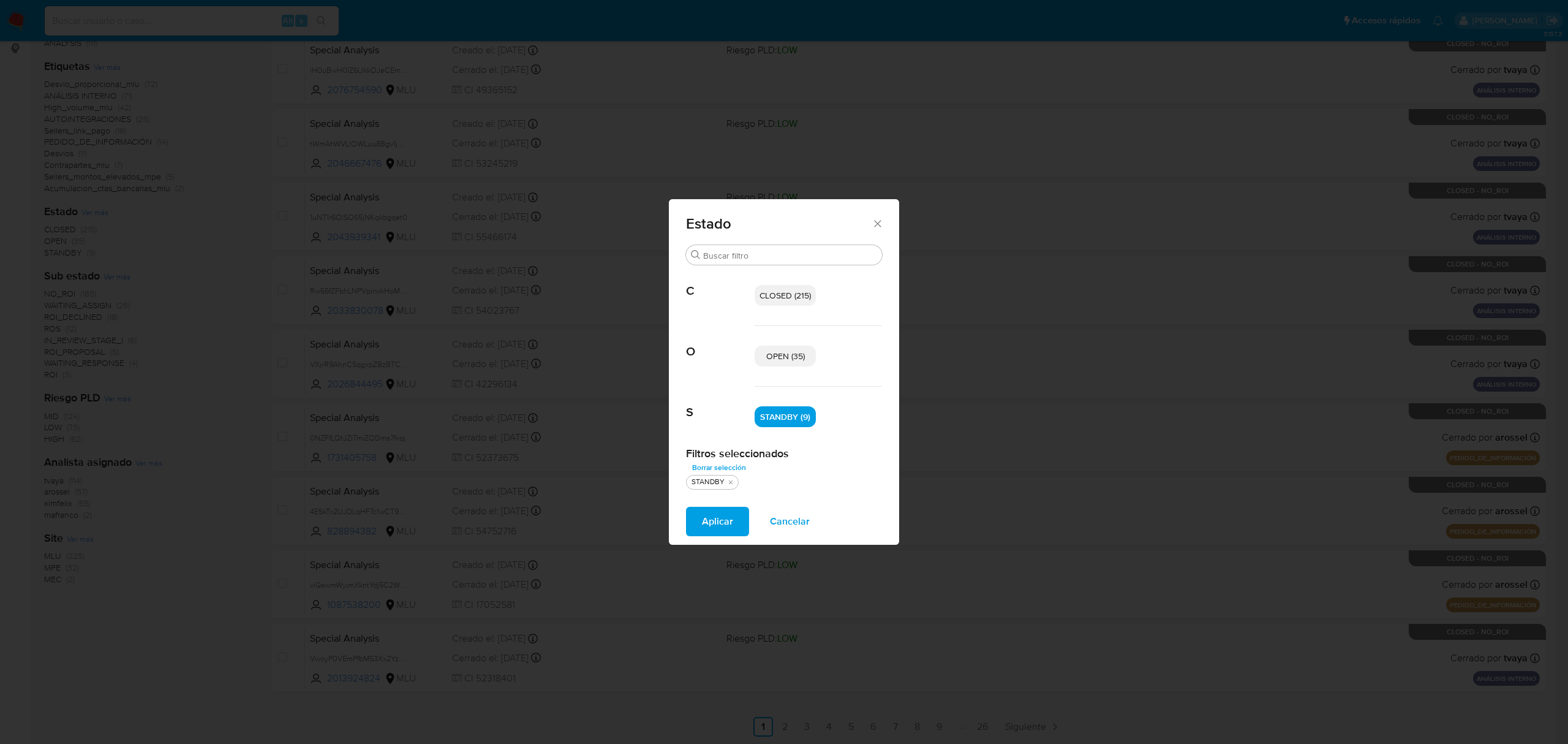
click at [780, 359] on span "OPEN (35)" at bounding box center [786, 355] width 39 height 12
click at [706, 510] on span "Aplicar" at bounding box center [717, 521] width 31 height 27
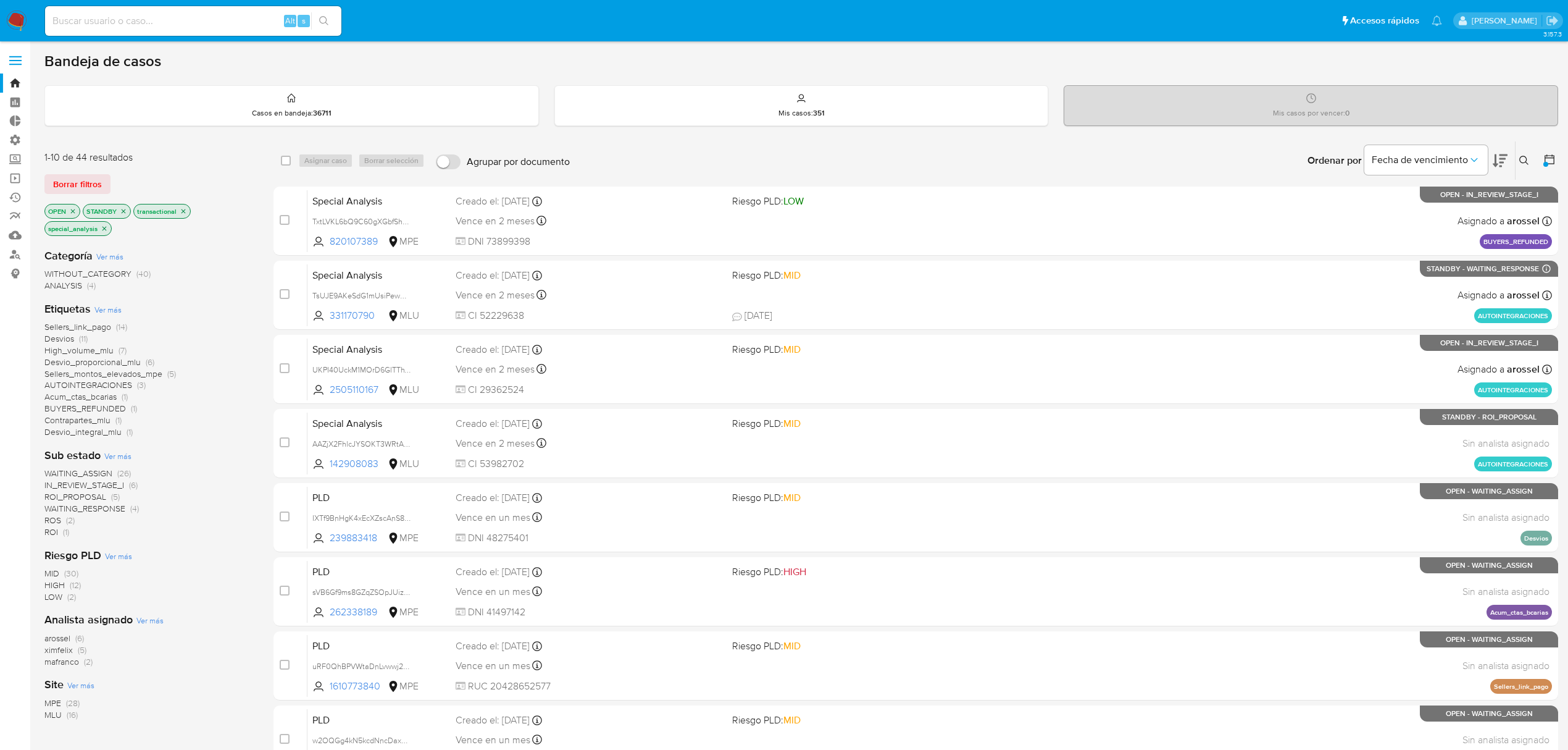
click at [1501, 156] on icon at bounding box center [1500, 160] width 15 height 15
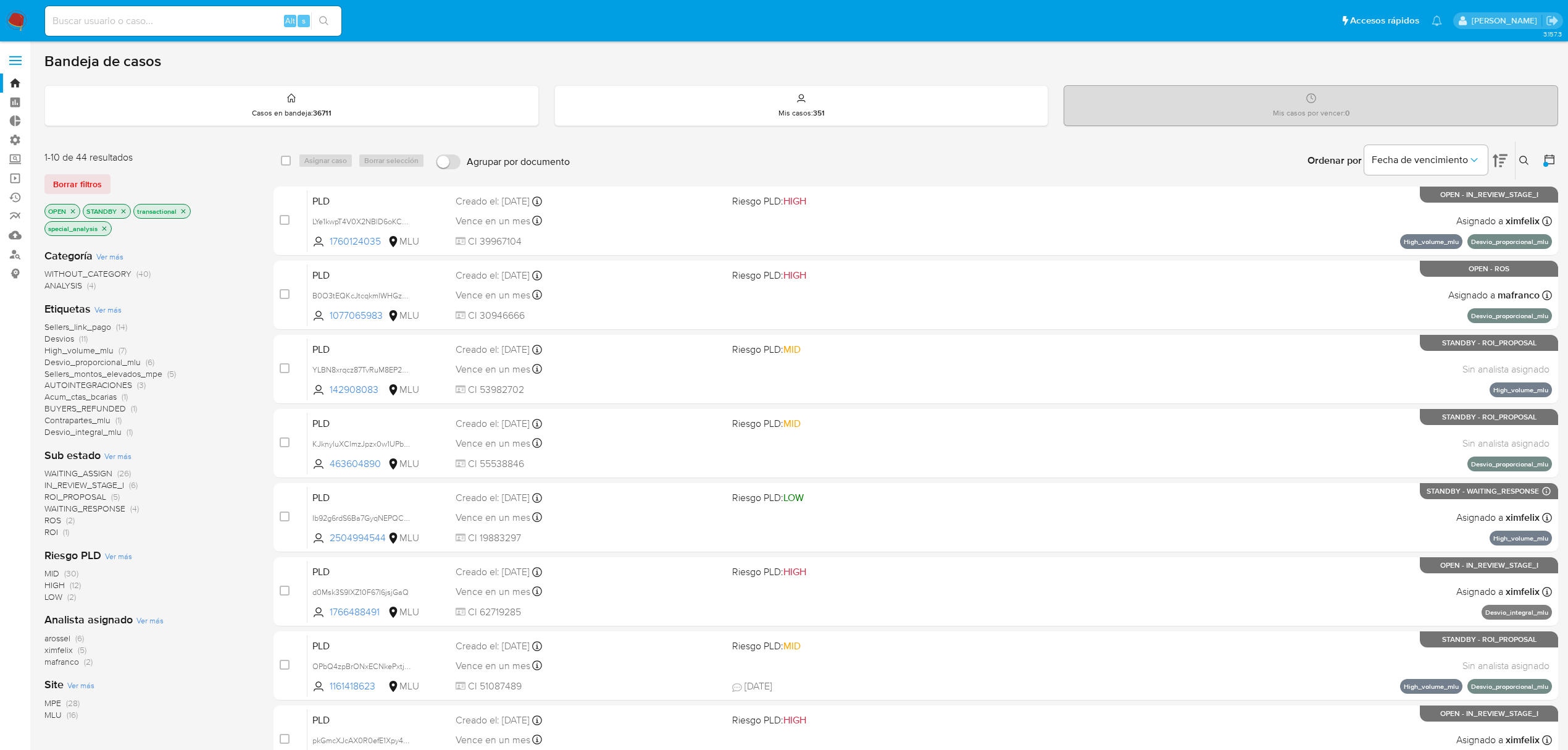
click at [1547, 163] on div at bounding box center [1546, 164] width 5 height 5
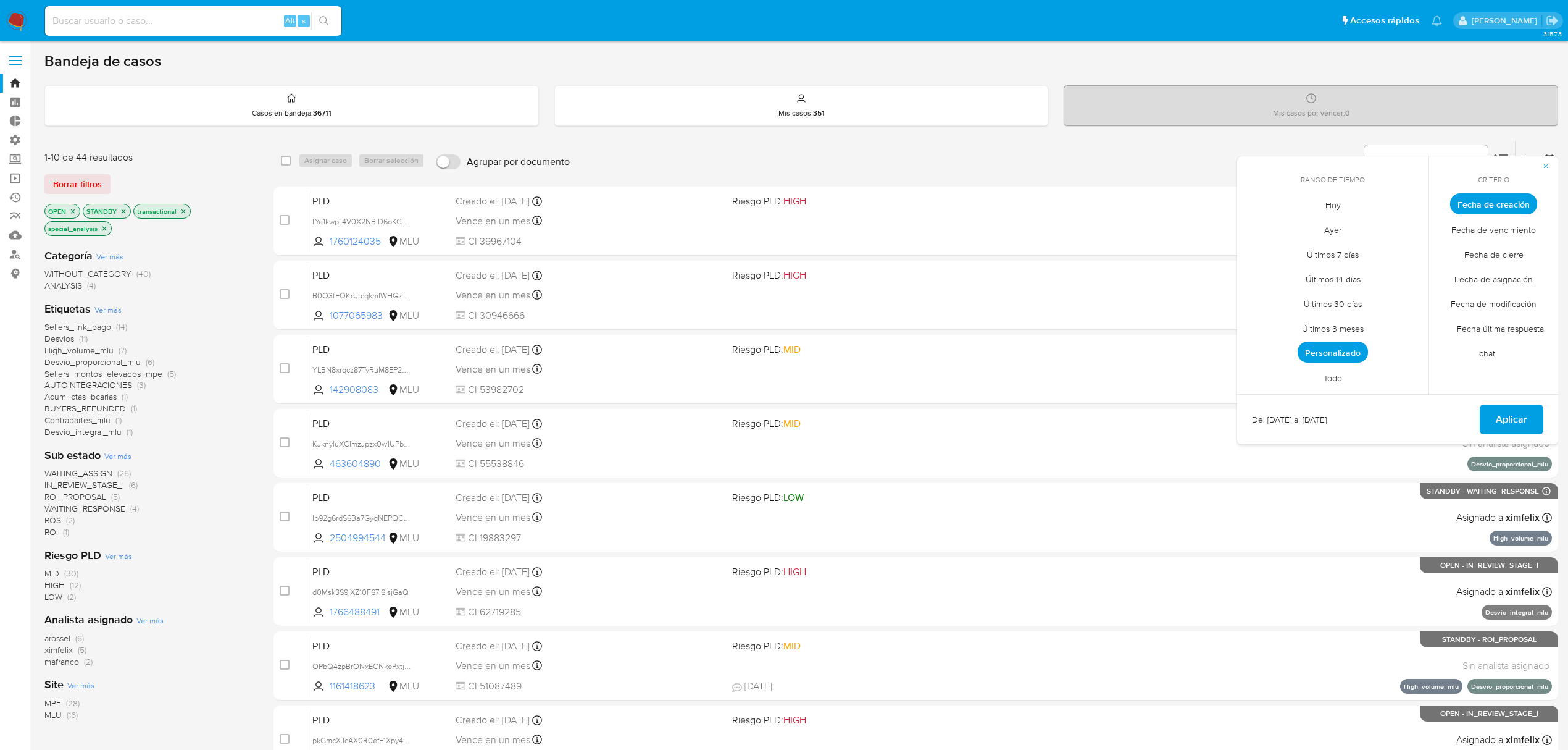
click at [1321, 350] on span "Personalizado" at bounding box center [1333, 352] width 71 height 21
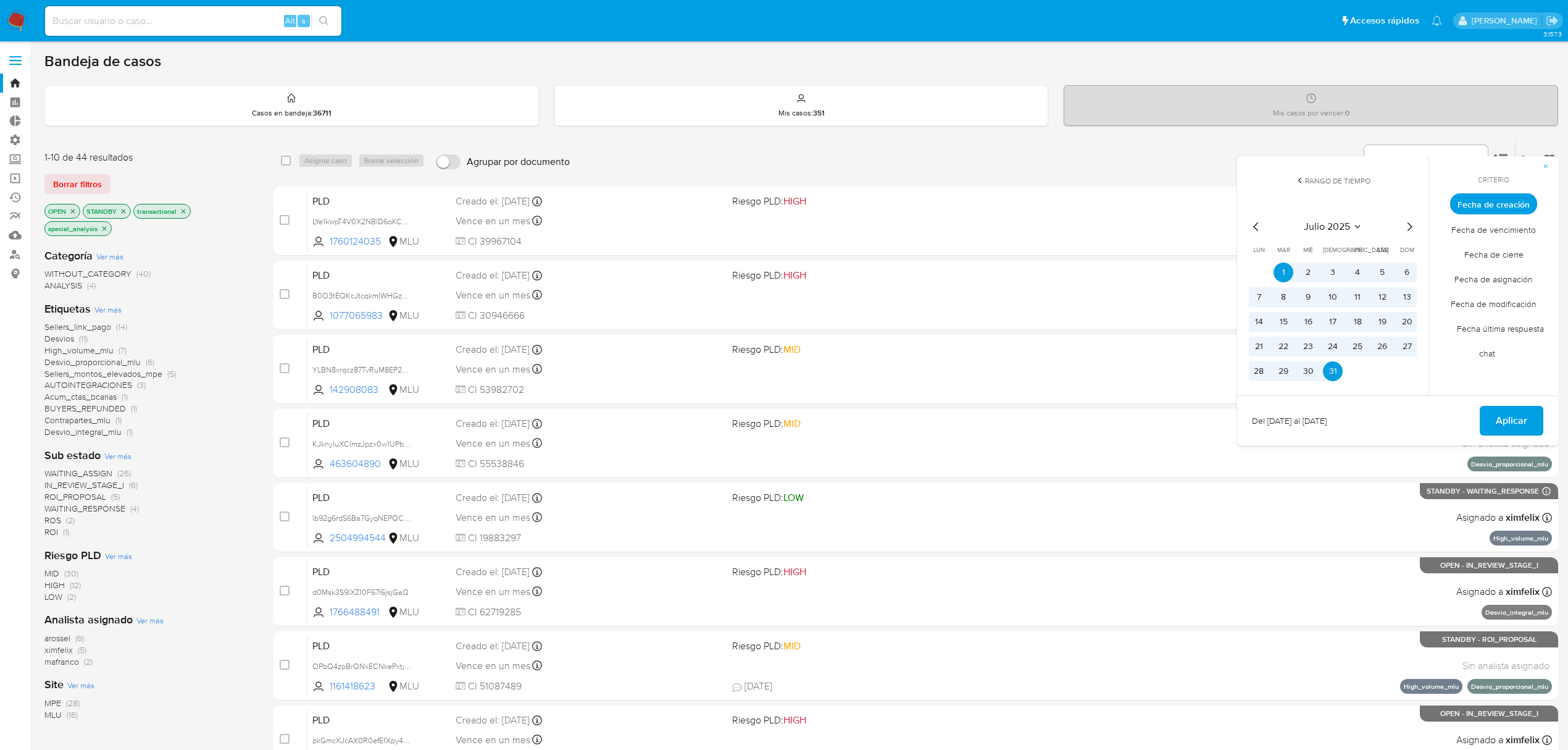
click at [1250, 225] on icon "Mes anterior" at bounding box center [1256, 226] width 15 height 15
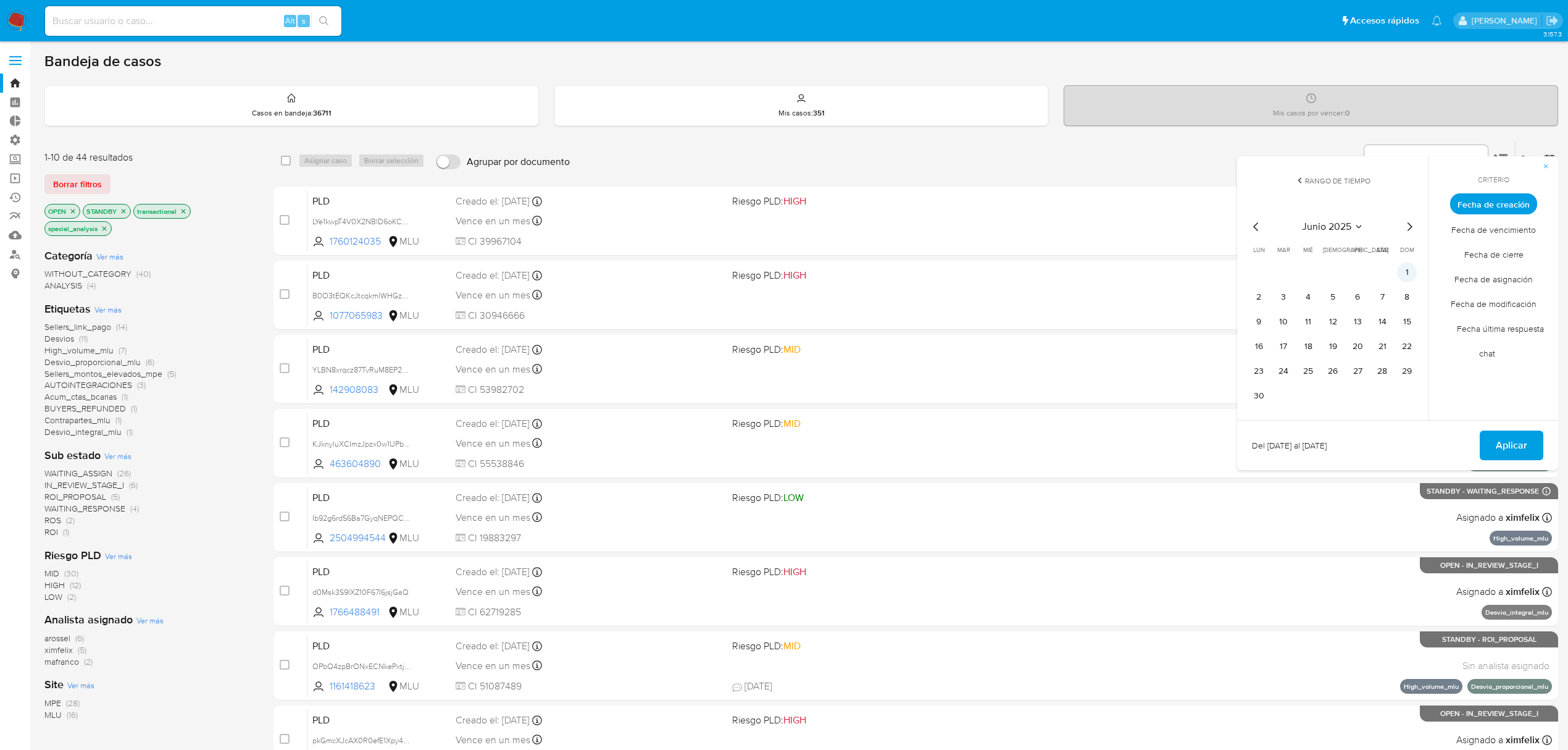
click at [1399, 268] on button "1" at bounding box center [1407, 272] width 20 height 20
click at [1258, 395] on button "30" at bounding box center [1258, 396] width 20 height 20
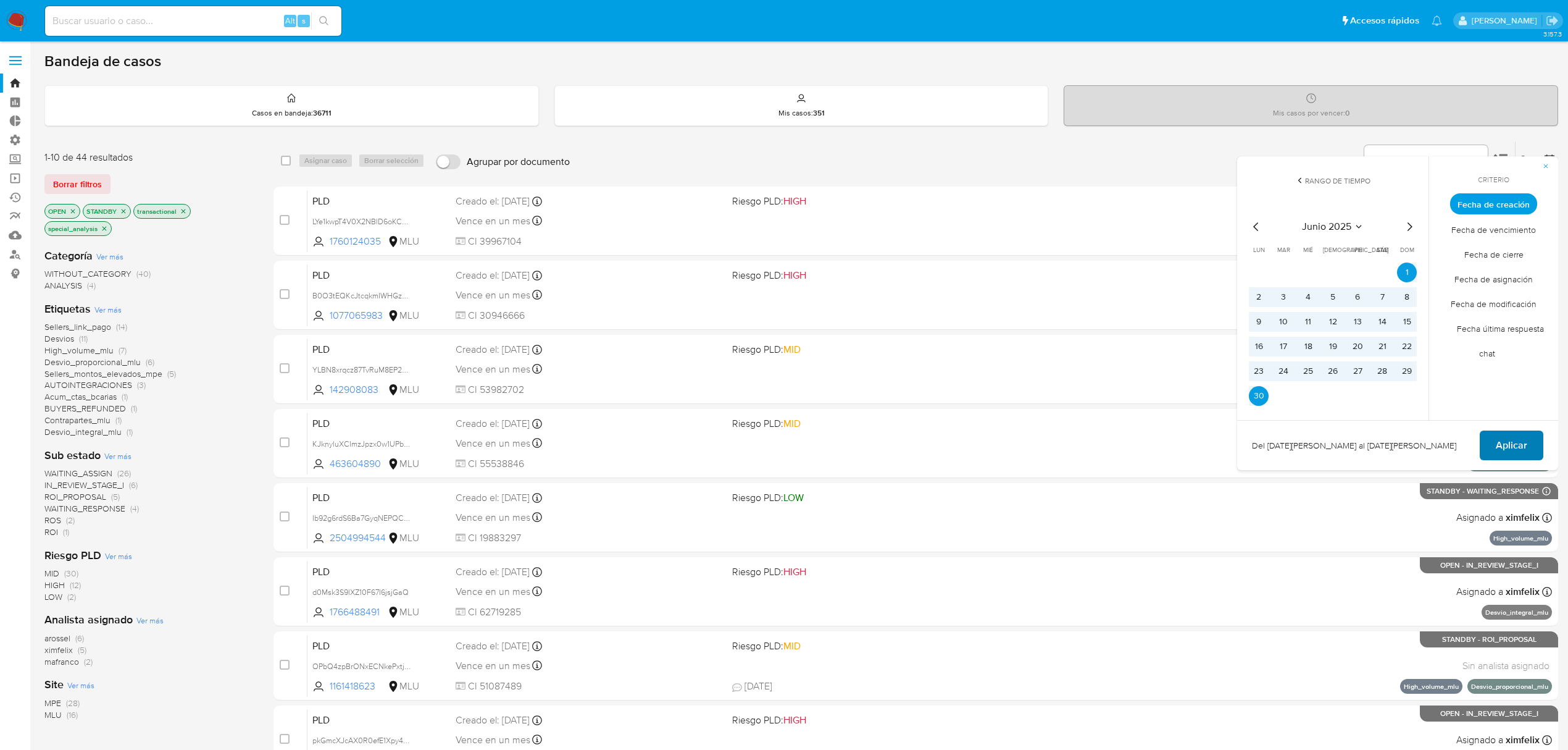
click at [1502, 441] on span "Aplicar" at bounding box center [1511, 445] width 31 height 27
